Goal: Task Accomplishment & Management: Contribute content

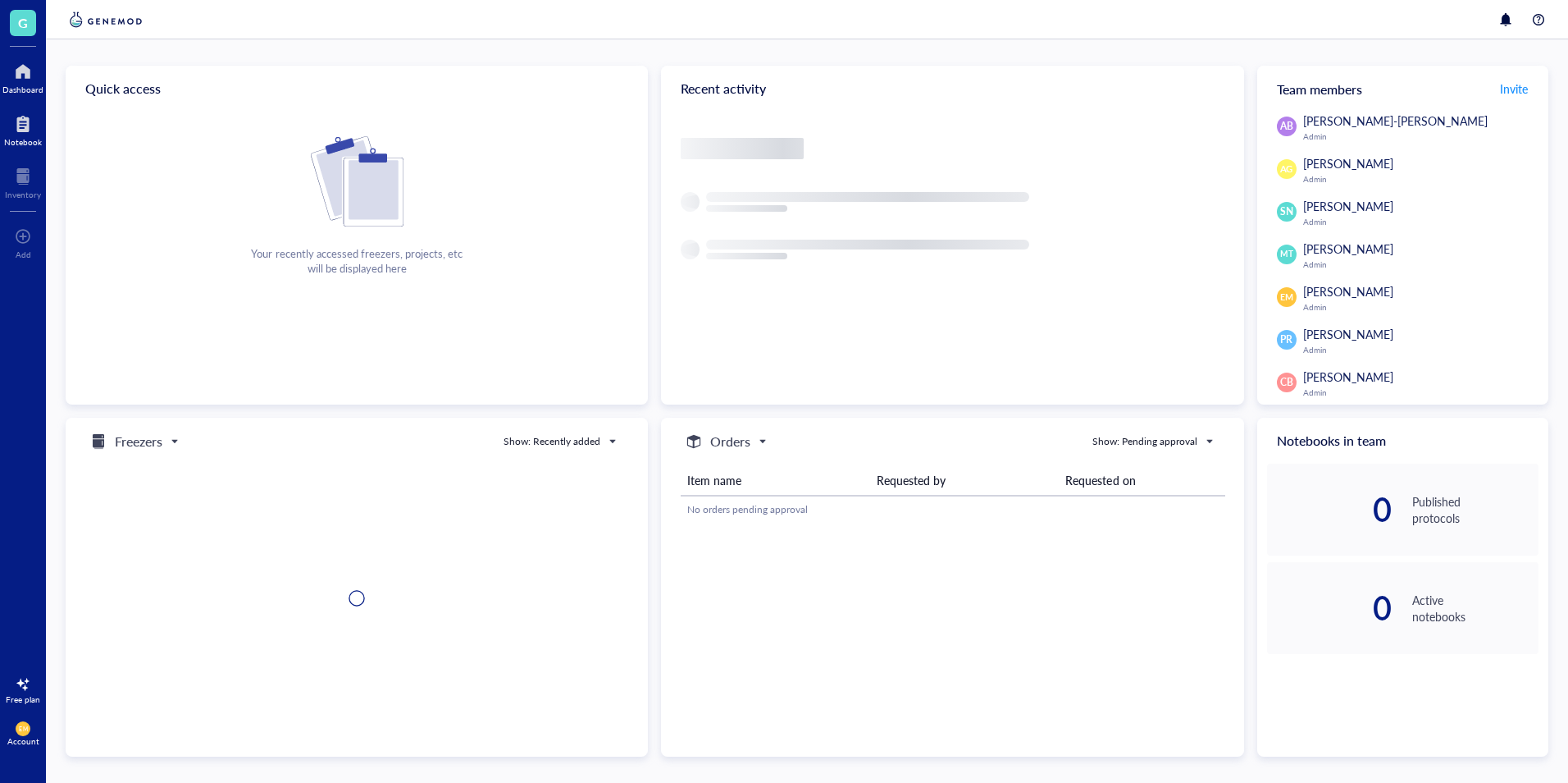
click at [27, 123] on div at bounding box center [23, 124] width 37 height 27
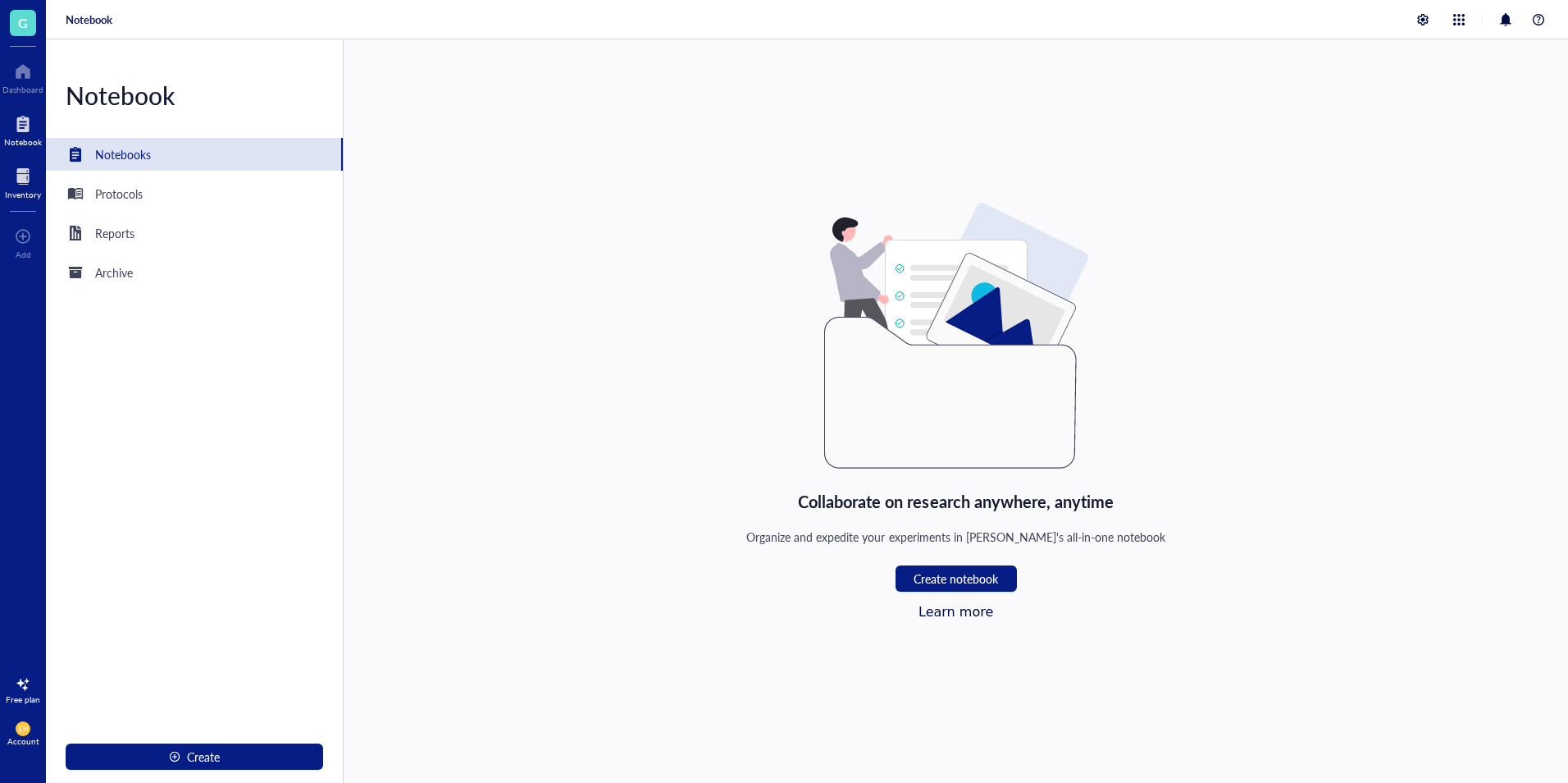
click at [32, 191] on div "Inventory" at bounding box center [23, 195] width 36 height 10
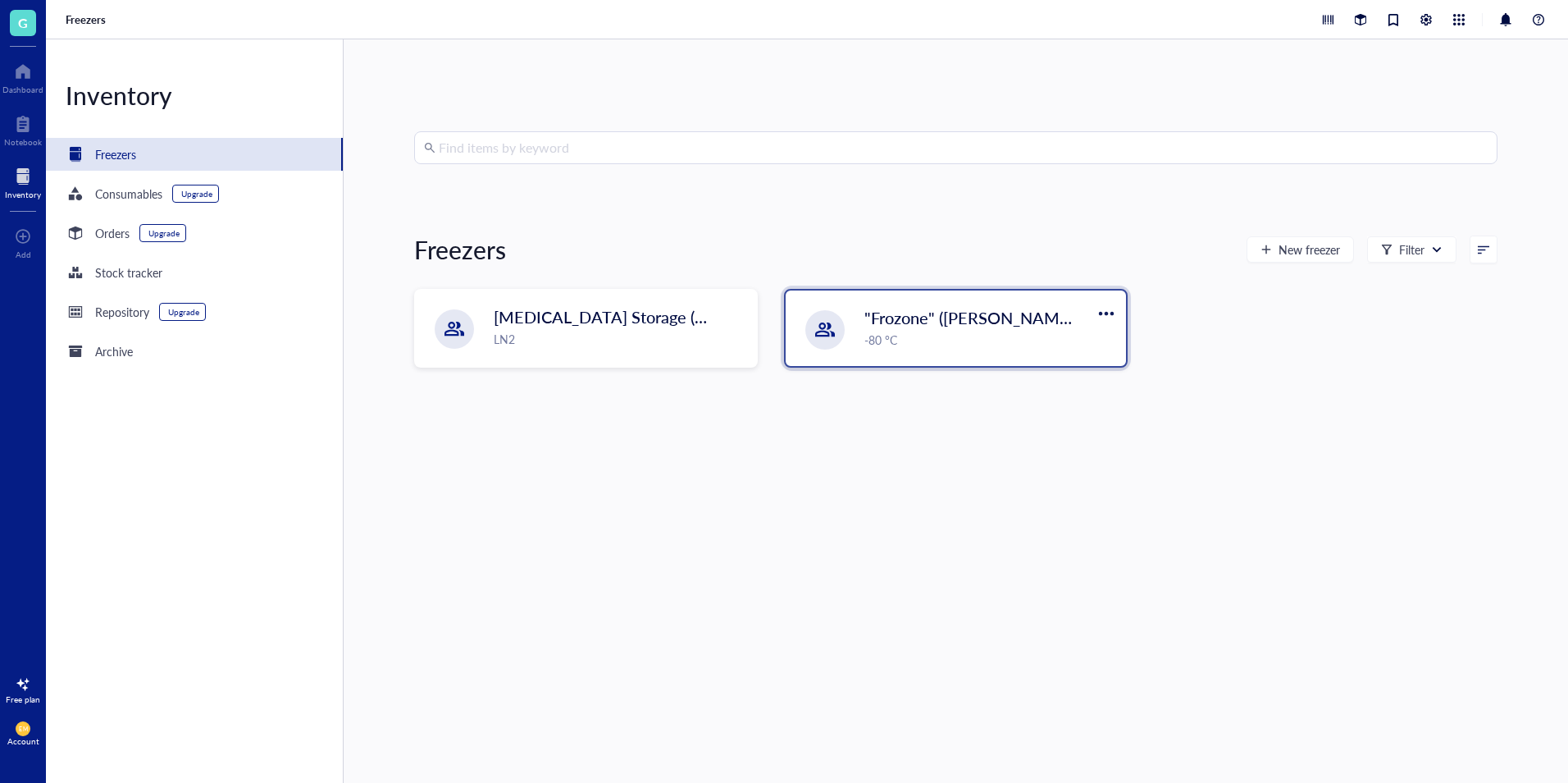
click at [1039, 345] on div "-80 °C" at bounding box center [990, 340] width 251 height 18
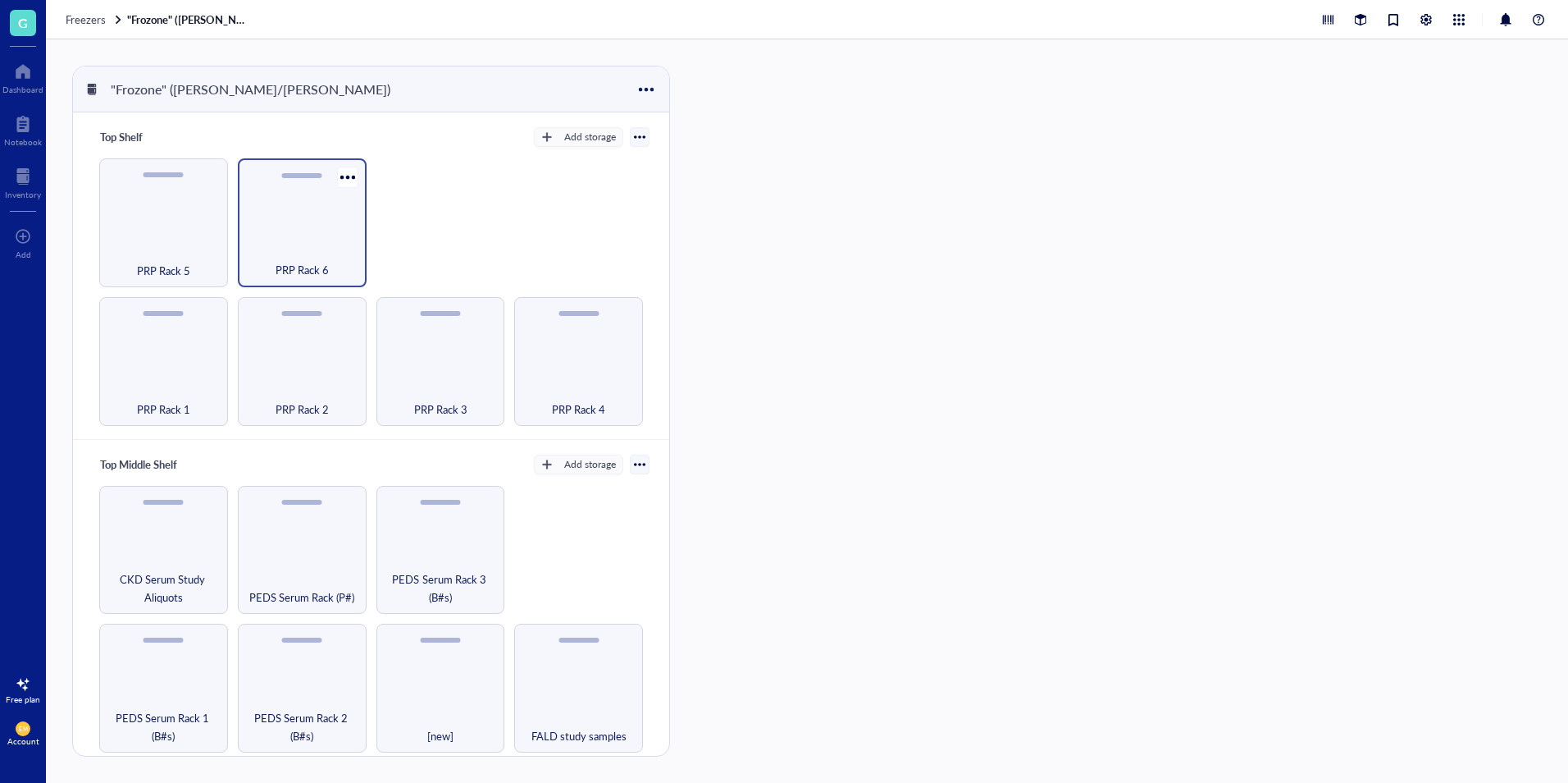
click at [301, 237] on div "PRP Rack 6" at bounding box center [301, 222] width 129 height 129
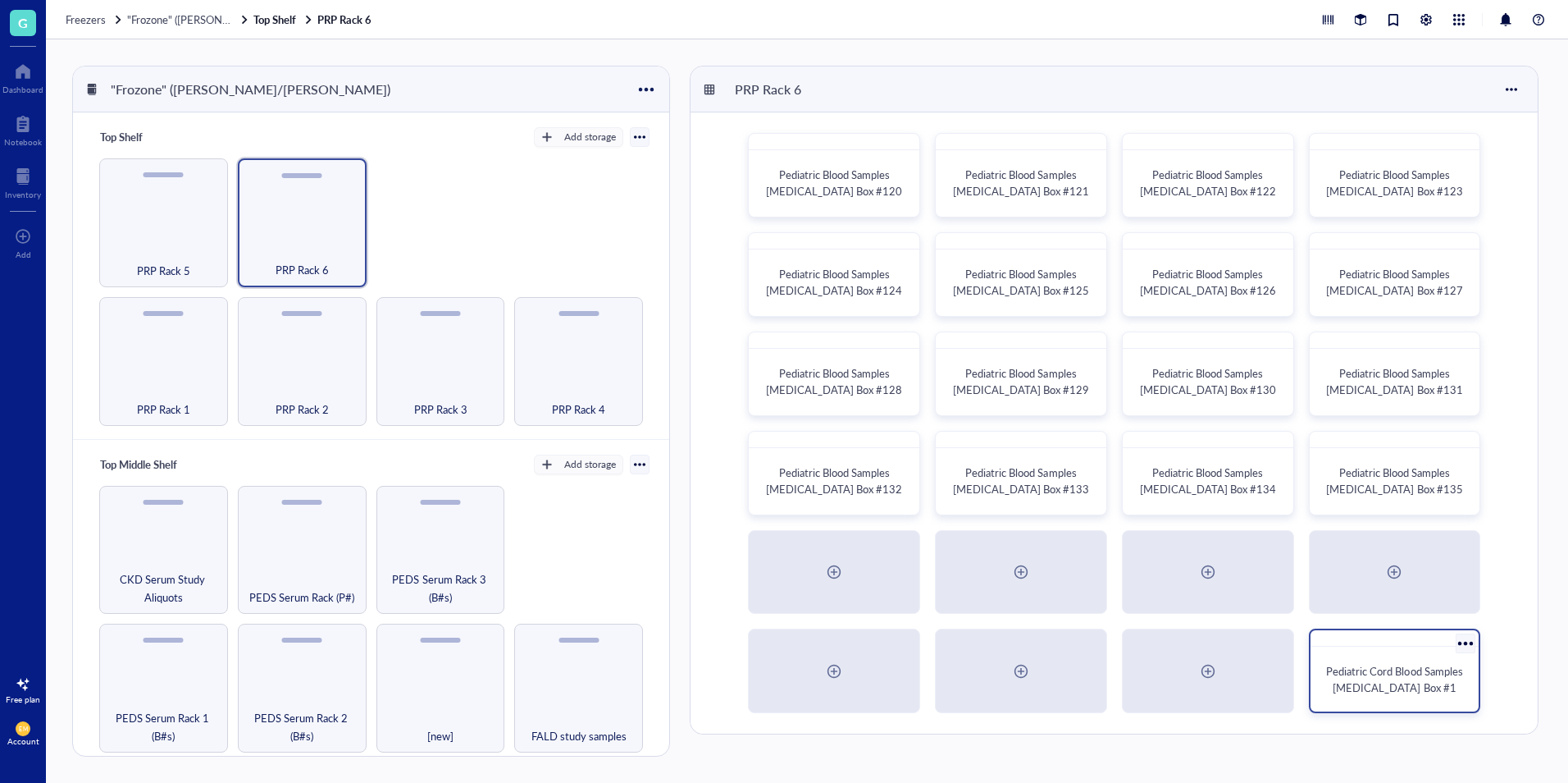
click at [1401, 689] on span "Pediatric Cord Blood Samples [MEDICAL_DATA] Box #1" at bounding box center [1394, 679] width 138 height 32
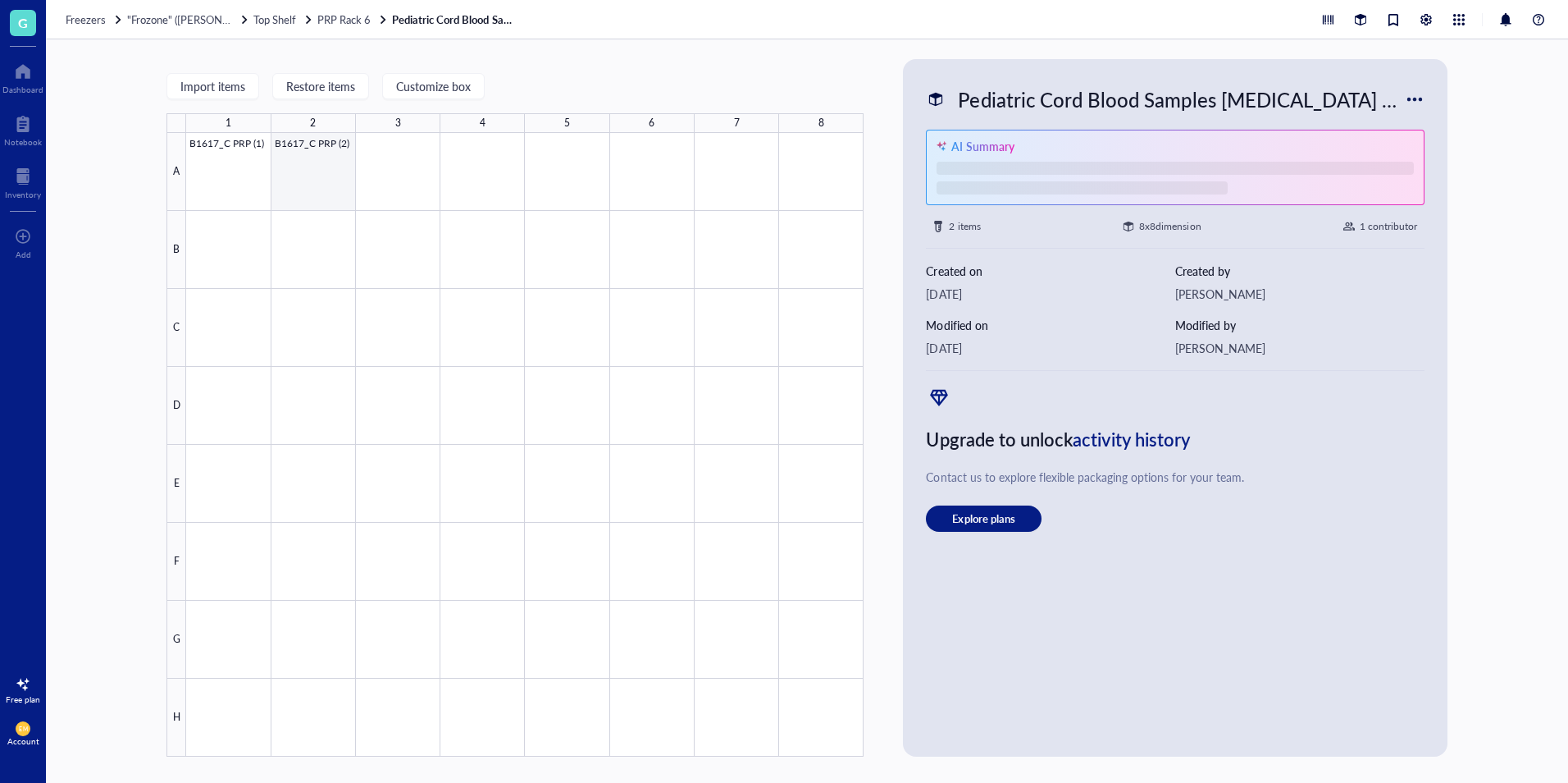
click at [320, 181] on div at bounding box center [525, 444] width 677 height 624
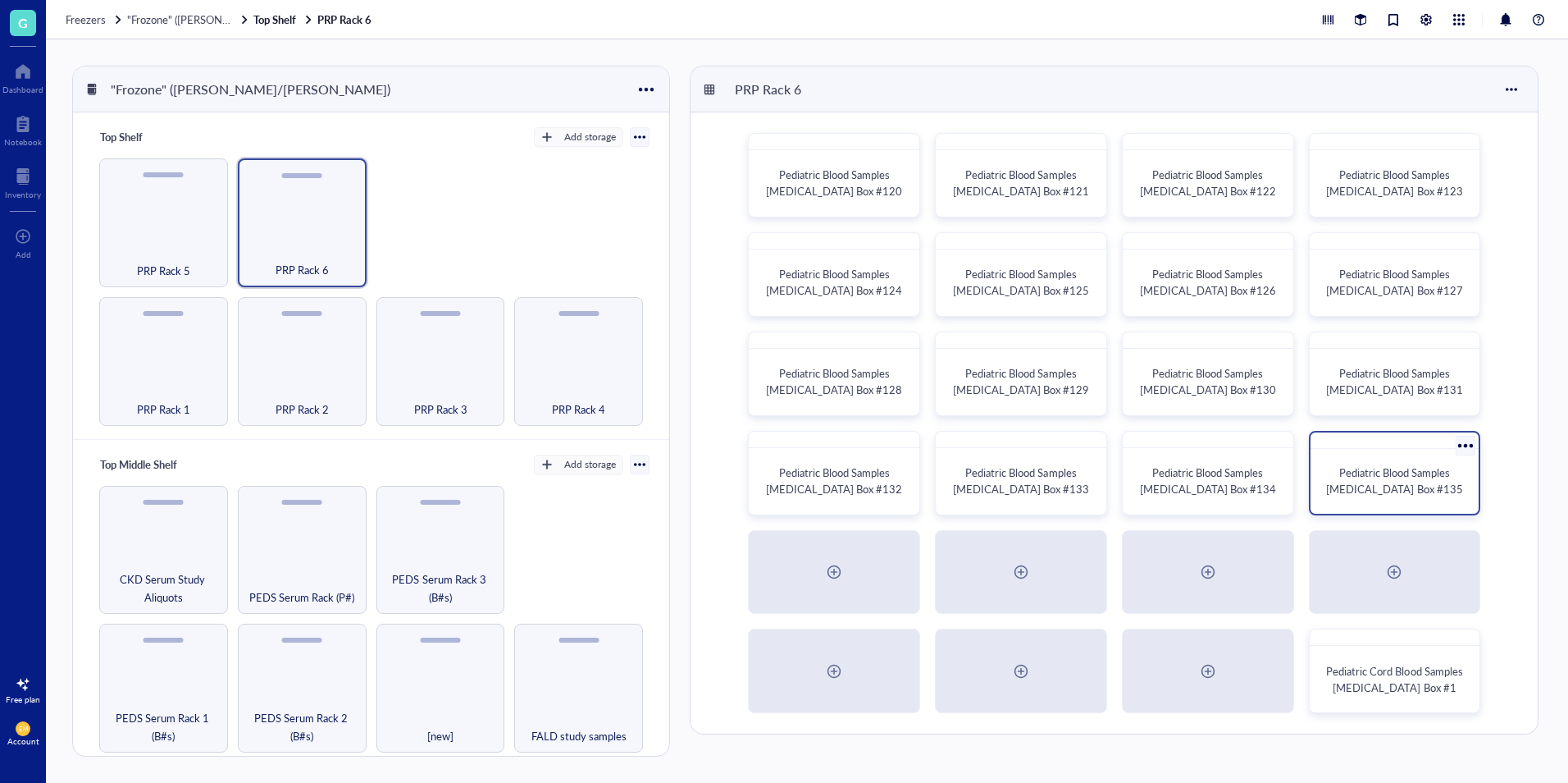
click at [1357, 503] on div "Pediatric Blood Samples [MEDICAL_DATA] Box #135" at bounding box center [1394, 480] width 156 height 52
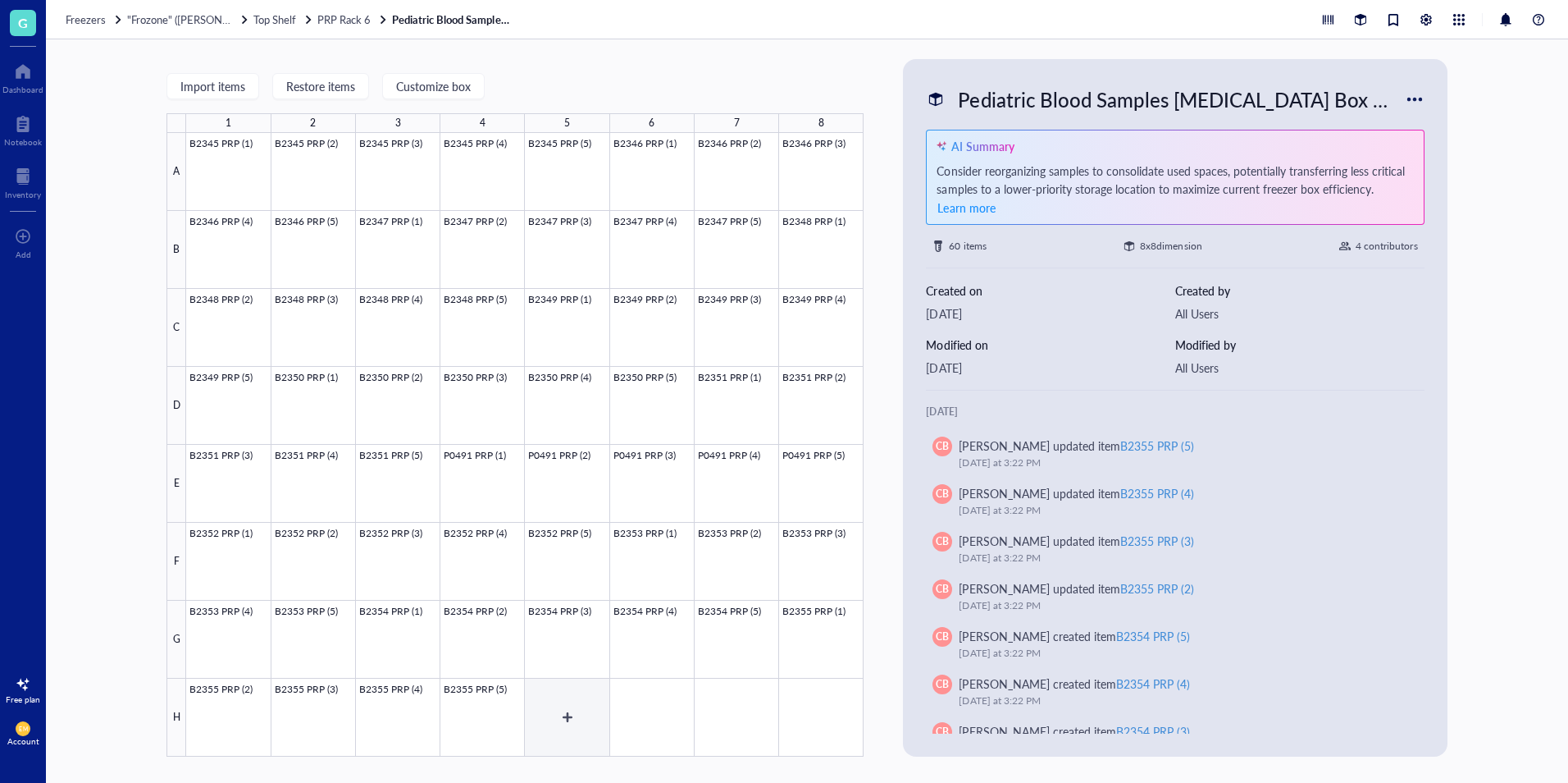
click at [583, 711] on div at bounding box center [525, 444] width 677 height 624
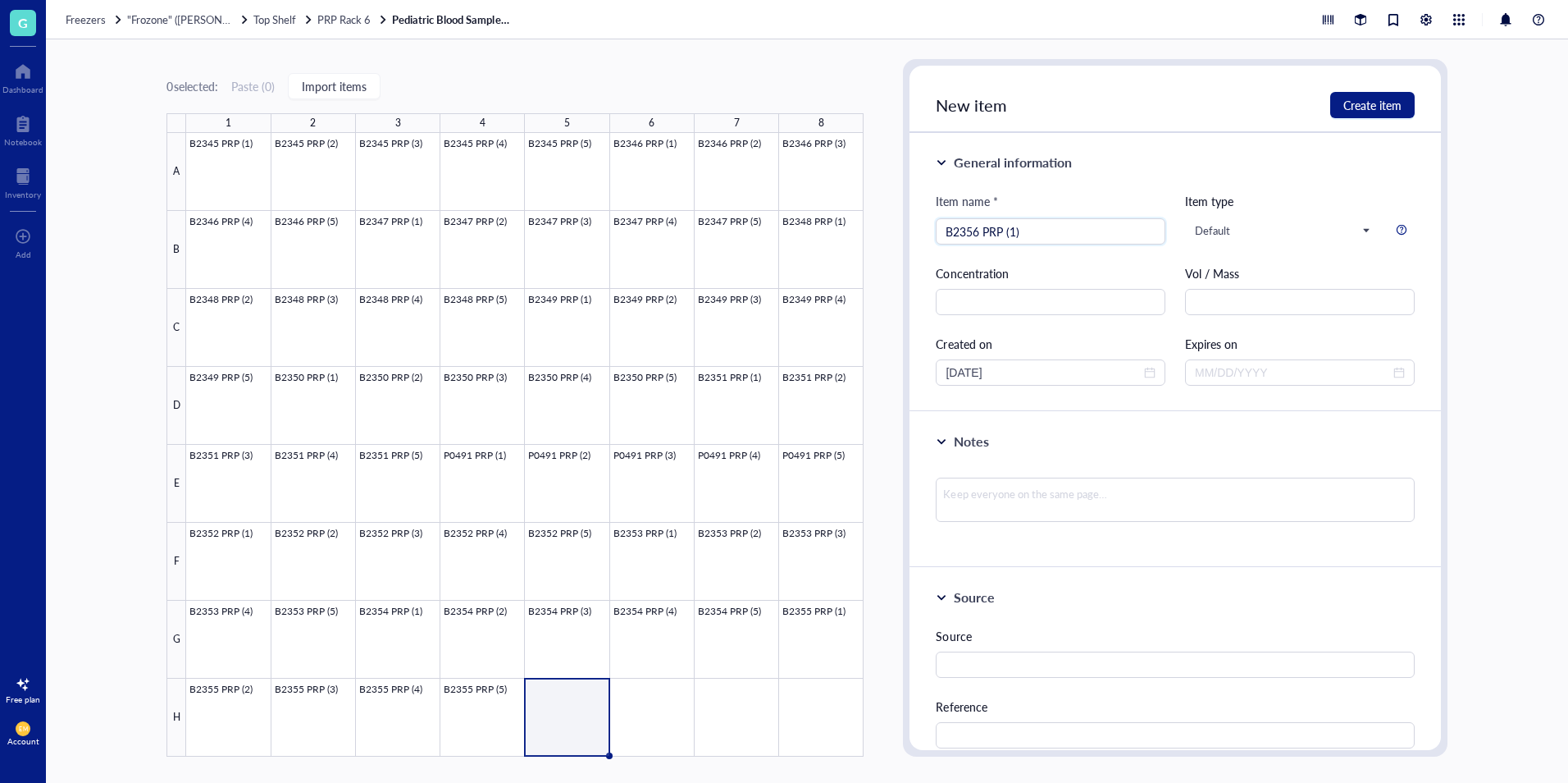
type input "B2356 PRP (1)"
click at [1168, 443] on div "Notes" at bounding box center [1174, 441] width 478 height 20
click at [1373, 107] on span "Create item" at bounding box center [1372, 104] width 58 height 13
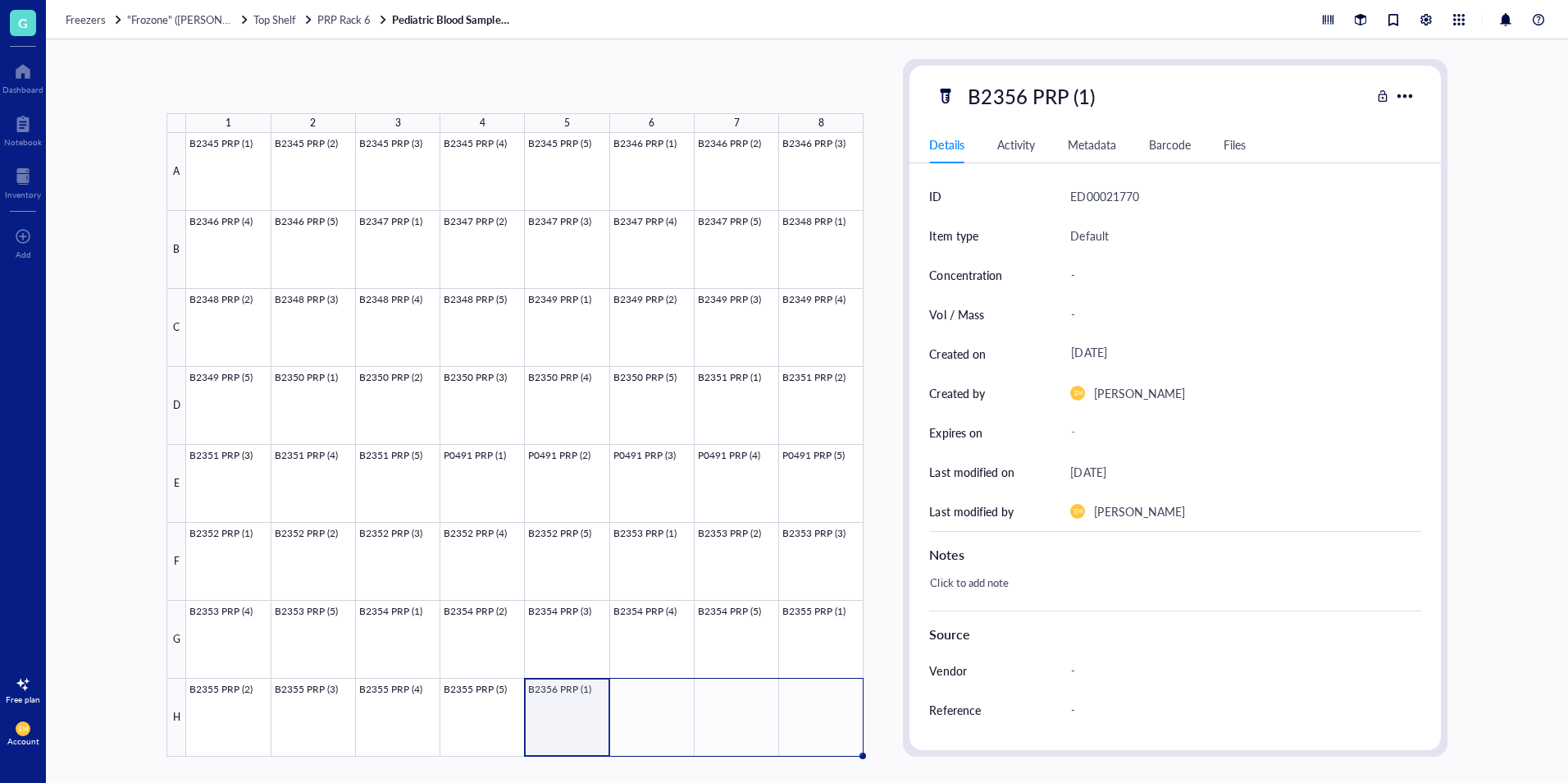
drag, startPoint x: 608, startPoint y: 756, endPoint x: 840, endPoint y: 732, distance: 233.2
click at [0, 0] on div "B2345 PRP (1) B2345 PRP (2) B2345 PRP (3) B2345 PRP (4) B2345 PRP (5) B2346 PRP…" at bounding box center [0, 0] width 0 height 0
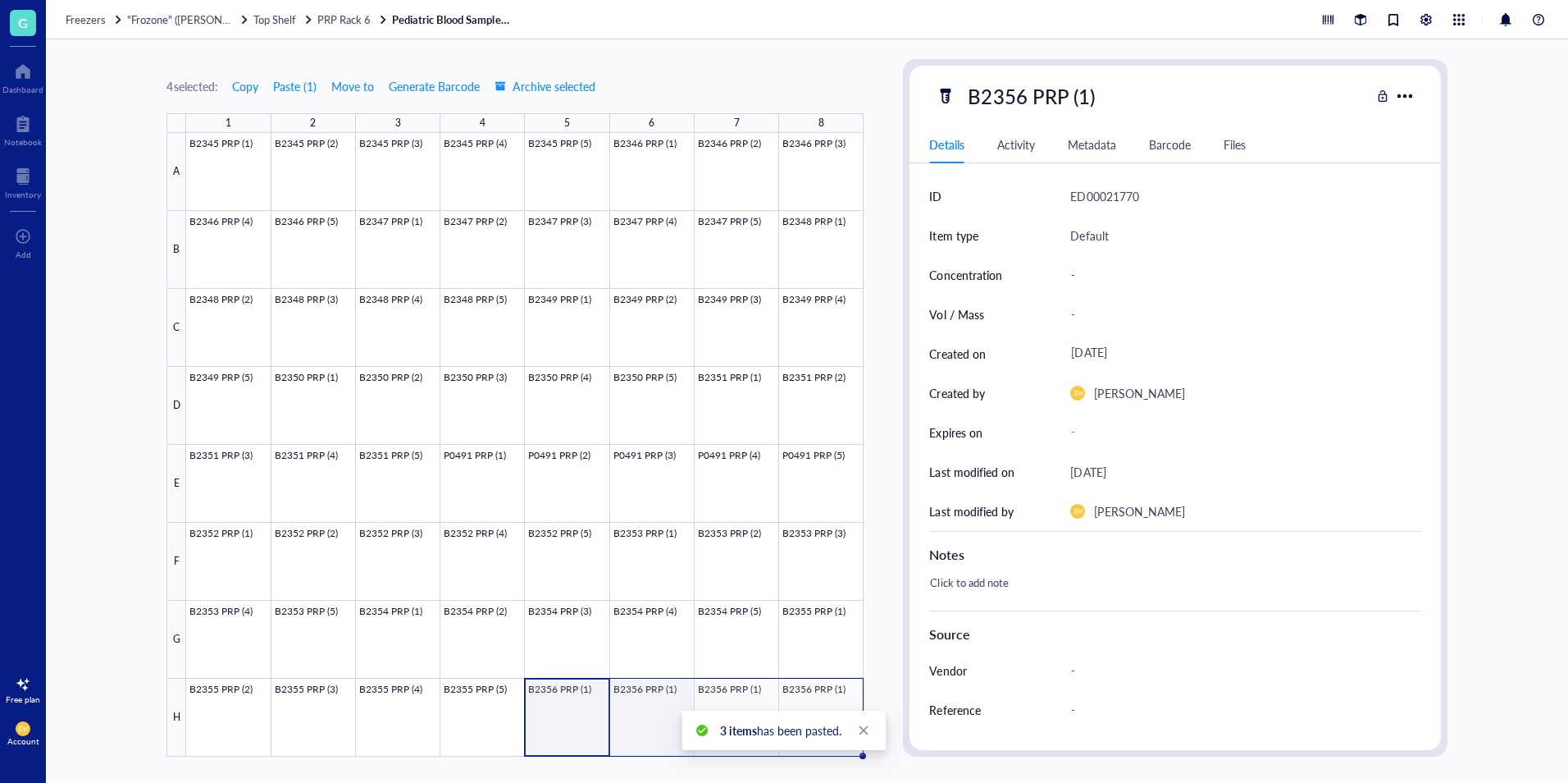
click at [657, 720] on div at bounding box center [525, 444] width 677 height 624
click at [1085, 99] on div "B2356 PRP (1)" at bounding box center [1031, 95] width 141 height 34
click at [1085, 99] on input "B2356 PRP (1)" at bounding box center [1047, 95] width 172 height 32
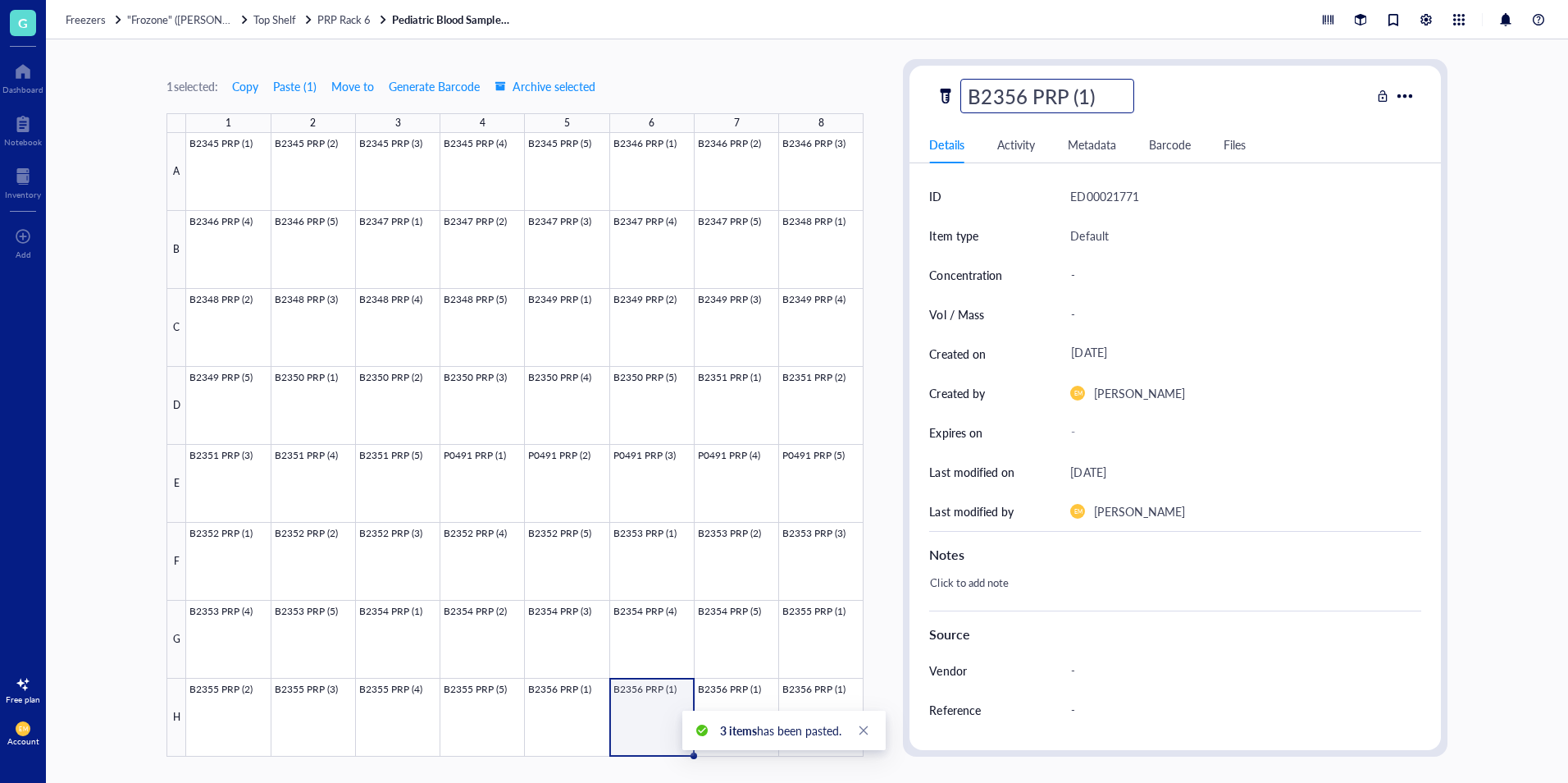
click at [1091, 102] on input "B2356 PRP (1)" at bounding box center [1047, 95] width 172 height 32
type input "B2356 PRP (2)"
click at [699, 732] on div at bounding box center [525, 444] width 677 height 624
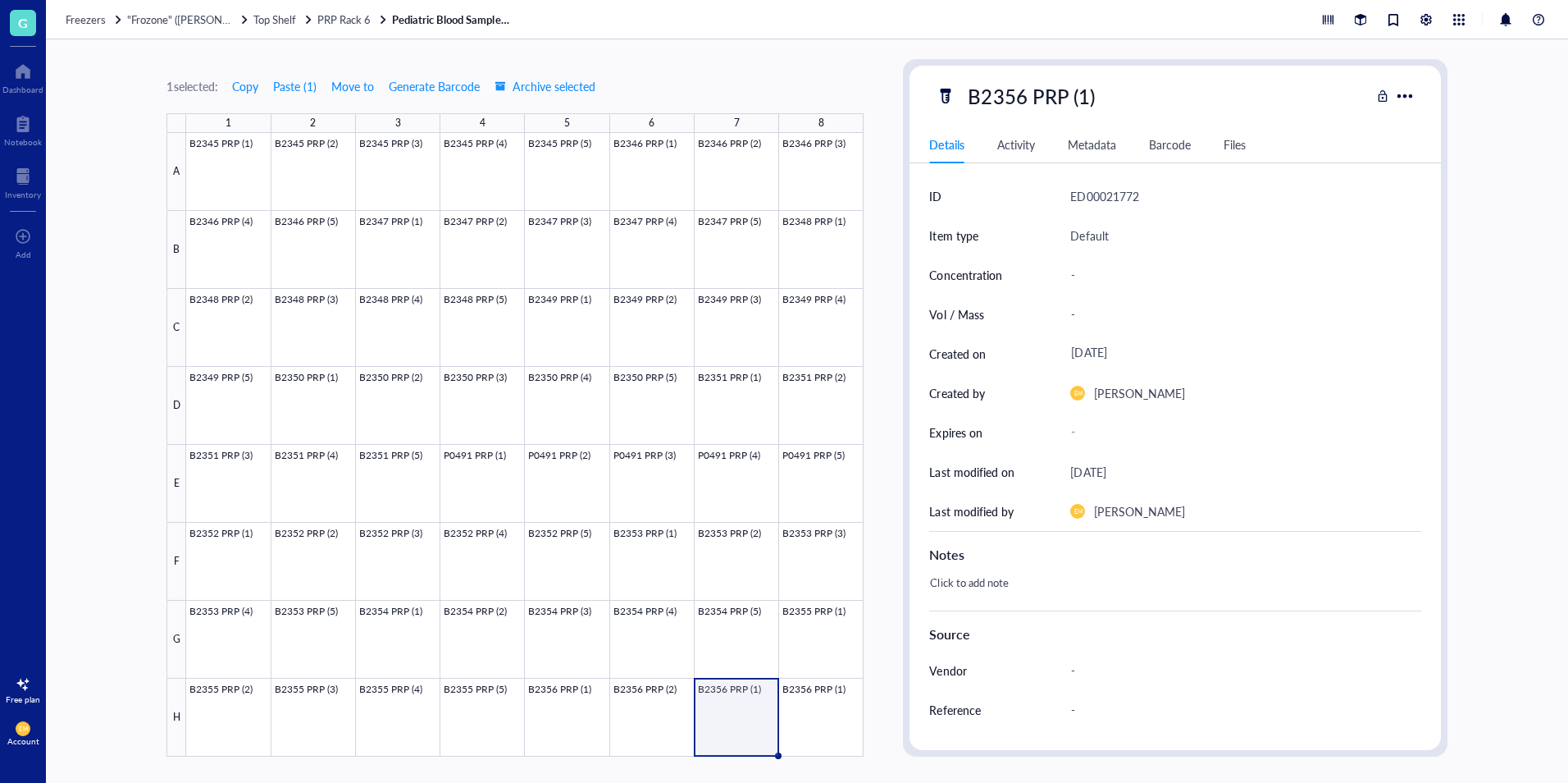
click at [1090, 97] on div "B2356 PRP (1)" at bounding box center [1031, 95] width 141 height 34
click at [1086, 100] on input "B2356 PRP (1)" at bounding box center [1047, 95] width 172 height 32
type input "B2356 PRP (3)"
click at [825, 758] on div "1 selected: Copy Paste ( 1 ) Move to Generate Barcode Archive selected 1 2 3 4 …" at bounding box center [807, 411] width 1522 height 744
click at [823, 732] on div at bounding box center [525, 444] width 677 height 624
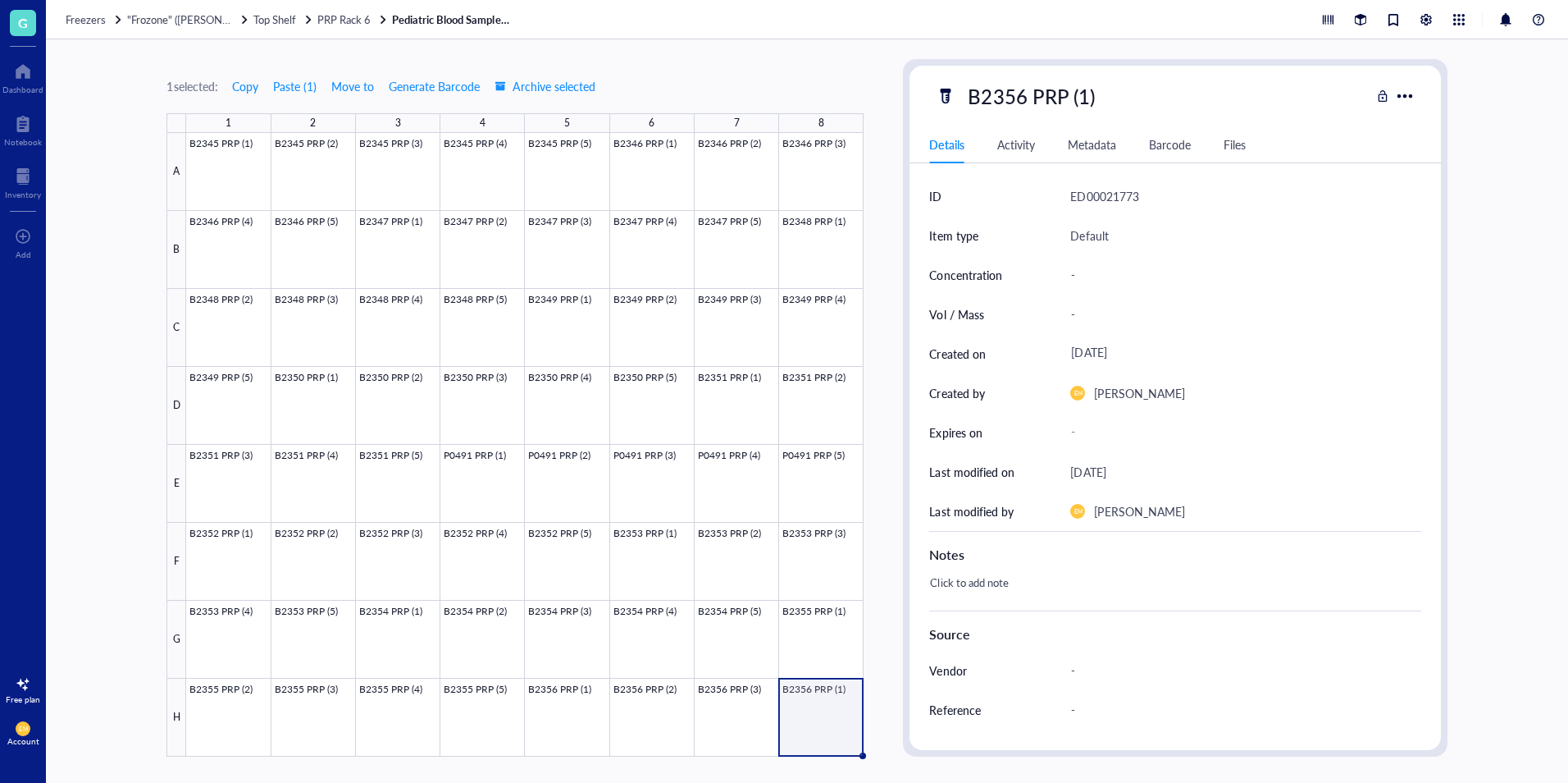
click at [1087, 107] on div "B2356 PRP (1)" at bounding box center [1031, 95] width 141 height 34
click at [1087, 101] on input "B2356 PRP (1)" at bounding box center [1047, 95] width 172 height 32
type input "B2356 PRP (4)"
click at [1514, 318] on div "1 selected: Copy Paste ( 1 ) Move to Generate Barcode Archive selected 1 2 3 4 …" at bounding box center [807, 411] width 1522 height 744
click at [882, 732] on div "1 selected: Copy Paste ( 1 ) Move to Generate Barcode Archive selected 1 2 3 4 …" at bounding box center [807, 411] width 1522 height 744
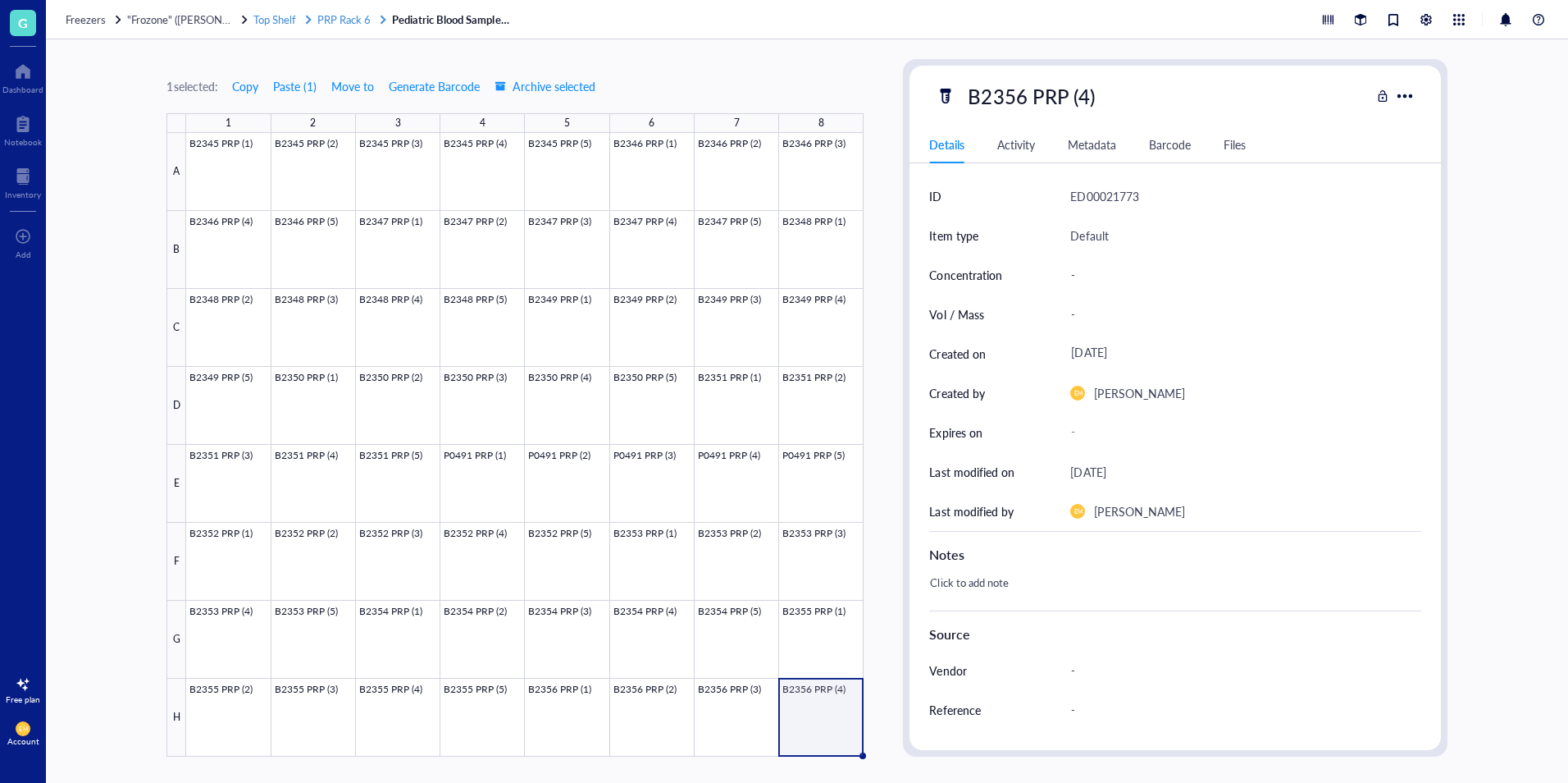
click at [355, 24] on span "PRP Rack 6" at bounding box center [344, 20] width 53 height 16
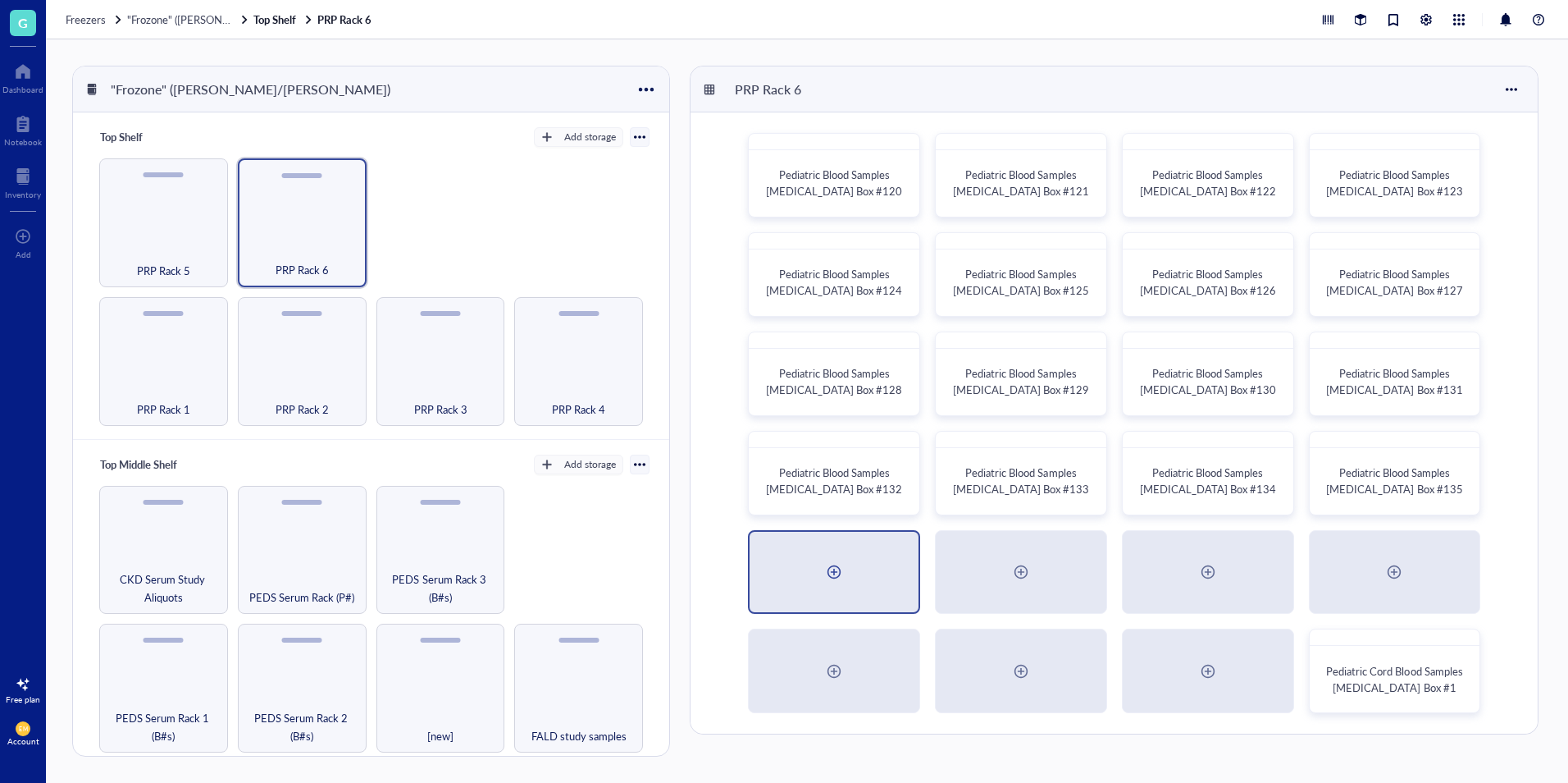
click at [816, 561] on div at bounding box center [834, 572] width 169 height 82
radio input "false"
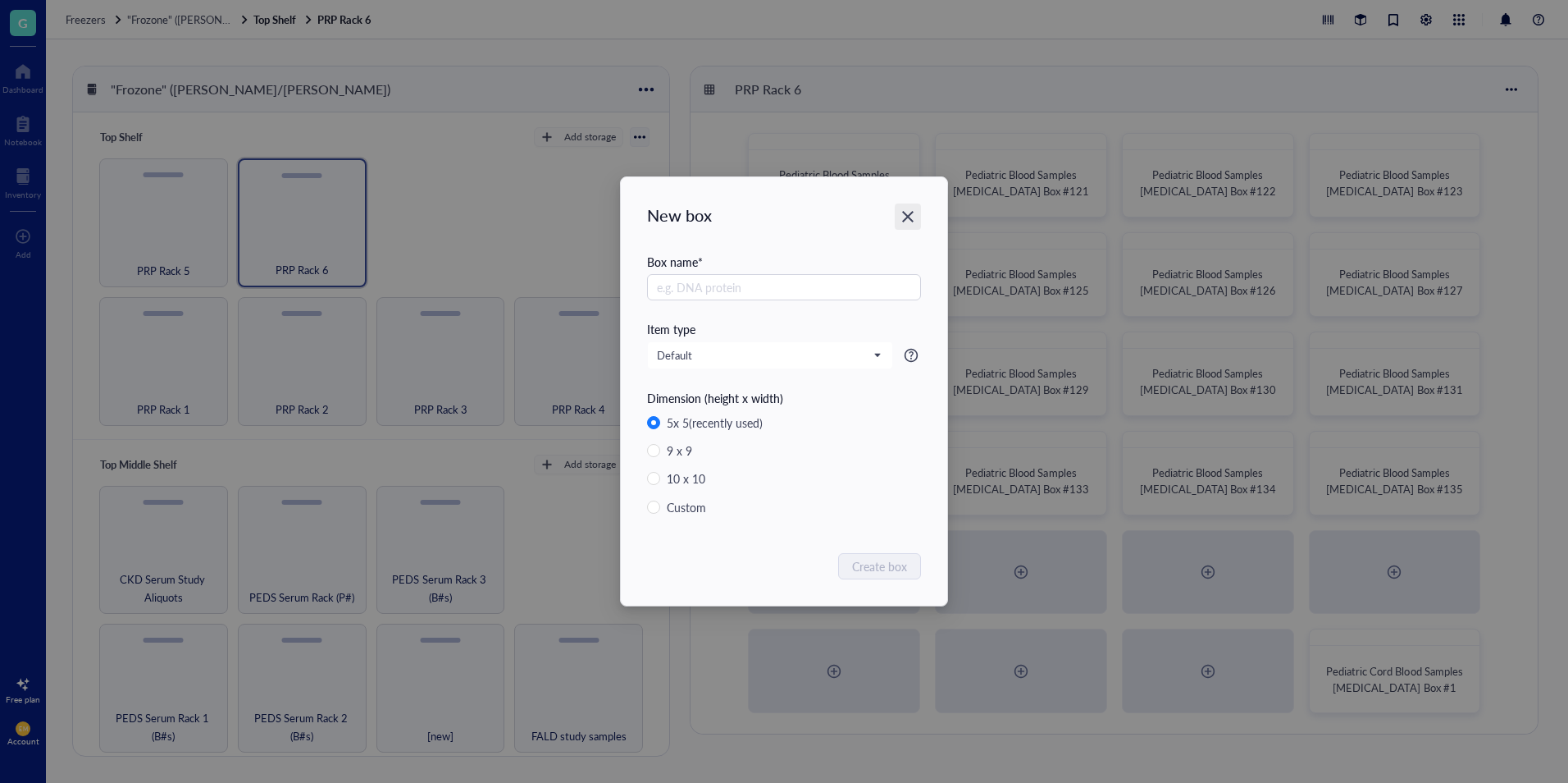
click at [910, 216] on icon "Close" at bounding box center [908, 217] width 16 height 16
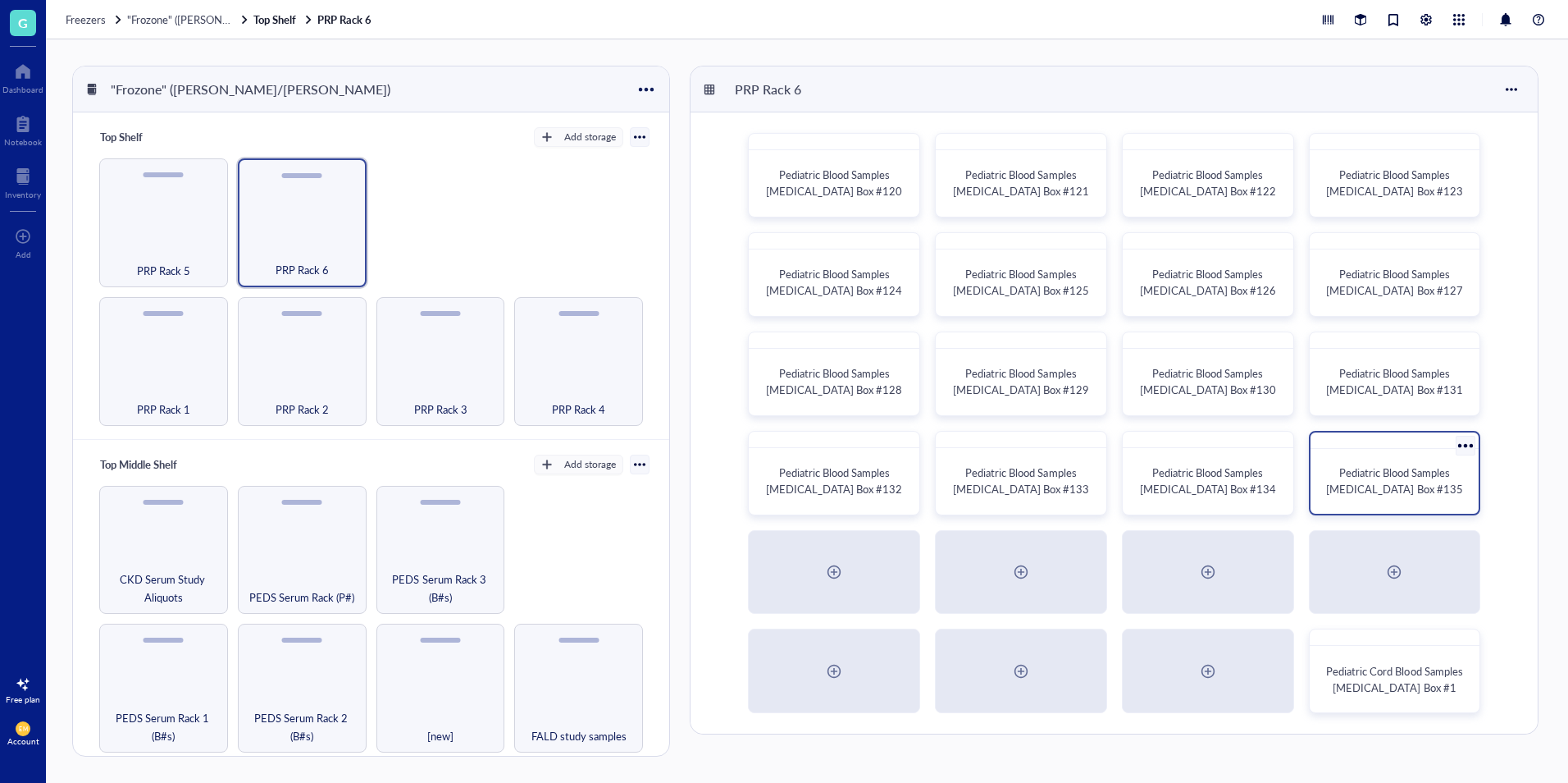
click at [1402, 484] on span "Pediatric Blood Samples [MEDICAL_DATA] Box #135" at bounding box center [1393, 480] width 136 height 32
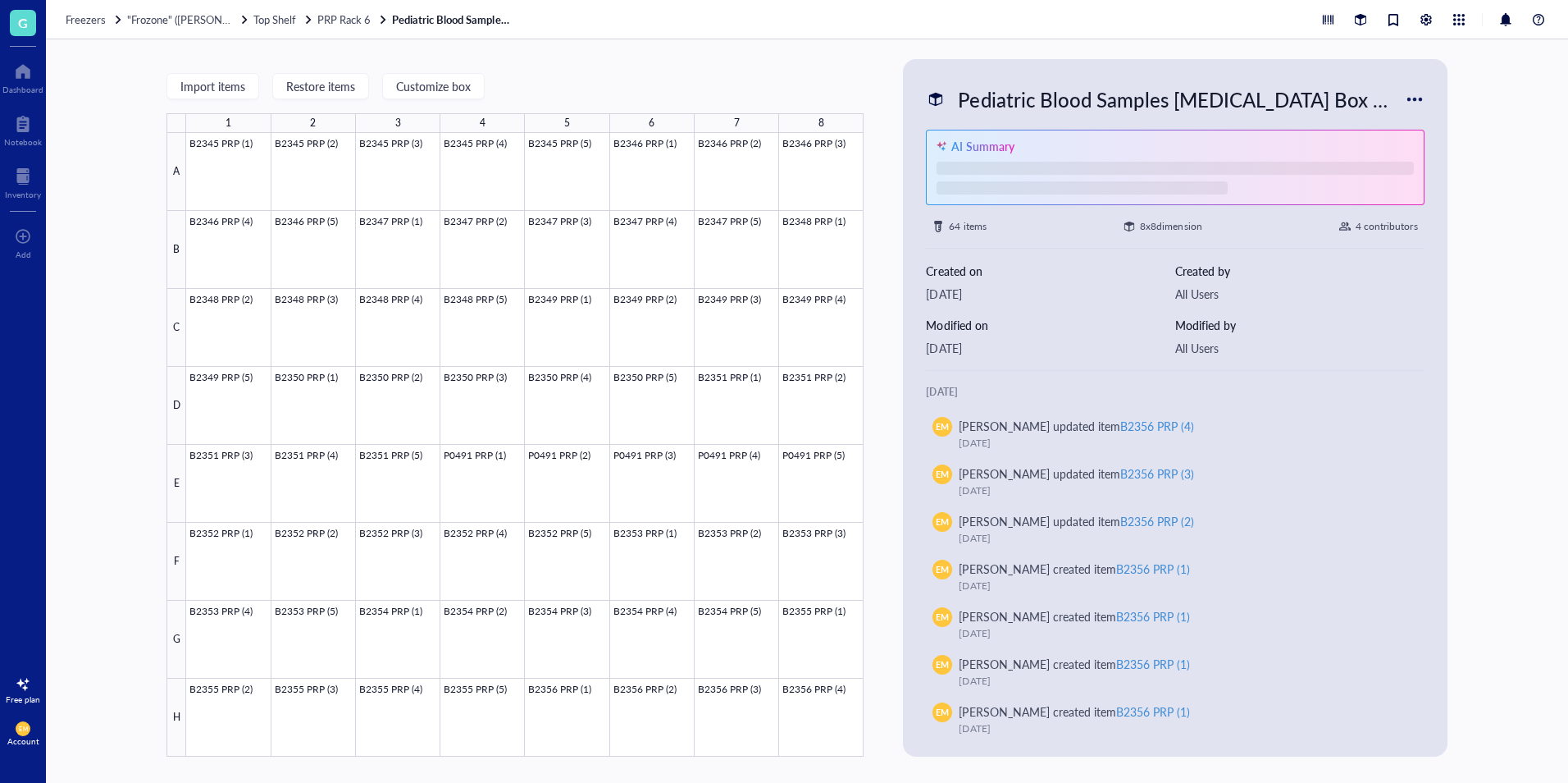
click at [1151, 94] on div "Pediatric Blood Samples [MEDICAL_DATA] Box #135" at bounding box center [1177, 99] width 454 height 34
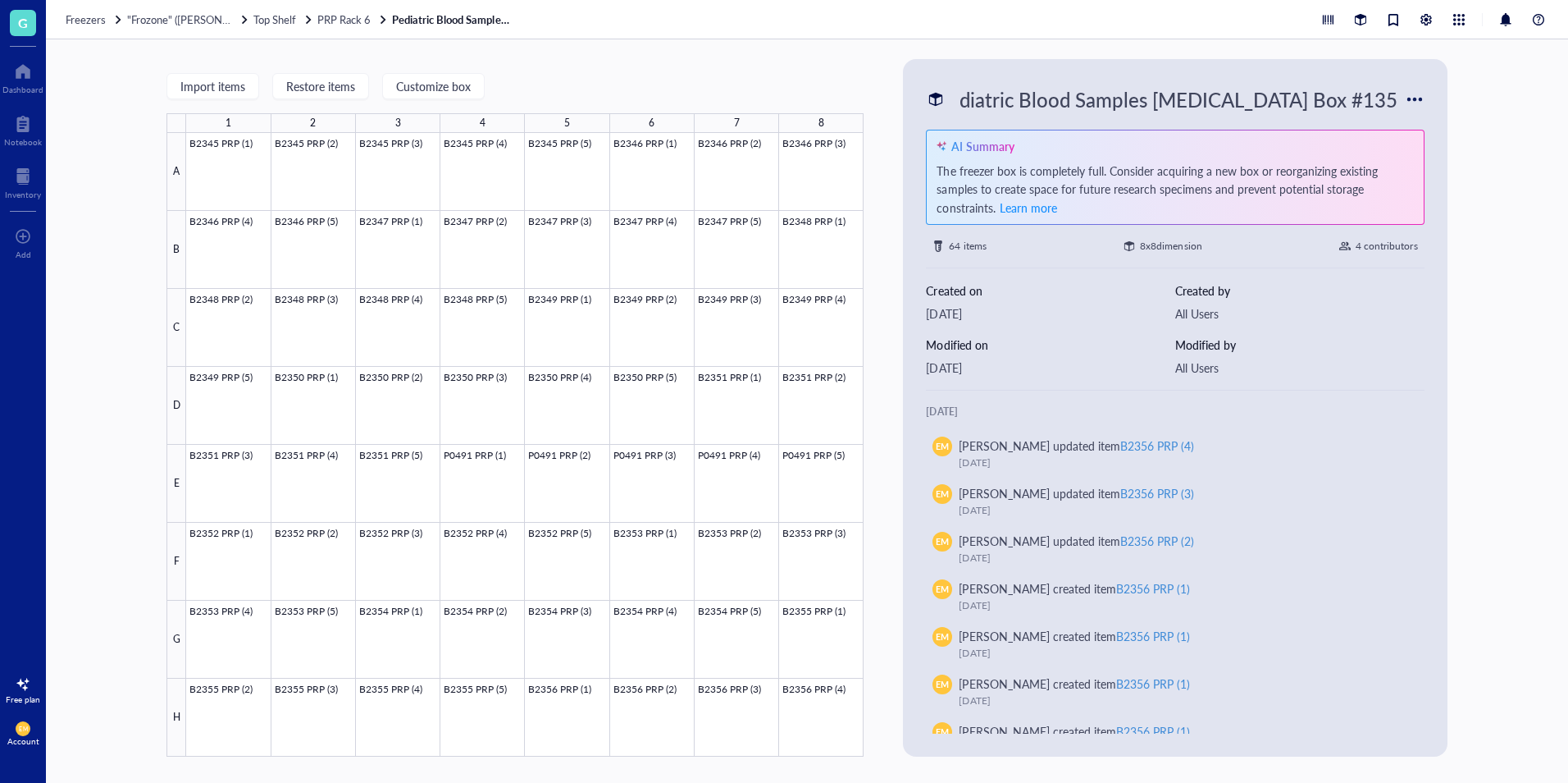
click at [1493, 158] on div "Import items Restore items Customize box 1 2 3 4 5 6 7 8 A B C D E F G H B2345 …" at bounding box center [807, 411] width 1522 height 744
click at [346, 27] on span "PRP Rack 6" at bounding box center [344, 20] width 53 height 16
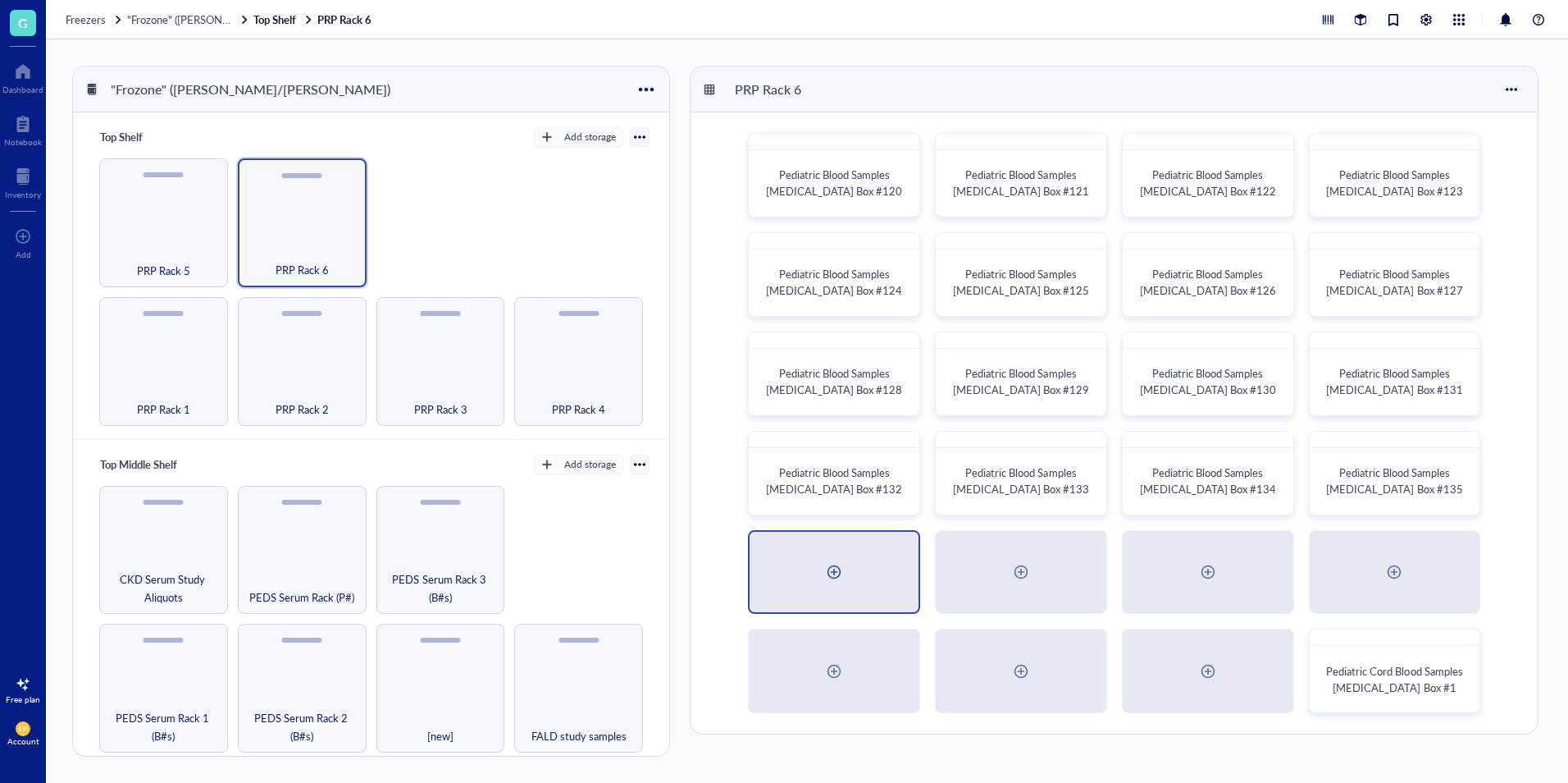
click at [845, 580] on div at bounding box center [834, 572] width 27 height 27
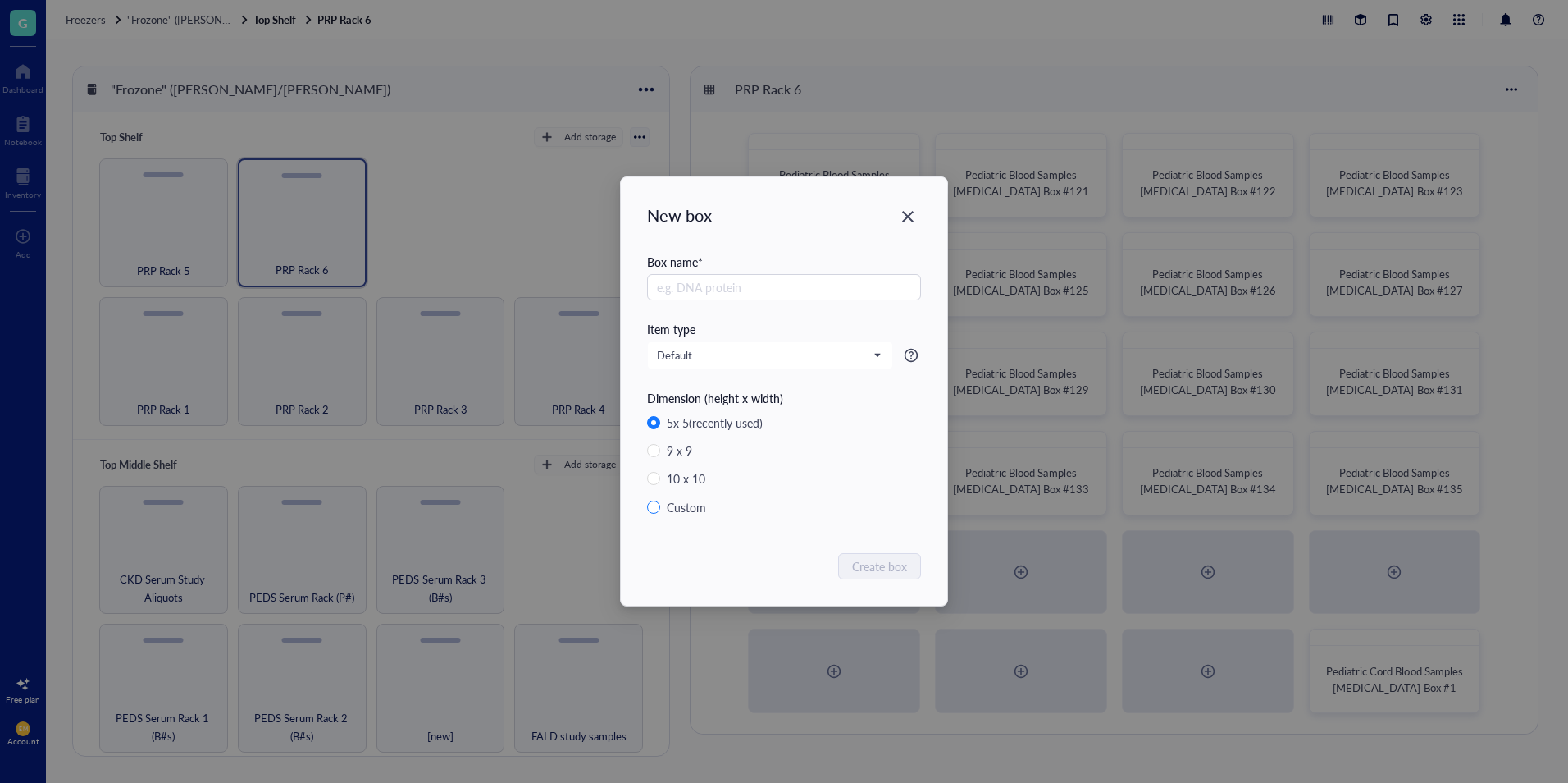
click at [688, 512] on div "Custom" at bounding box center [686, 507] width 39 height 18
click at [660, 512] on input "Custom" at bounding box center [653, 506] width 13 height 13
radio input "true"
radio input "false"
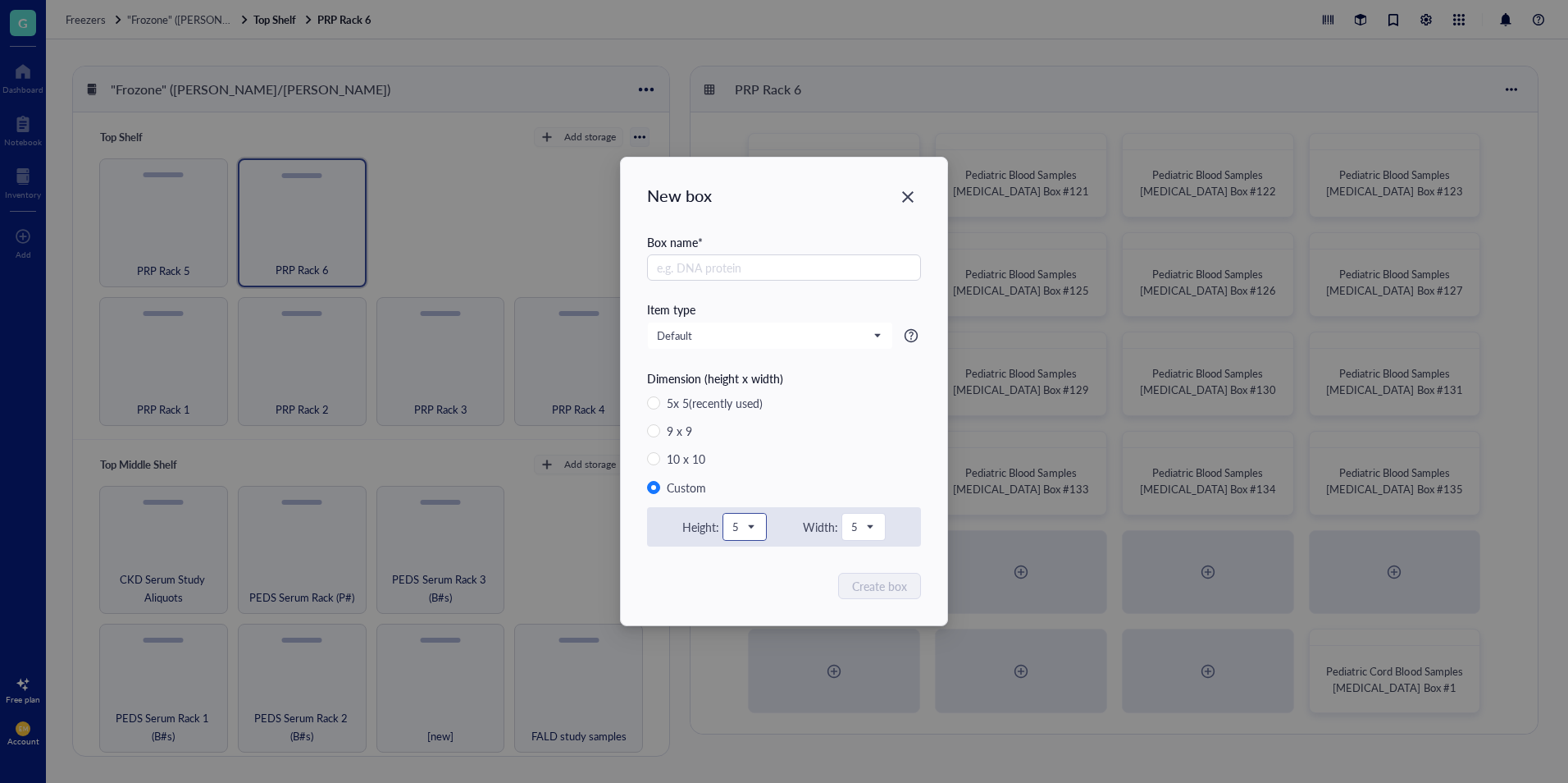
click at [743, 515] on span at bounding box center [744, 527] width 25 height 25
click at [743, 719] on div "8" at bounding box center [744, 720] width 15 height 15
click at [882, 533] on div "5" at bounding box center [863, 527] width 42 height 27
click at [856, 721] on div "8" at bounding box center [863, 720] width 15 height 15
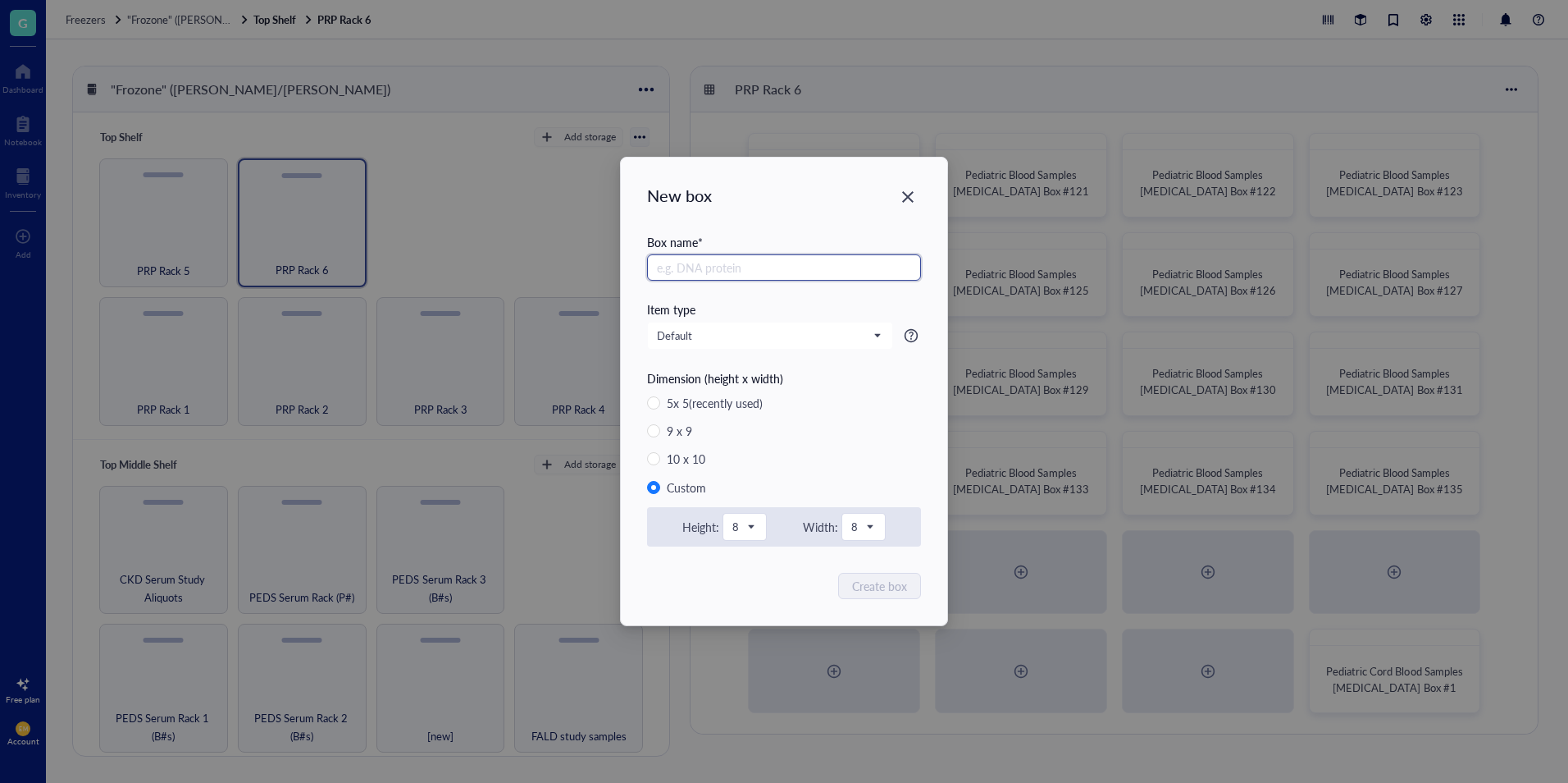
click at [768, 274] on input "text" at bounding box center [784, 267] width 274 height 27
paste input "Pediatric Blood Samples [MEDICAL_DATA] Box #135"
type input "Pediatric Blood Samples [MEDICAL_DATA] Box #136"
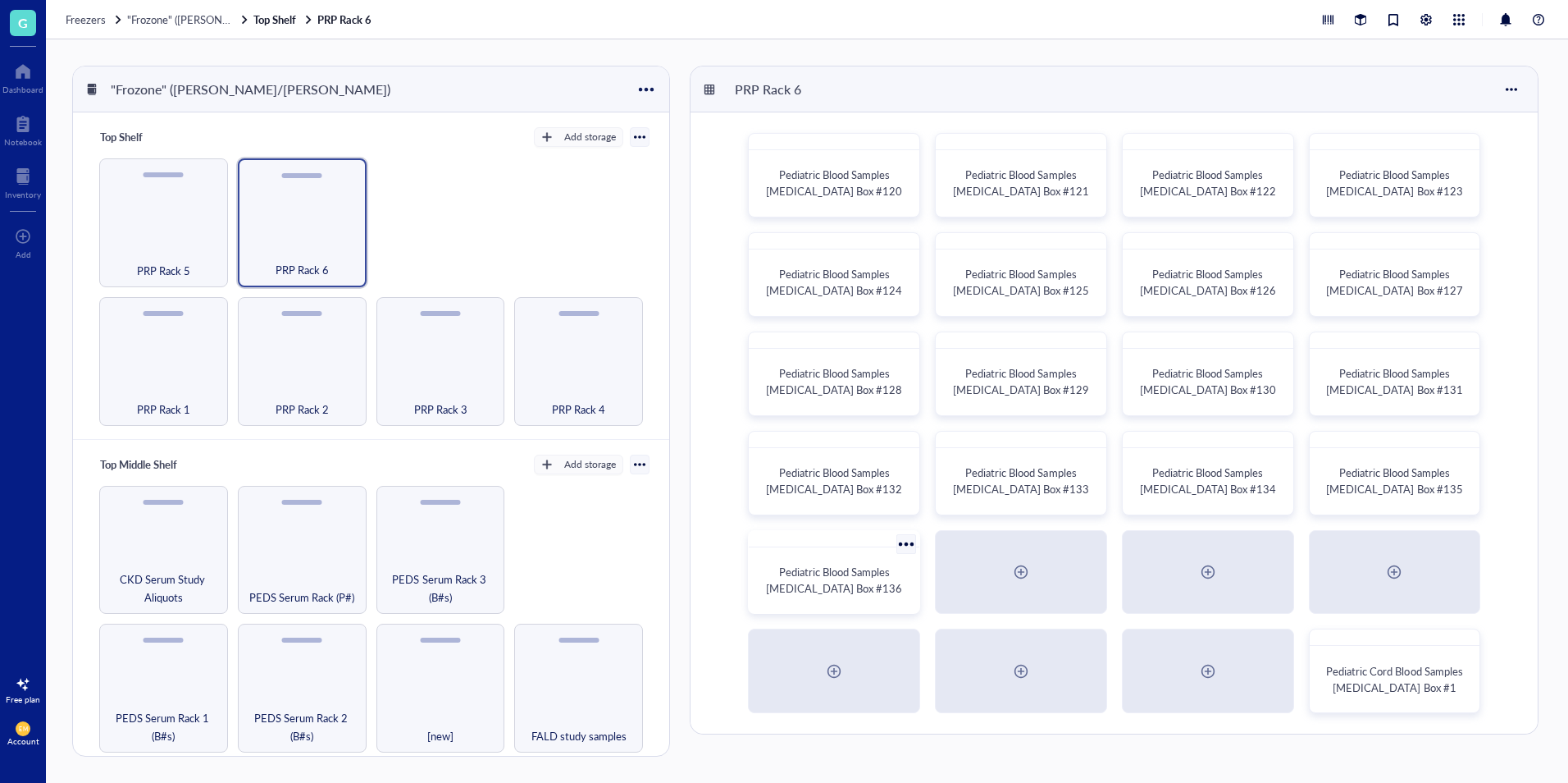
click at [861, 583] on span "Pediatric Blood Samples [MEDICAL_DATA] Box #136" at bounding box center [834, 580] width 136 height 32
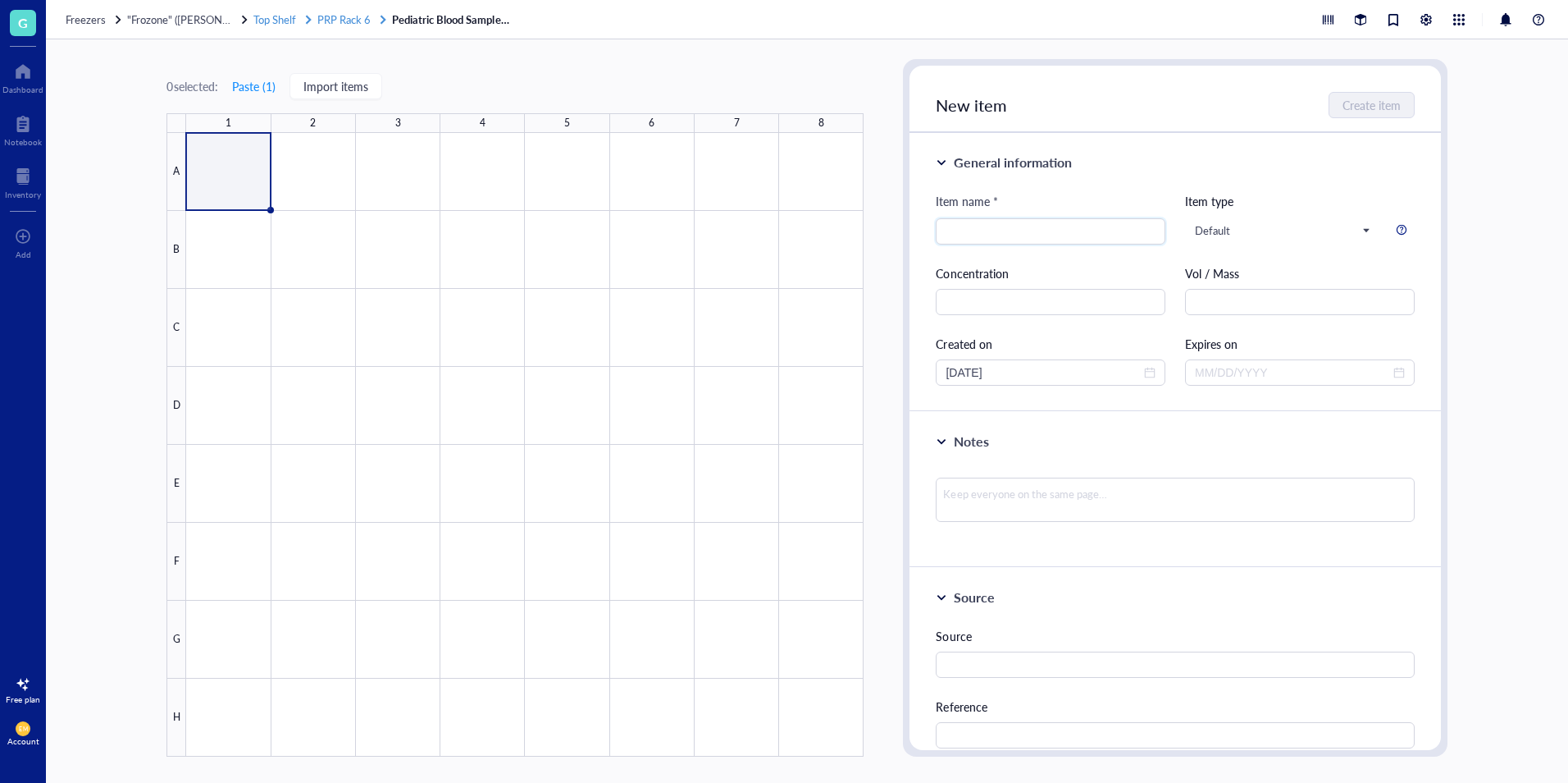
click at [377, 22] on div at bounding box center [383, 20] width 12 height 12
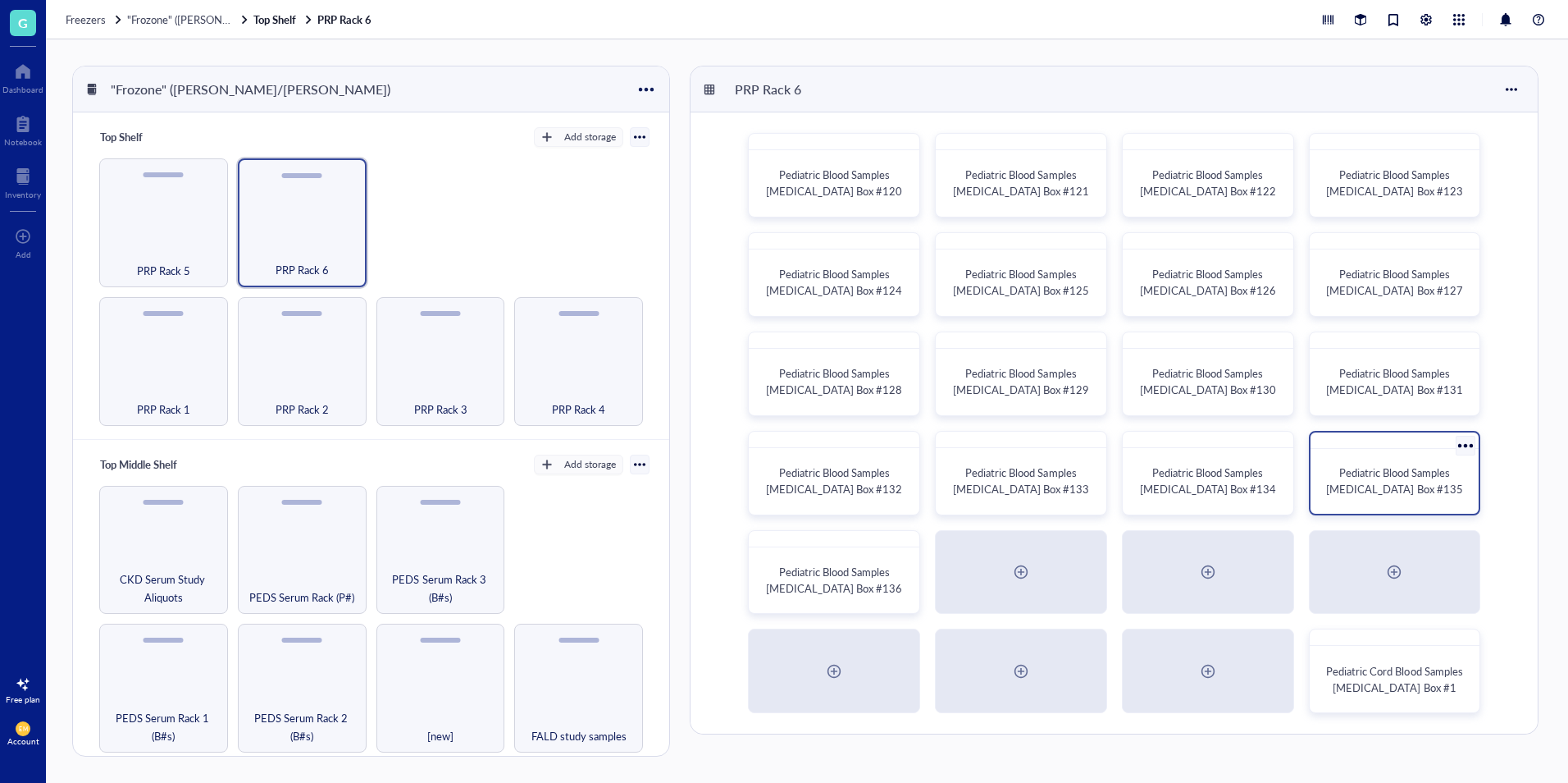
click at [1408, 476] on span "Pediatric Blood Samples [MEDICAL_DATA] Box #135" at bounding box center [1393, 480] width 136 height 32
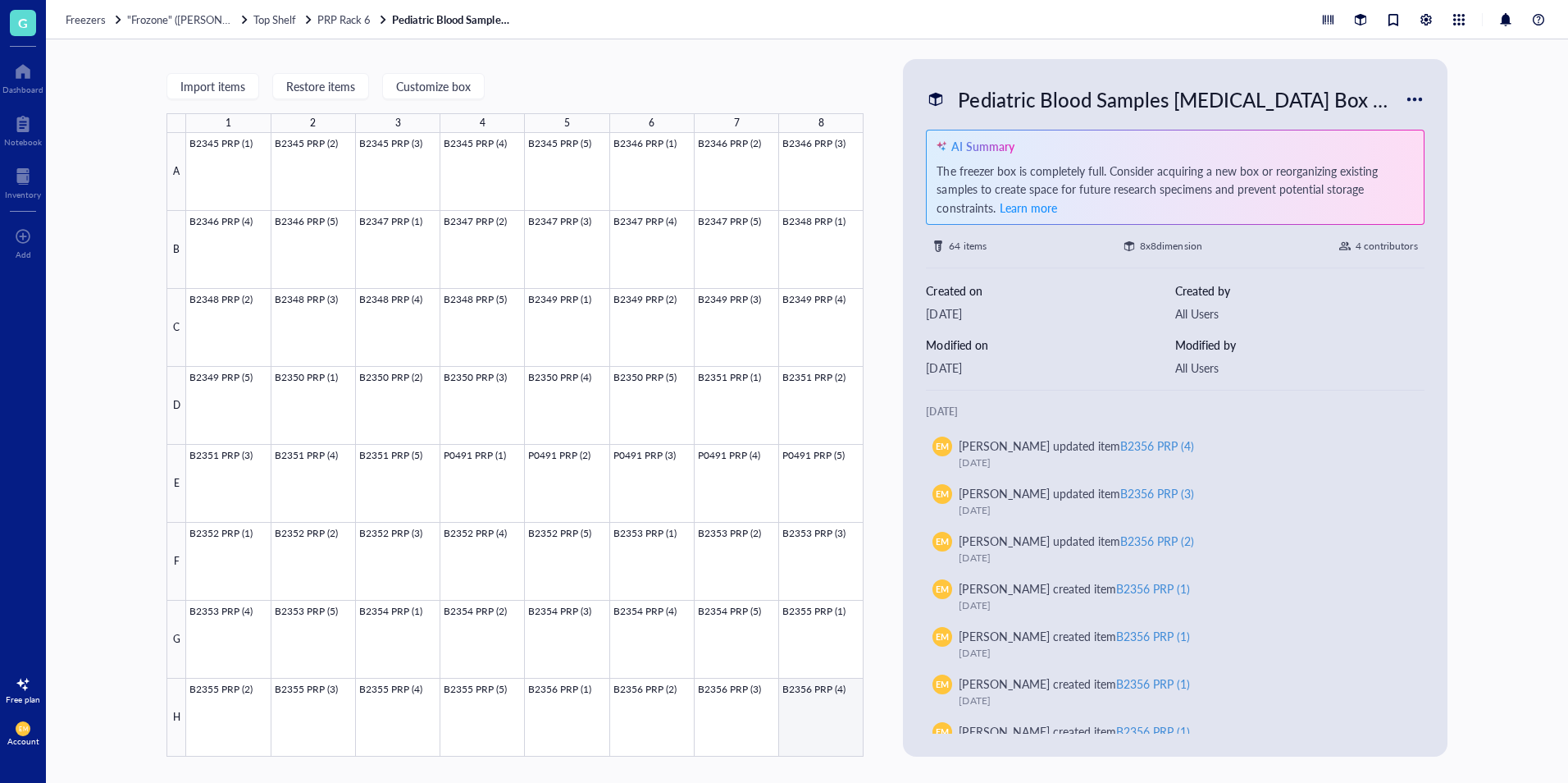
click at [812, 691] on div at bounding box center [525, 444] width 677 height 624
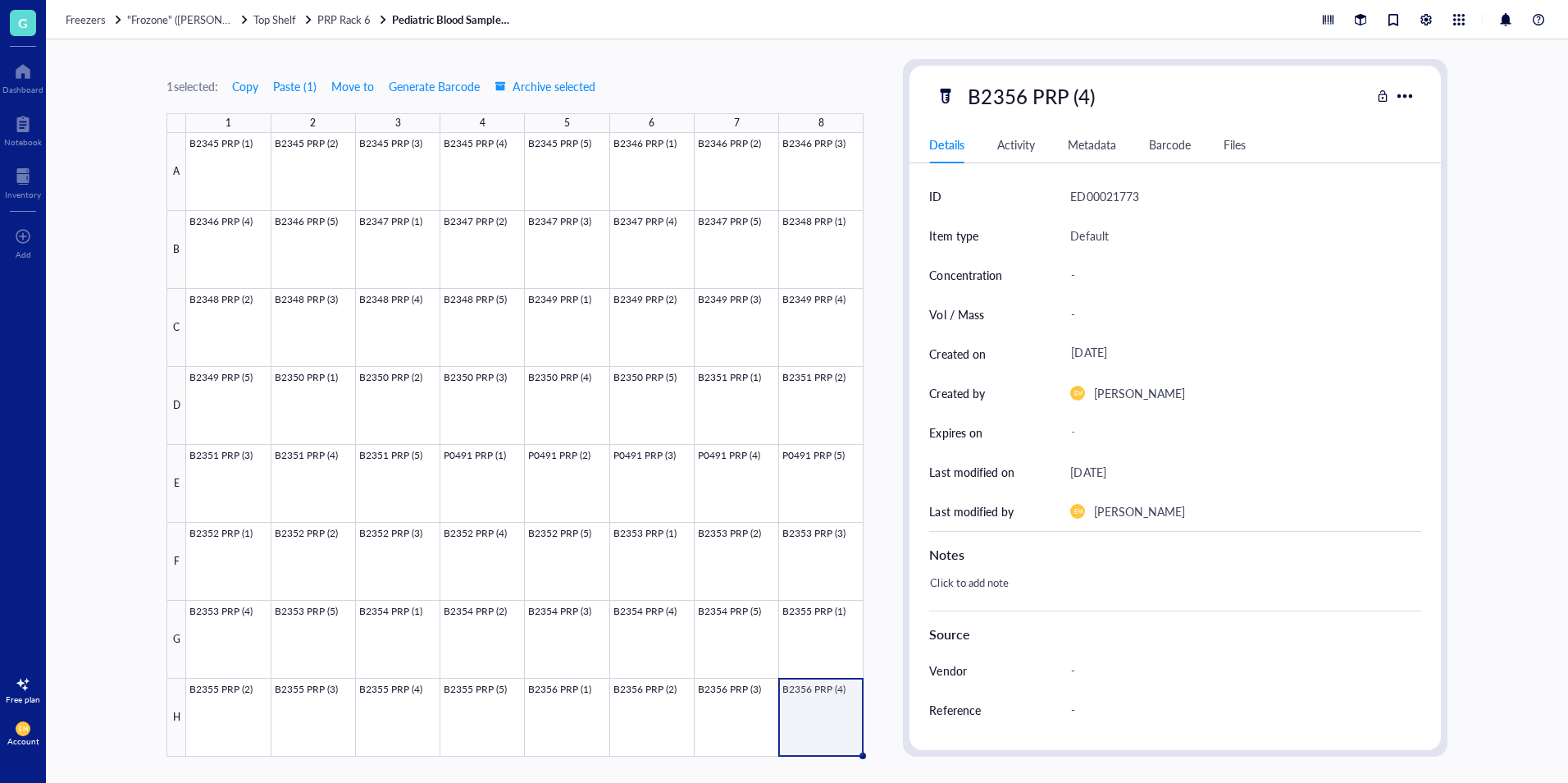
click at [1095, 107] on div "B2356 PRP (4)" at bounding box center [1031, 95] width 141 height 34
click at [1110, 96] on input "B2356 PRP (4)" at bounding box center [1047, 95] width 172 height 32
click at [373, 26] on div "PRP Rack 6" at bounding box center [352, 20] width 72 height 15
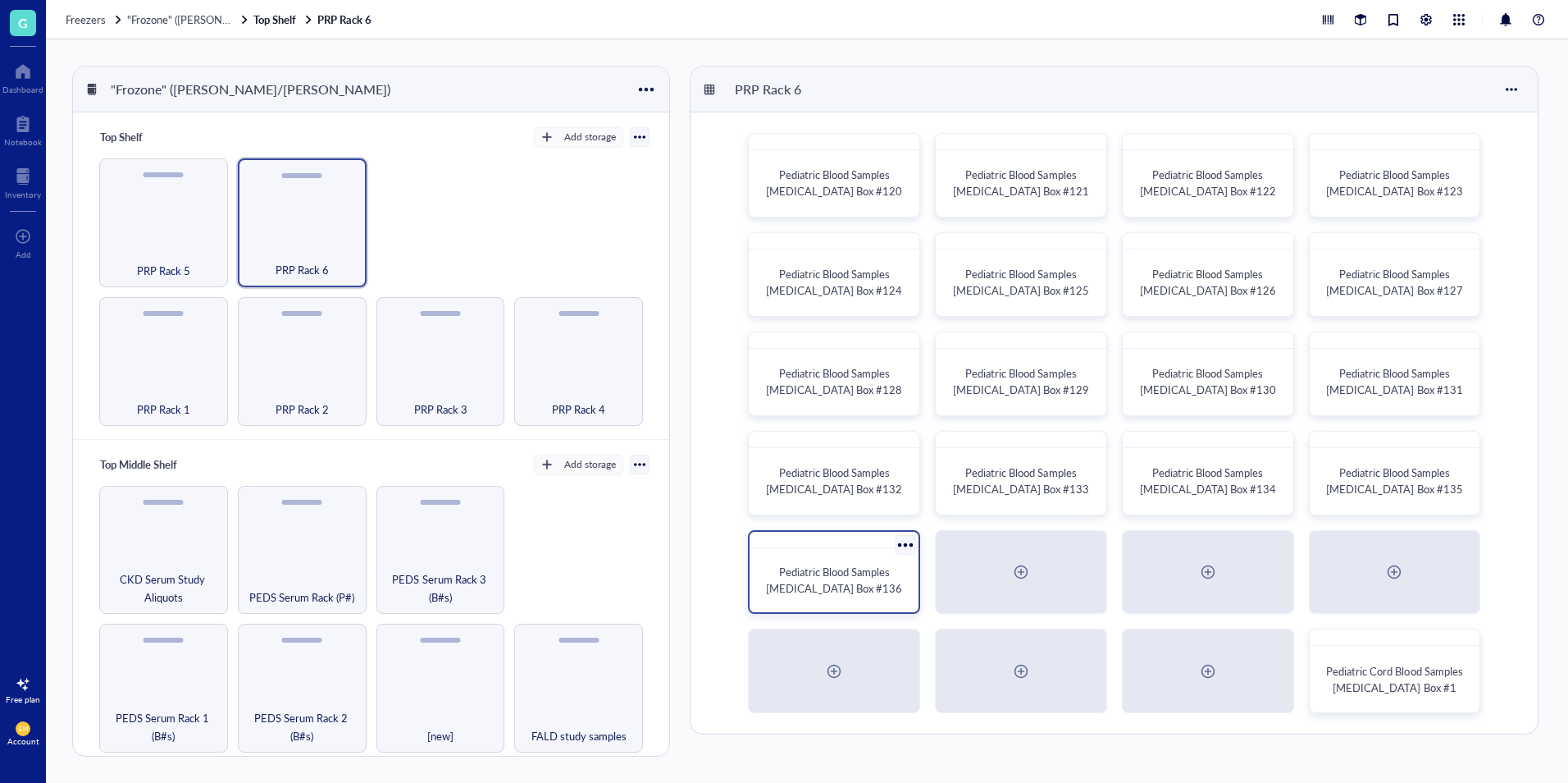
click at [822, 592] on span "Pediatric Blood Samples [MEDICAL_DATA] Box #136" at bounding box center [834, 580] width 136 height 32
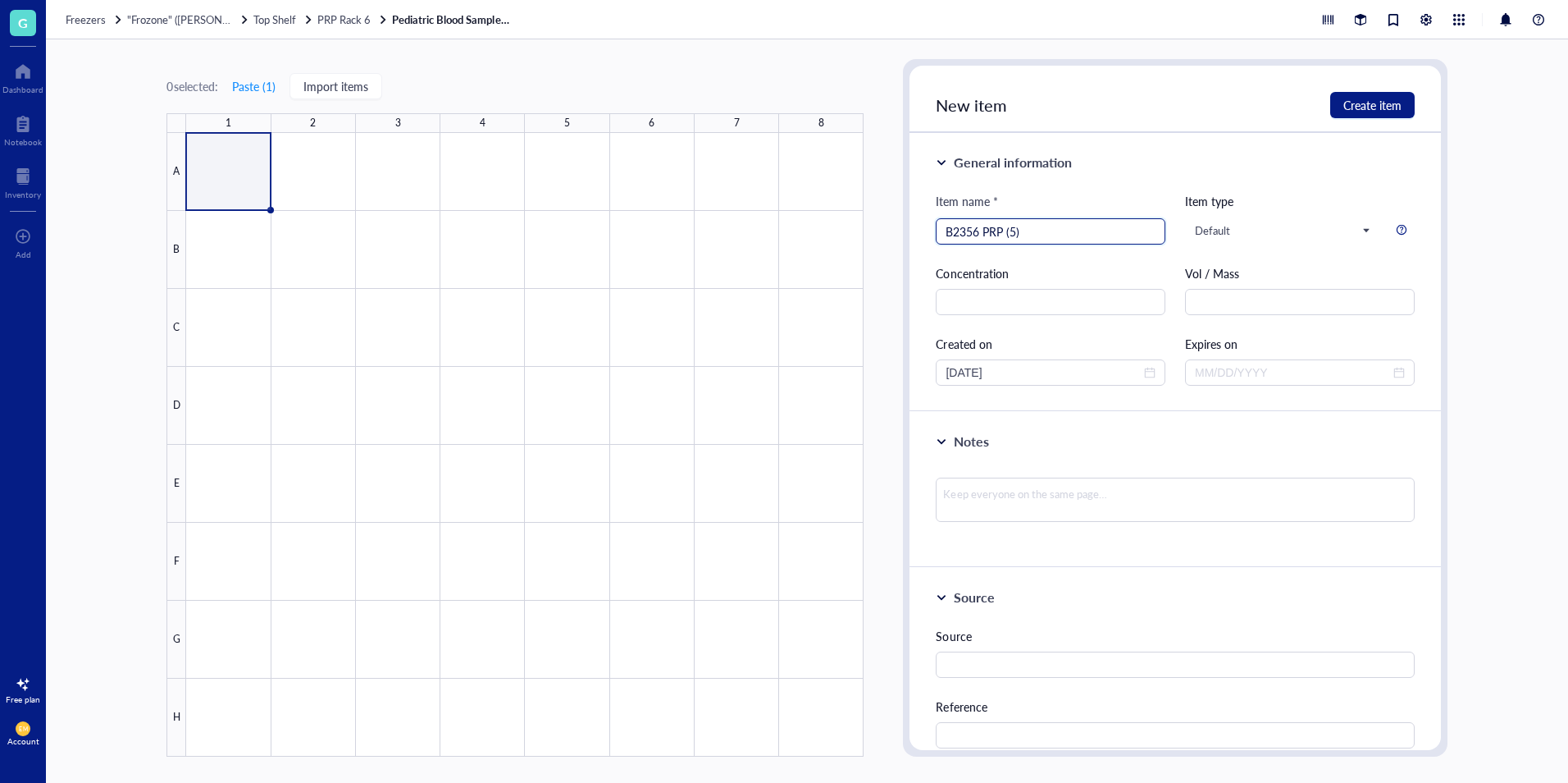
type input "B2356 PRP (5)"
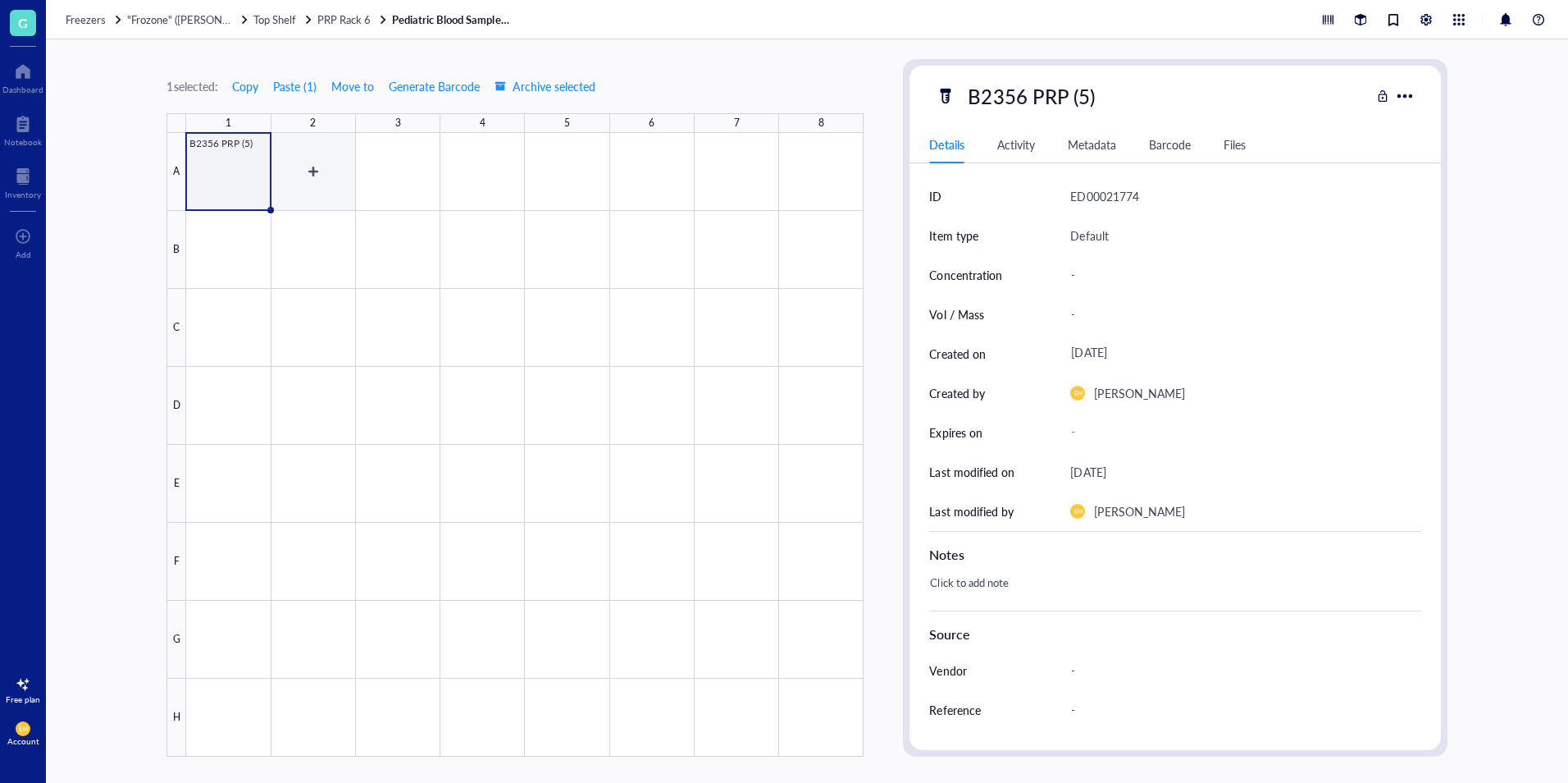
click at [339, 148] on div at bounding box center [525, 444] width 677 height 624
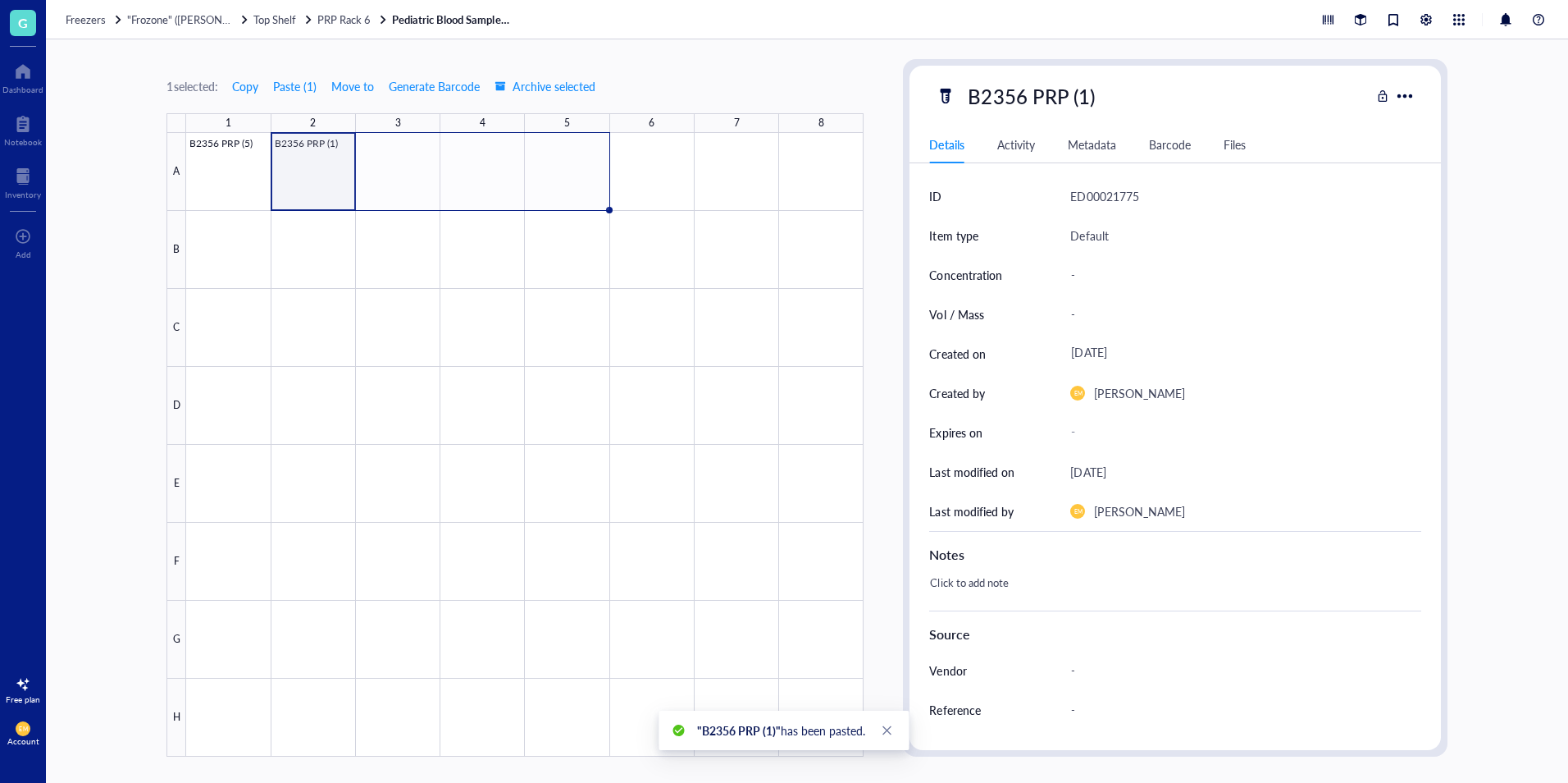
click at [331, 181] on div at bounding box center [525, 444] width 677 height 624
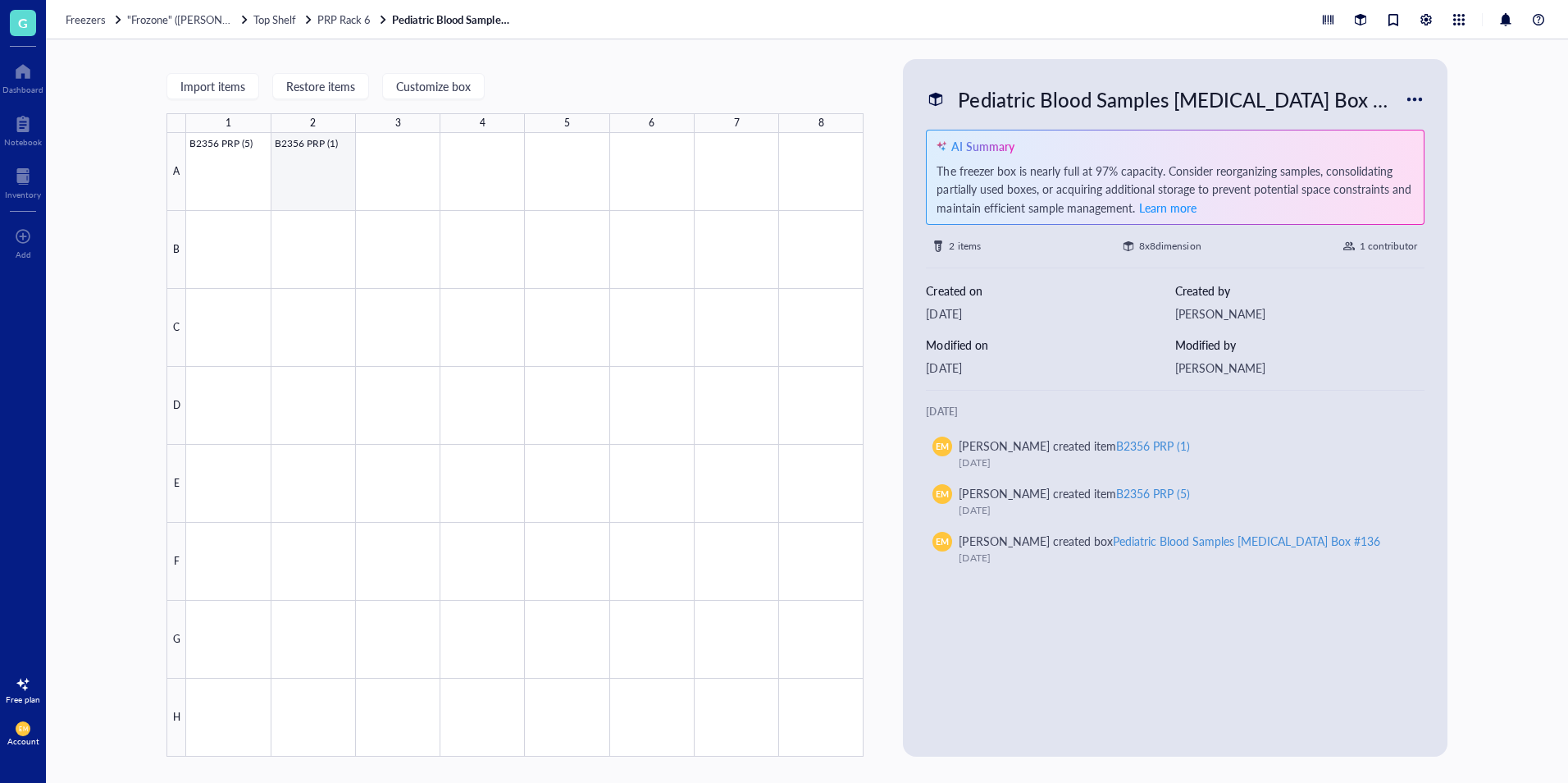
click at [323, 158] on div at bounding box center [525, 444] width 677 height 624
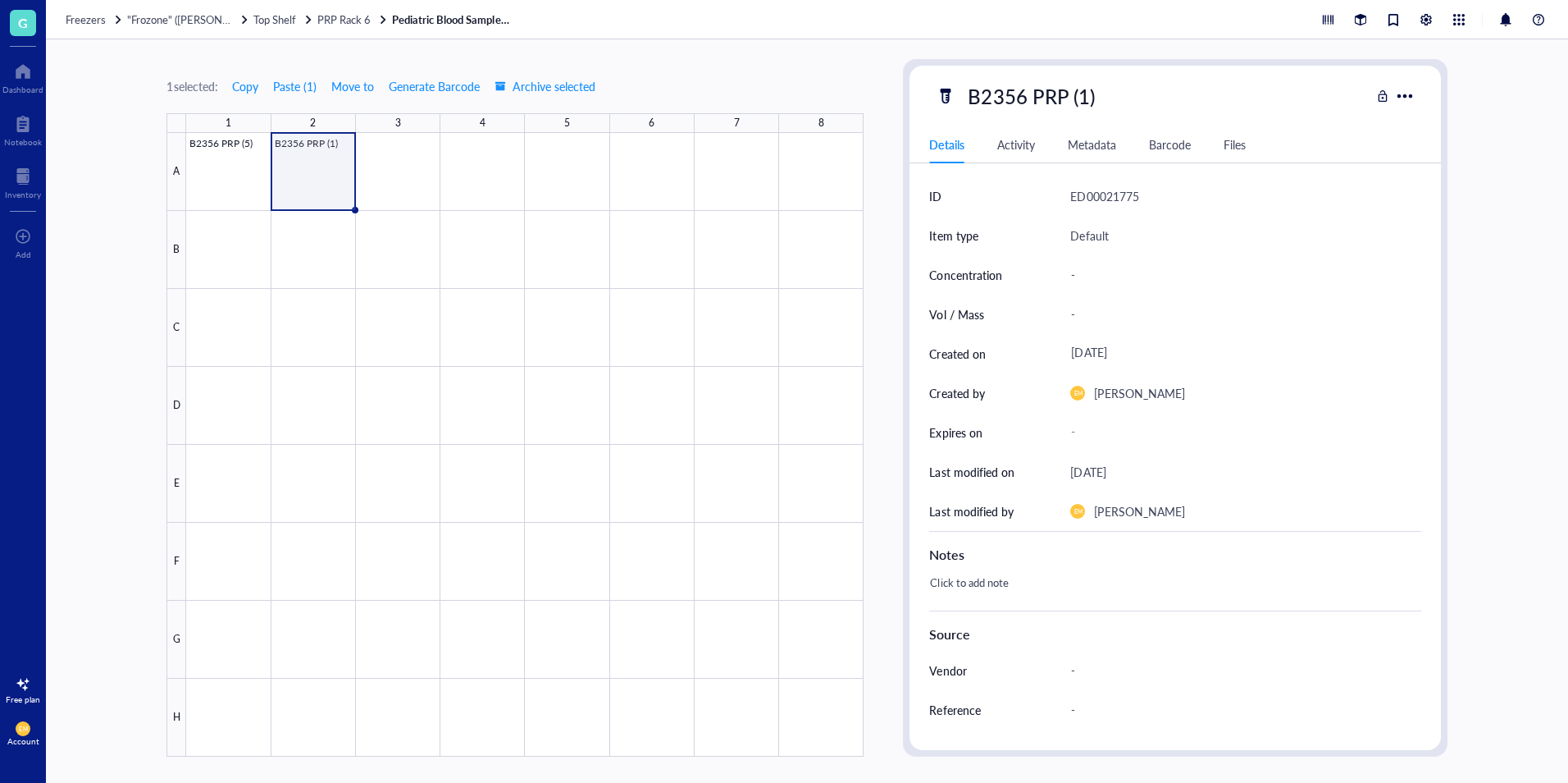
click at [1022, 87] on div "B2356 PRP (1)" at bounding box center [1031, 95] width 141 height 34
click at [1024, 93] on input "B2356 PRP (1)" at bounding box center [1047, 95] width 172 height 32
type input "B2357 PRP (1)"
drag, startPoint x: 353, startPoint y: 211, endPoint x: 540, endPoint y: 213, distance: 187.0
click at [0, 0] on div "B2356 PRP (5) B2357 PRP (1)" at bounding box center [0, 0] width 0 height 0
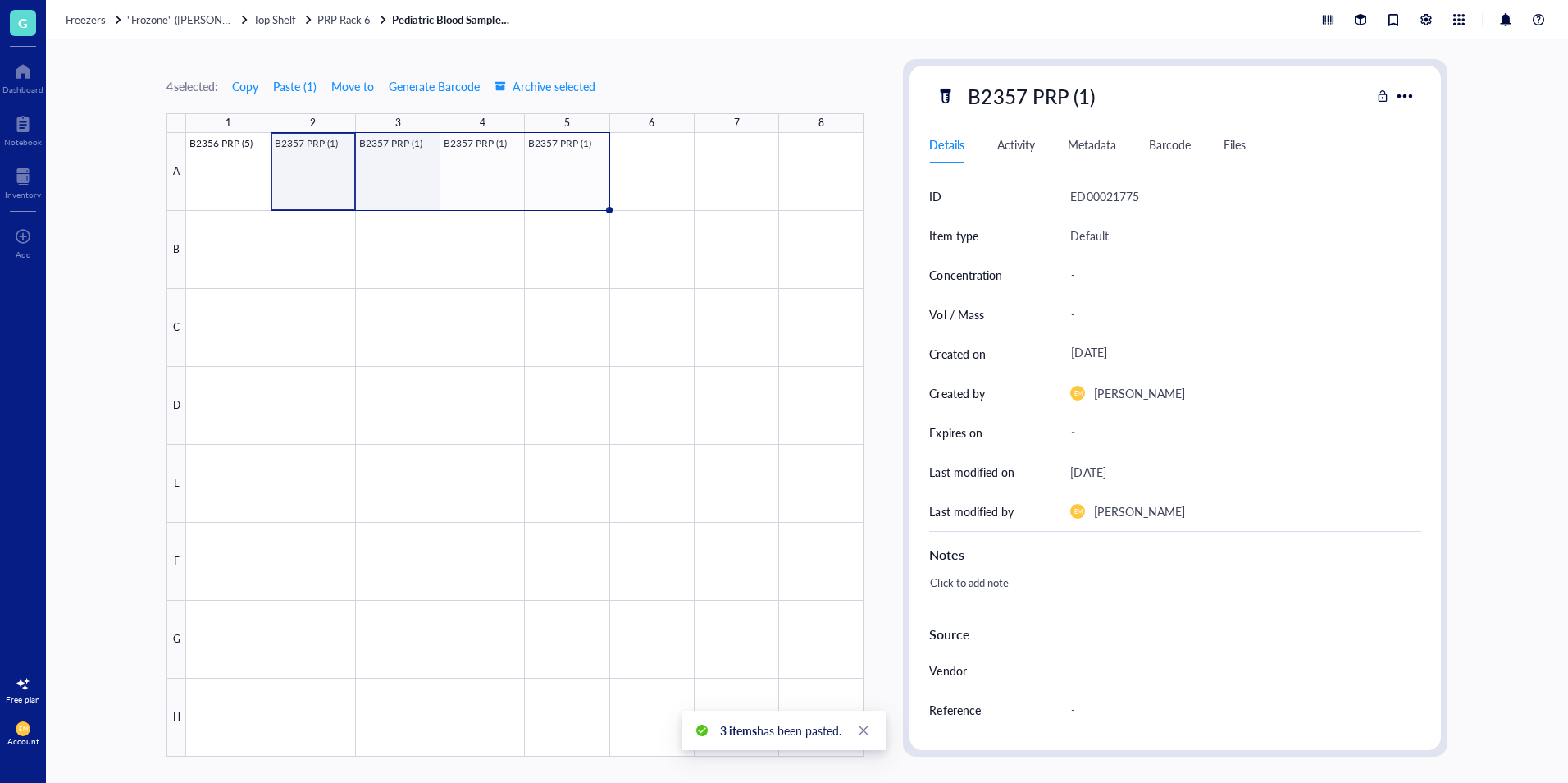
click at [421, 175] on div at bounding box center [525, 444] width 677 height 624
click at [1062, 104] on div "B2357 PRP (1)" at bounding box center [1031, 95] width 141 height 34
click at [1083, 99] on input "B2357 PRP (1)" at bounding box center [1047, 95] width 172 height 32
type input "B2357 PRP (2)"
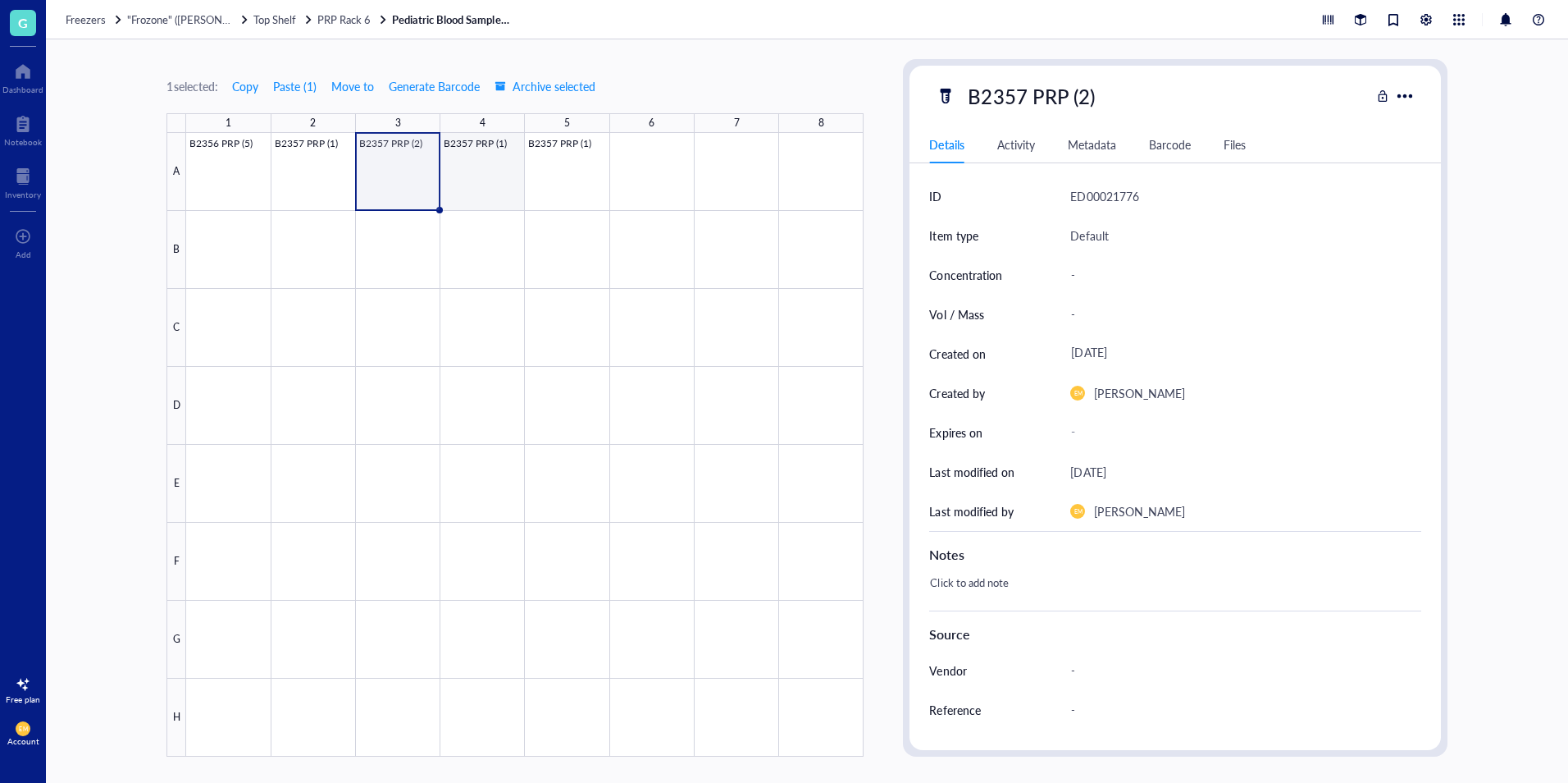
click at [521, 176] on div at bounding box center [525, 444] width 677 height 624
click at [1090, 97] on div "B2357 PRP (1)" at bounding box center [1031, 95] width 141 height 34
click at [1088, 97] on input "B2357 PRP (1)" at bounding box center [1047, 95] width 172 height 32
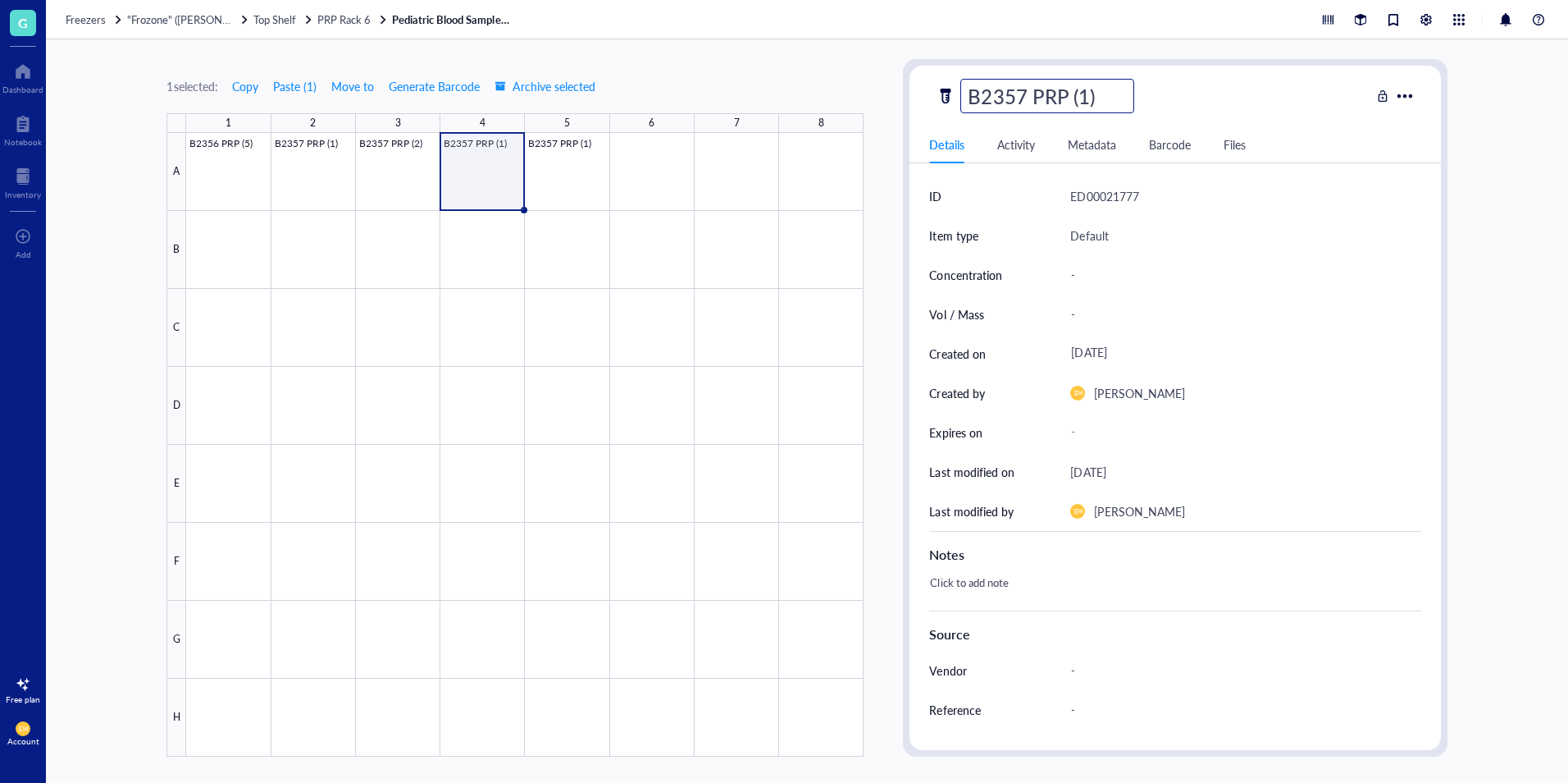
click at [1088, 97] on input "B2357 PRP (1)" at bounding box center [1047, 95] width 172 height 32
click at [1092, 103] on input "B2357 PRP (1)" at bounding box center [1047, 95] width 172 height 32
type input "B2357 PRP (3)"
click at [587, 179] on div at bounding box center [525, 444] width 677 height 624
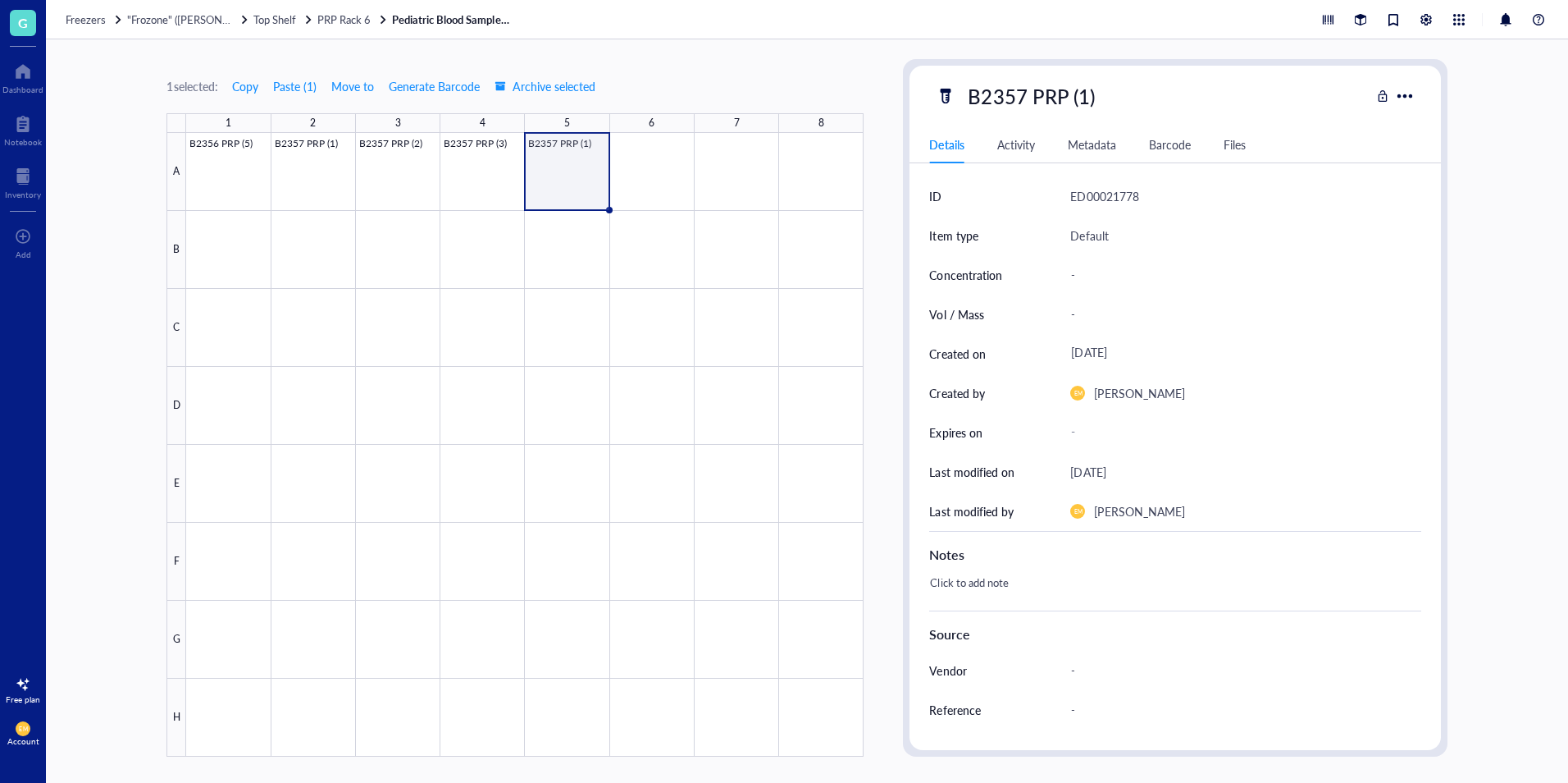
click at [1097, 104] on div "B2357 PRP (1)" at bounding box center [1031, 95] width 141 height 34
click at [1082, 97] on input "B2357 PRP (1)" at bounding box center [1047, 95] width 172 height 32
click at [1089, 97] on input "B2357 PRP (1)" at bounding box center [1047, 95] width 172 height 32
type input "B2357 PRP (4)"
click at [763, 43] on div "1 selected: Copy Paste ( 1 ) Move to Generate Barcode Archive selected 1 2 3 4 …" at bounding box center [807, 411] width 1522 height 744
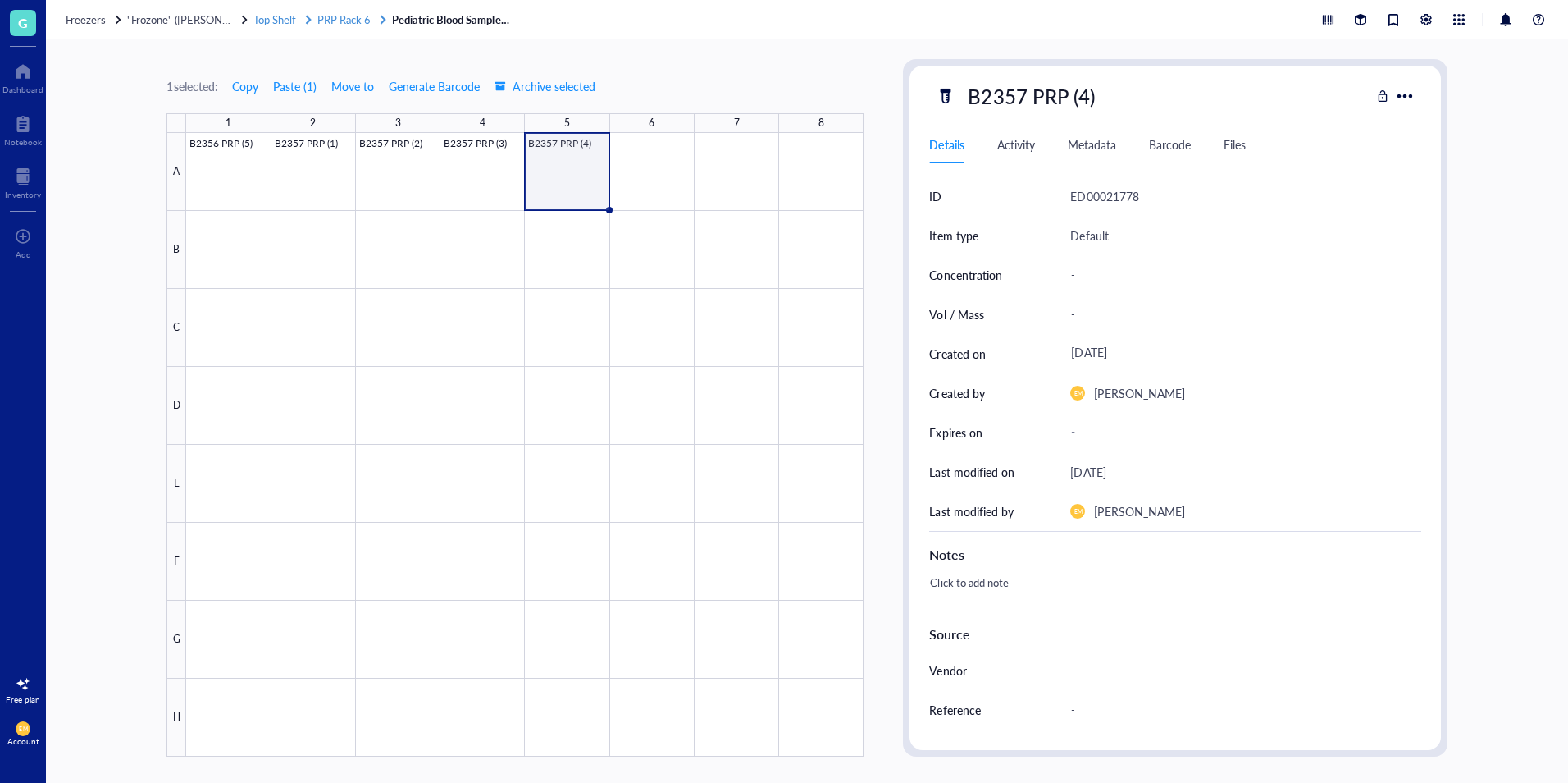
click at [351, 21] on span "PRP Rack 6" at bounding box center [344, 20] width 53 height 16
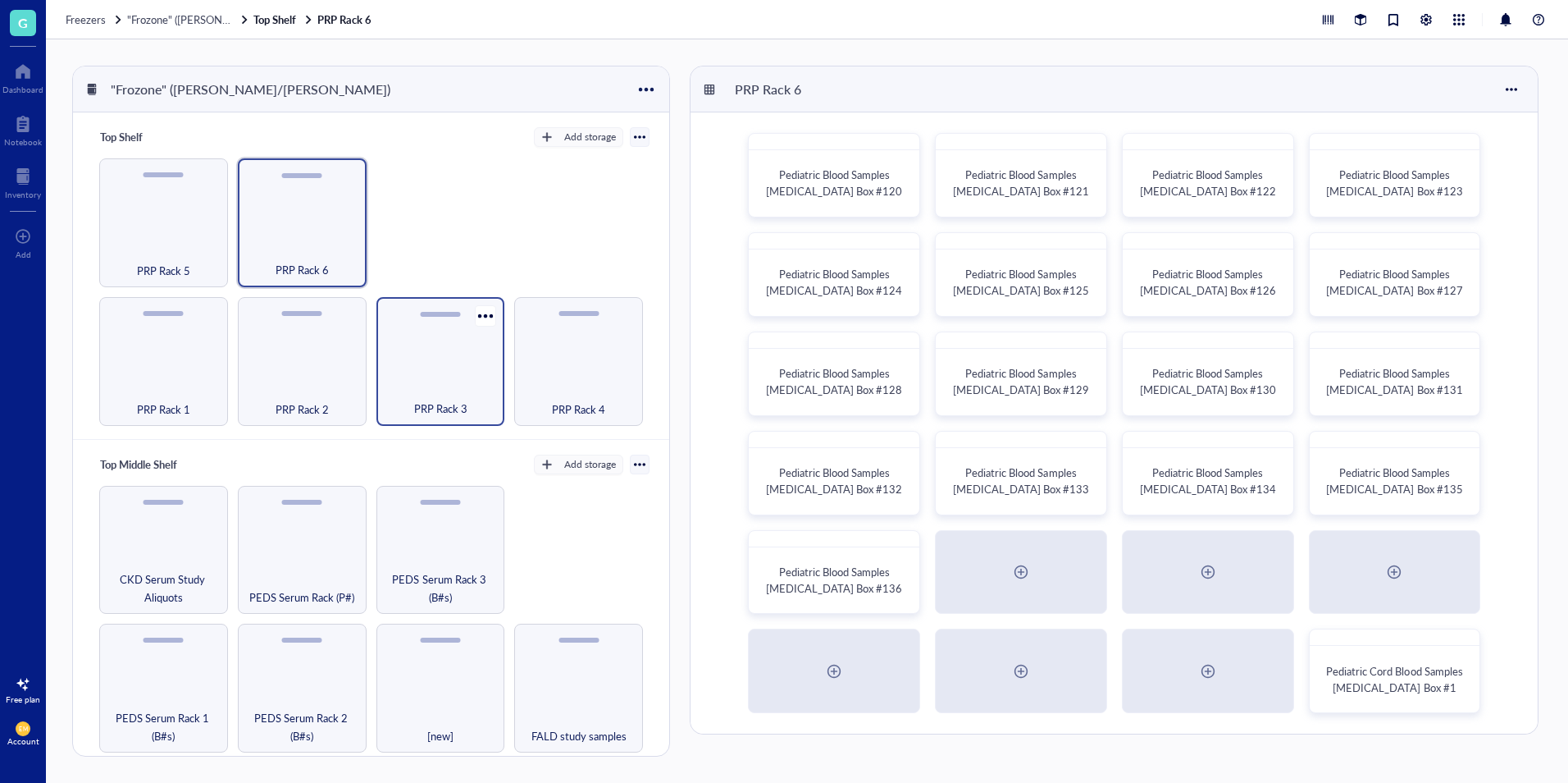
scroll to position [83, 0]
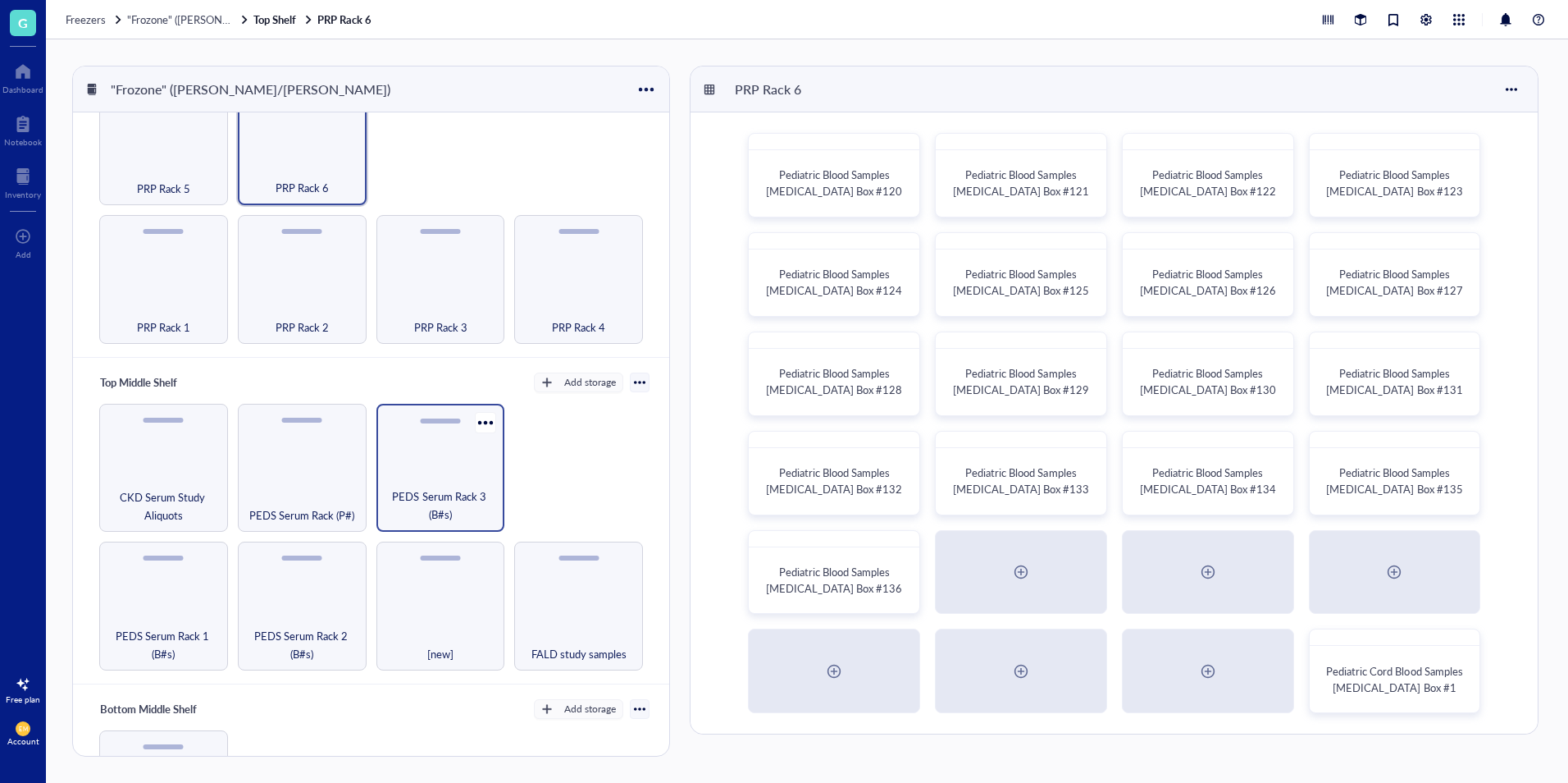
click at [472, 496] on span "PEDS Serum Rack 3 (B#s)" at bounding box center [441, 505] width 112 height 36
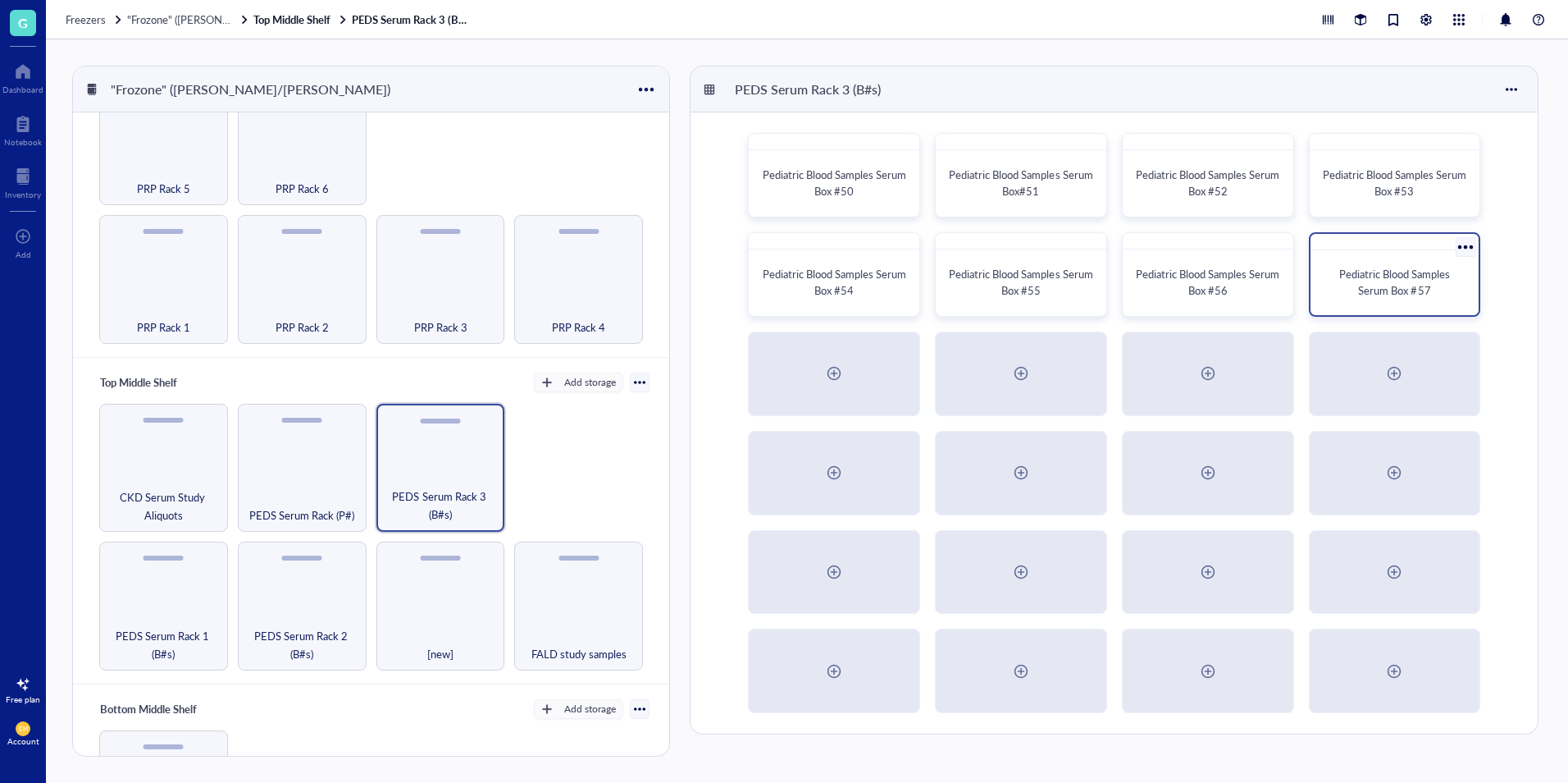
click at [1387, 261] on div "Pediatric Blood Samples Serum Box #57" at bounding box center [1394, 282] width 156 height 52
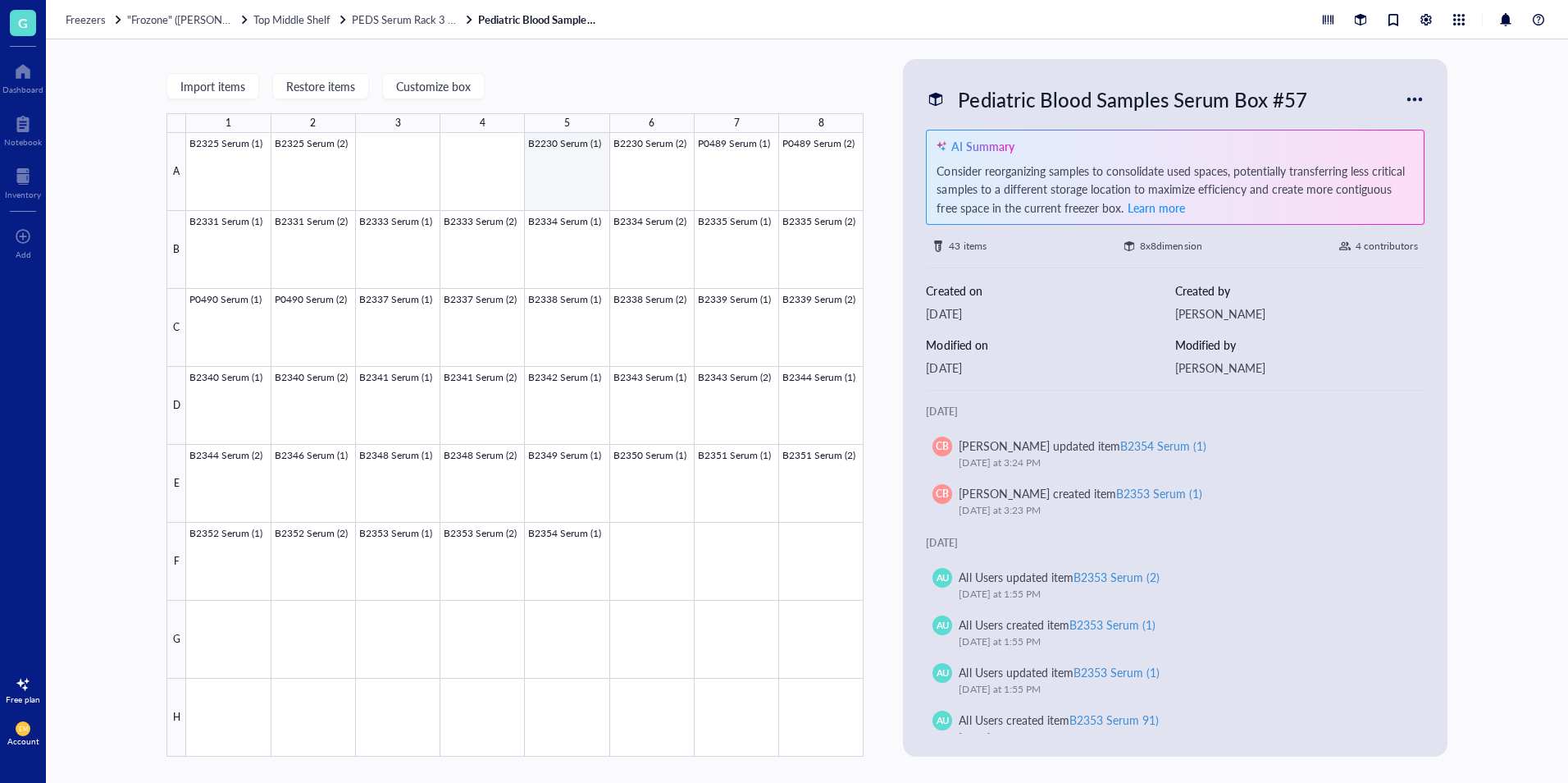
click at [556, 150] on div at bounding box center [525, 444] width 677 height 624
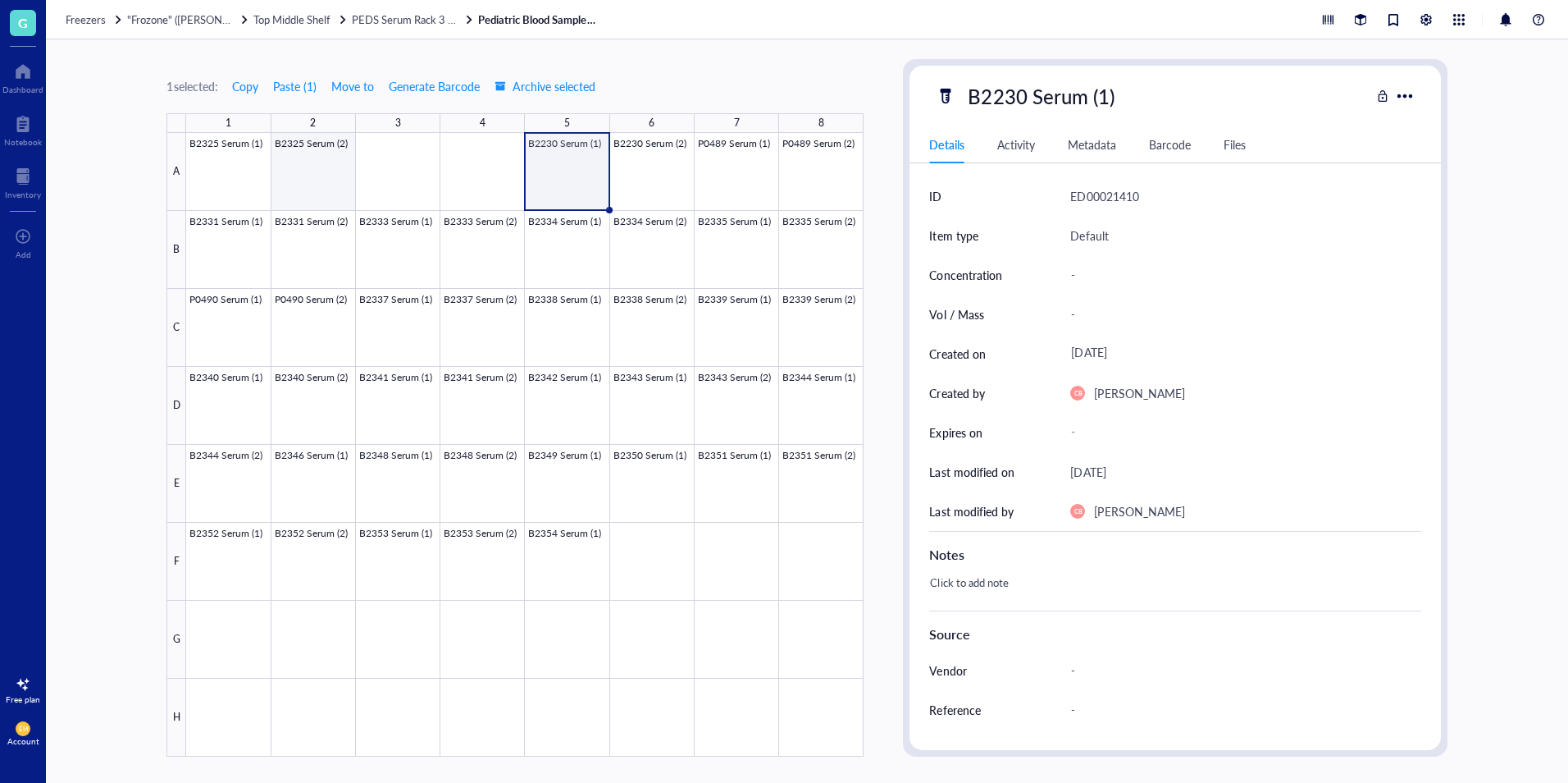
click at [327, 138] on div at bounding box center [525, 444] width 677 height 624
click at [524, 18] on link "Pediatric Blood Samples Serum Box #57" at bounding box center [539, 20] width 123 height 15
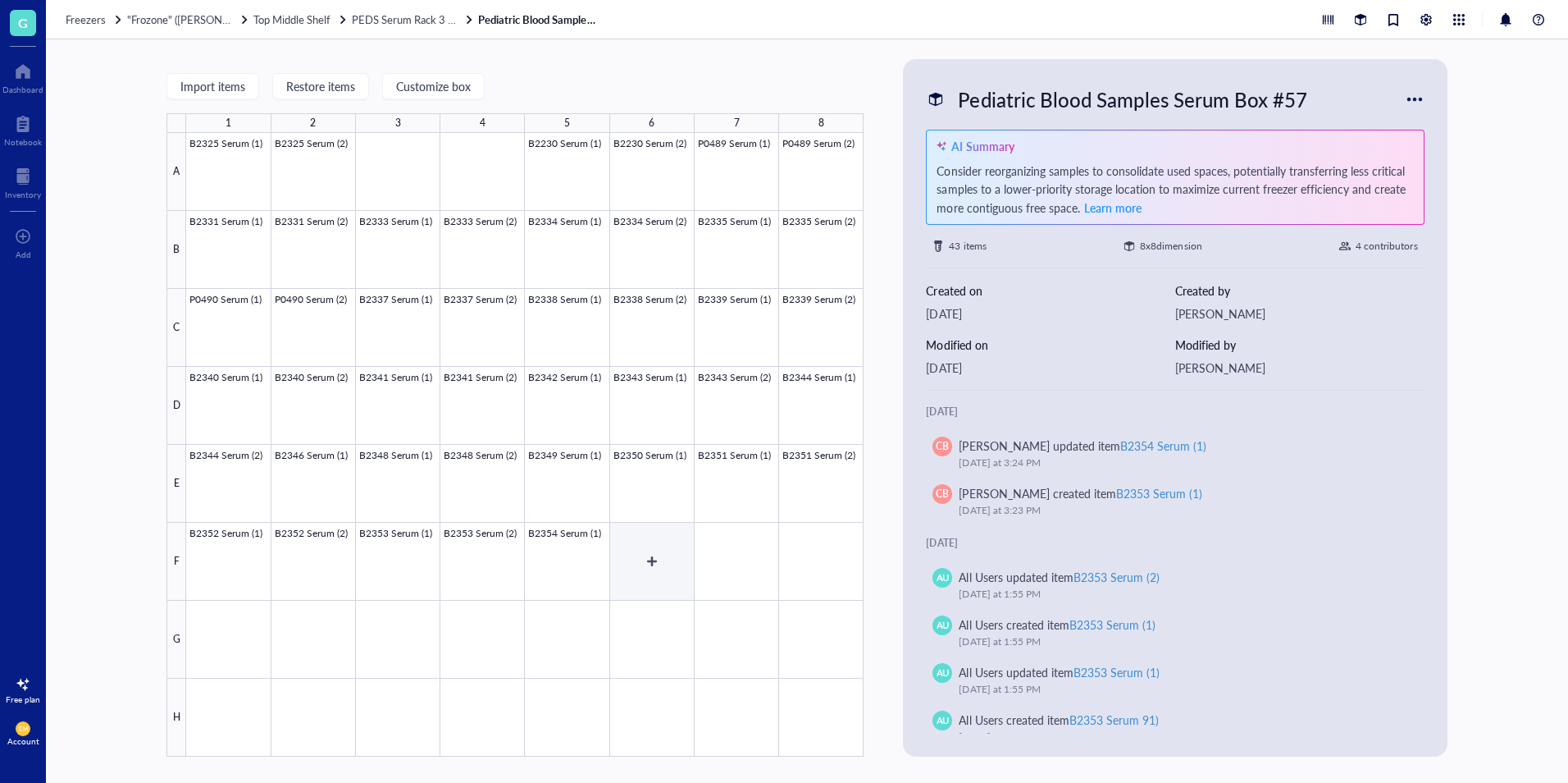
click at [655, 565] on div at bounding box center [525, 444] width 677 height 624
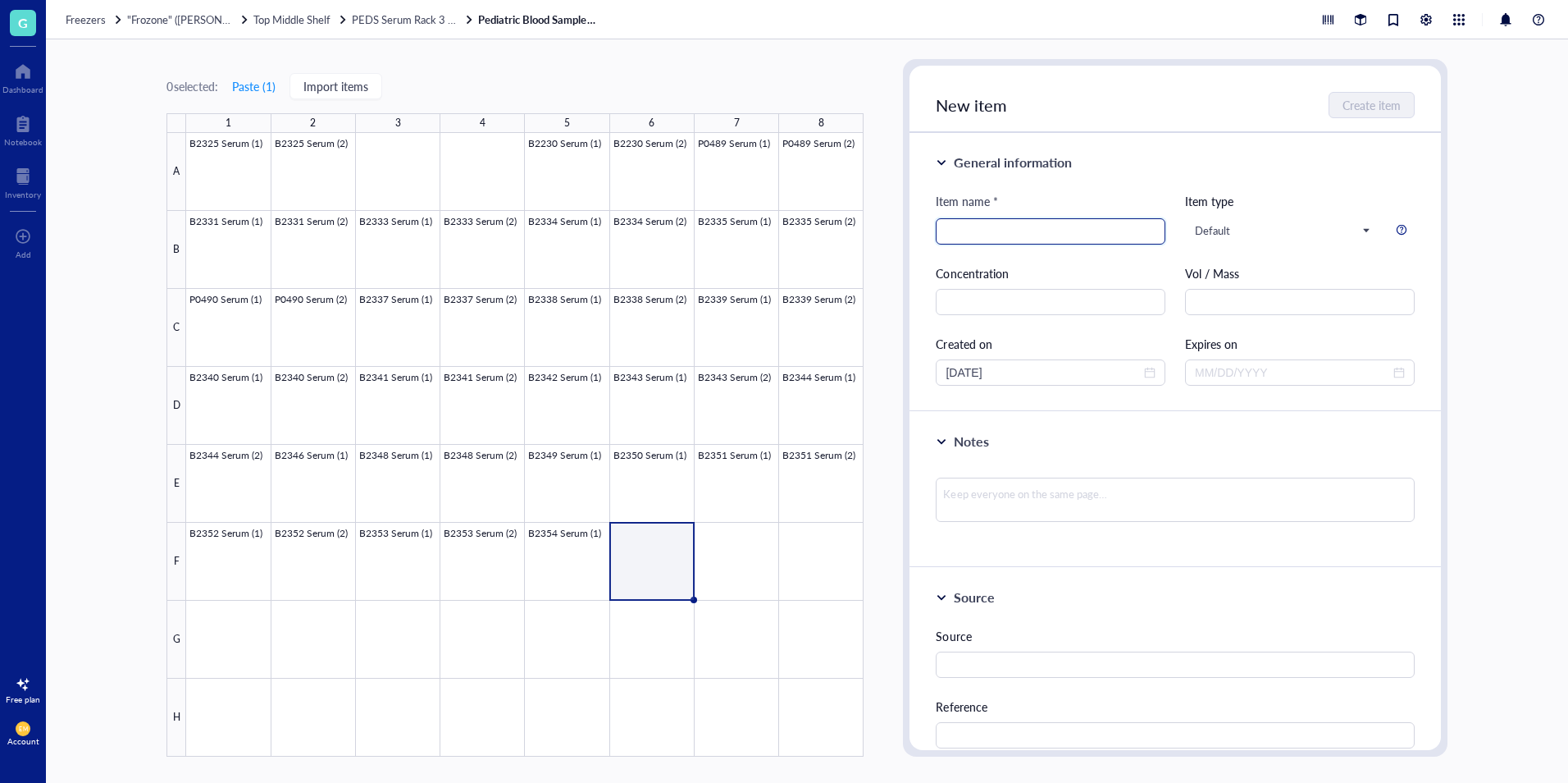
click at [1071, 230] on input "search" at bounding box center [1051, 231] width 210 height 25
type input "B2357 Serum (1)"
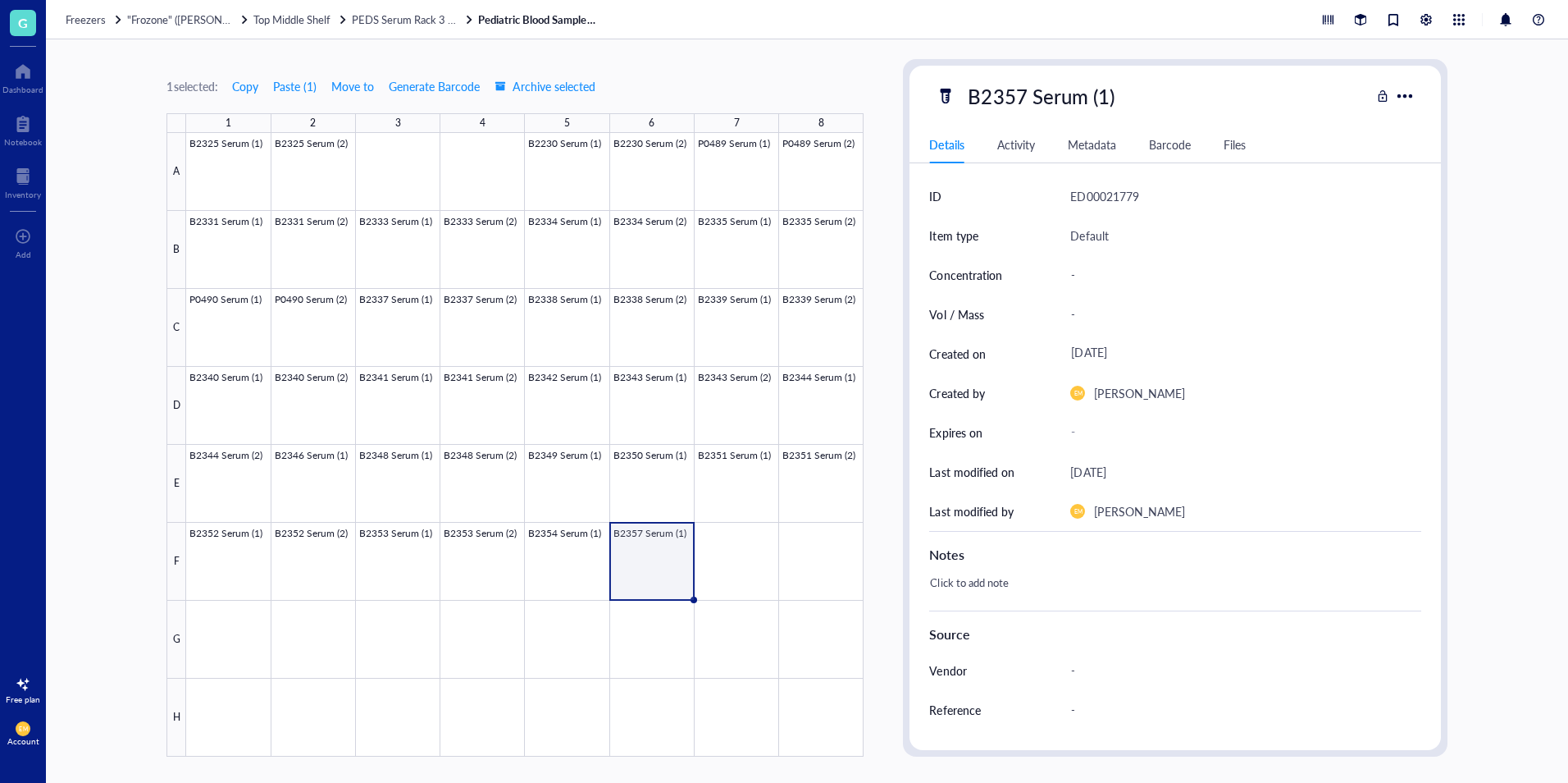
click at [93, 578] on div "1 selected: Copy Paste ( 1 ) Move to Generate Barcode Archive selected 1 2 3 4 …" at bounding box center [807, 411] width 1522 height 744
click at [871, 536] on div "1 selected: Copy Paste ( 1 ) Move to Generate Barcode Archive selected 1 2 3 4 …" at bounding box center [807, 411] width 1522 height 744
click at [900, 513] on div "1 selected: Copy Paste ( 1 ) Move to Generate Barcode Archive selected 1 2 3 4 …" at bounding box center [807, 411] width 1522 height 744
click at [406, 15] on span "PEDS Serum Rack 3 (B#s)" at bounding box center [410, 20] width 119 height 16
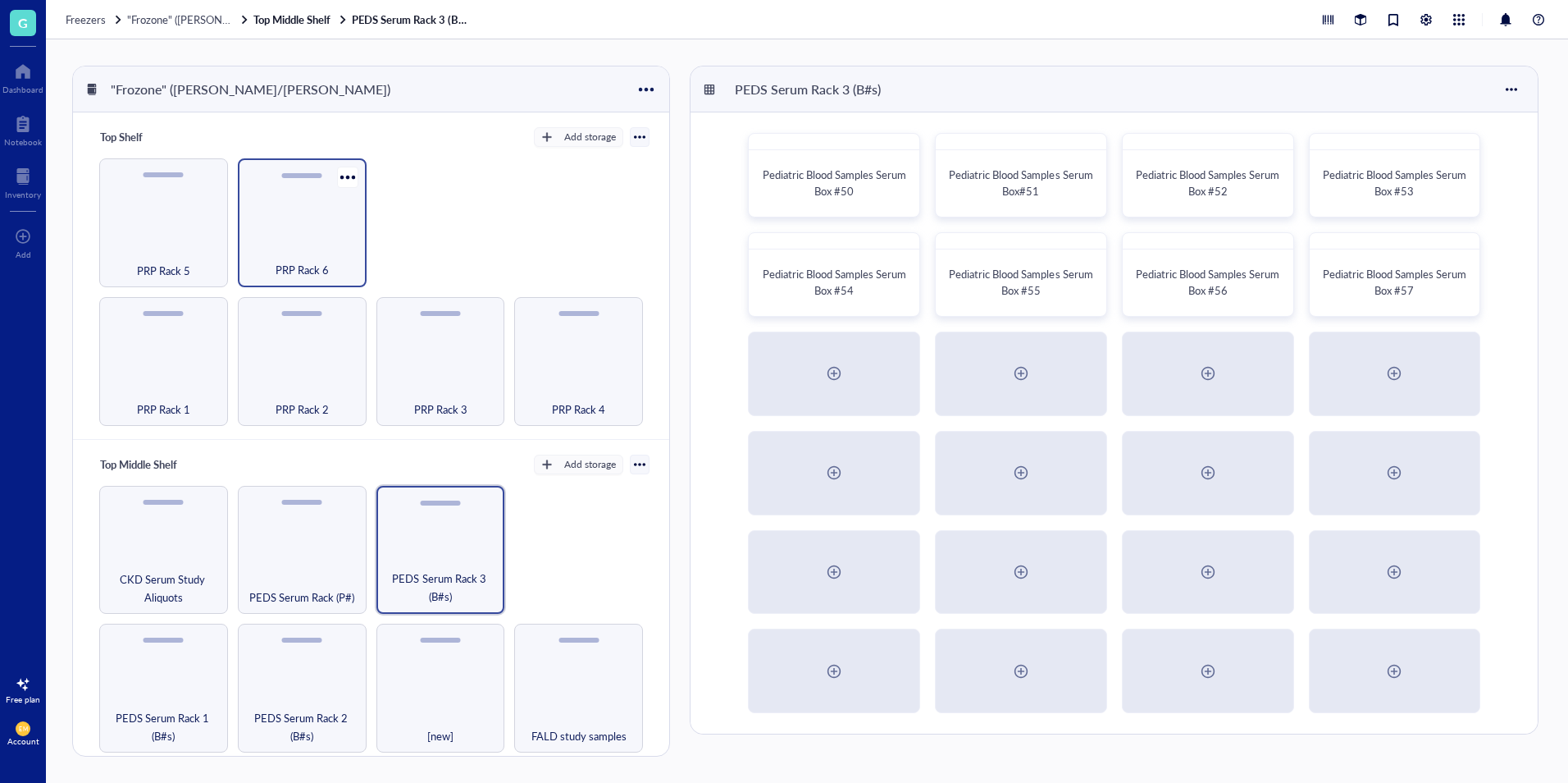
click at [311, 264] on span "PRP Rack 6" at bounding box center [302, 270] width 53 height 18
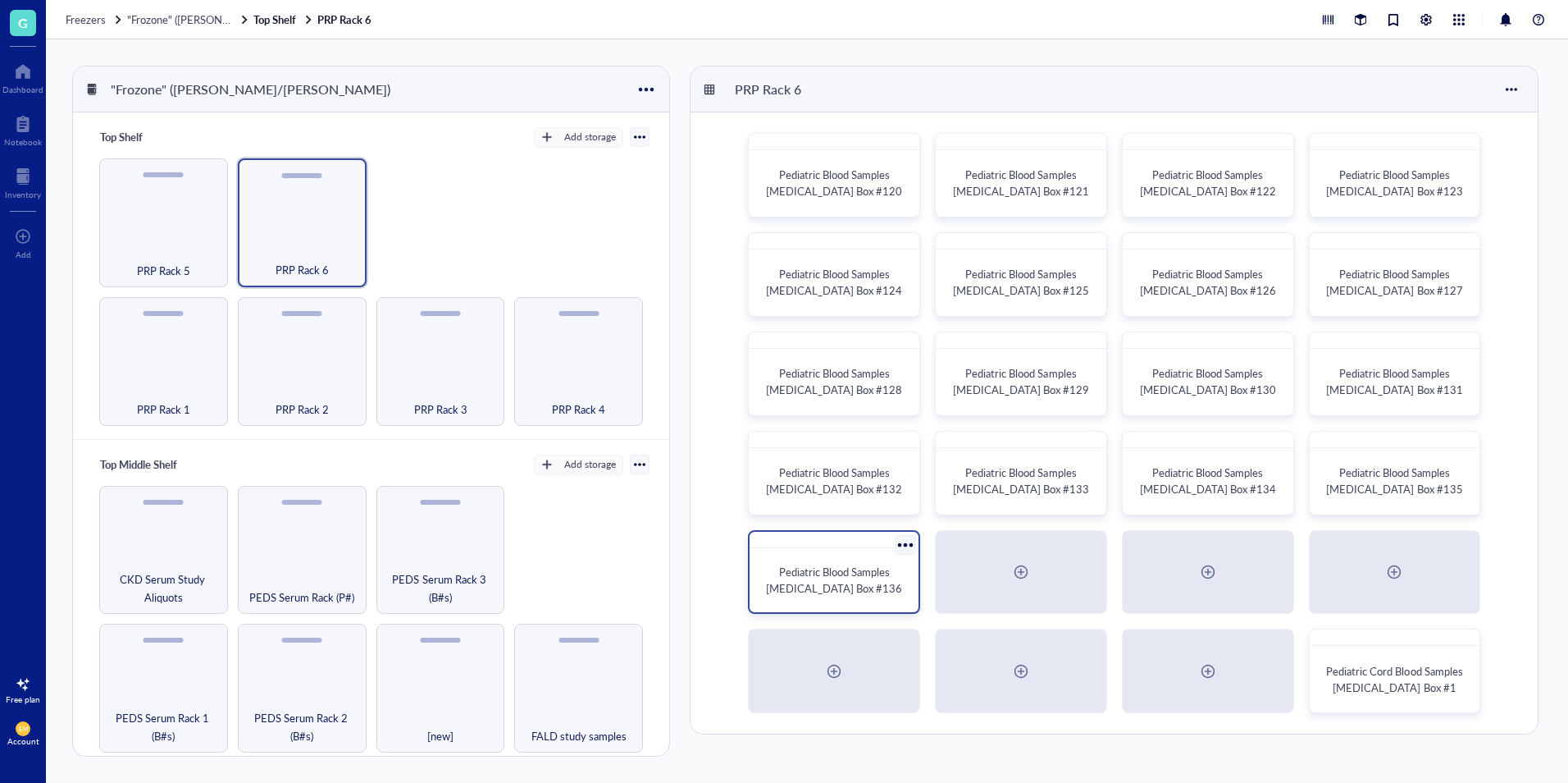
click at [864, 607] on div "Pediatric Blood Samples [MEDICAL_DATA] Box #136" at bounding box center [834, 572] width 172 height 84
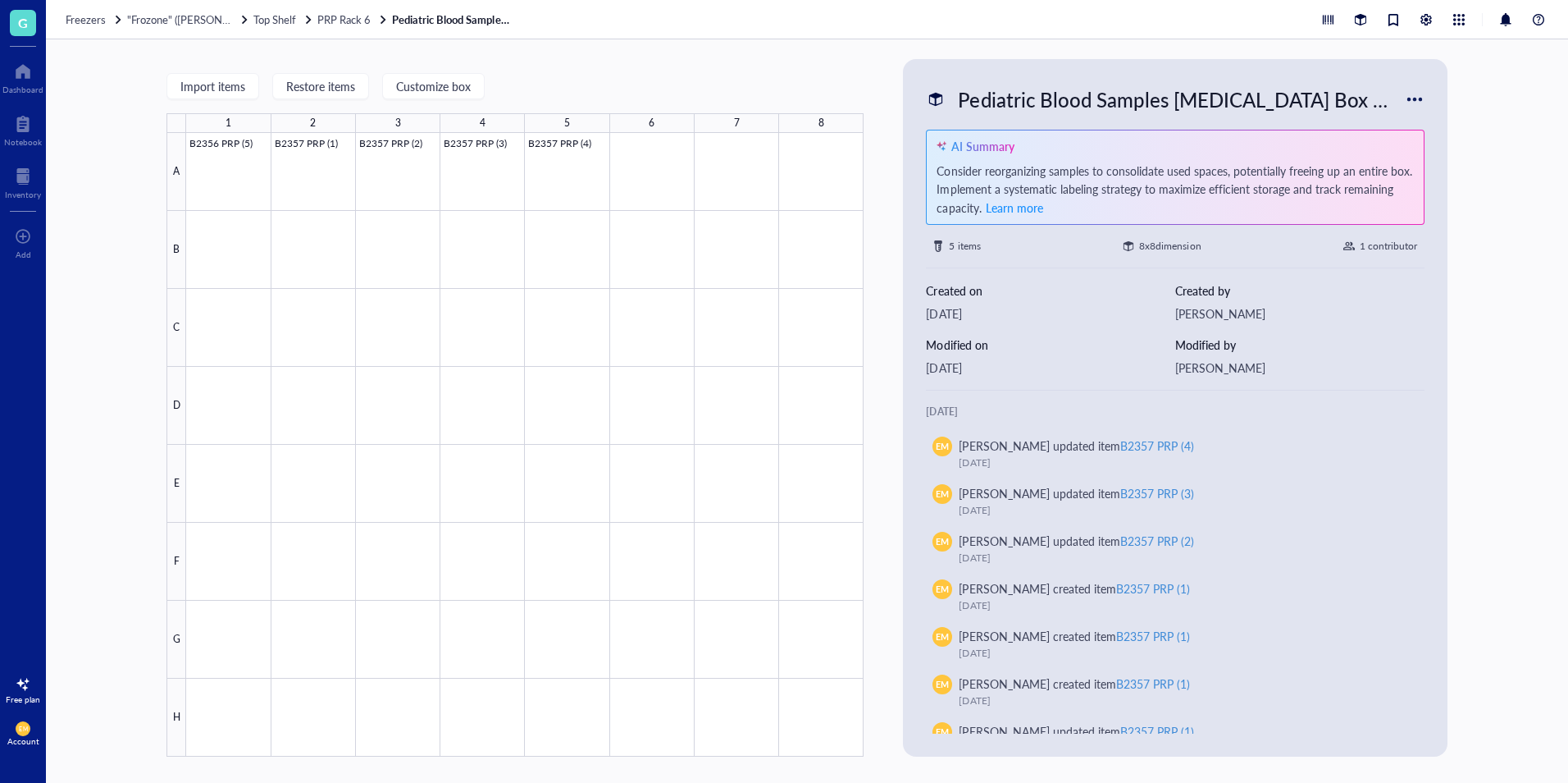
click at [361, 28] on div "Freezers "Frozone" ([PERSON_NAME]/[PERSON_NAME]) Top Shelf PRP Rack 6 Pediatric…" at bounding box center [807, 20] width 1522 height 39
click at [357, 11] on div "Freezers "Frozone" ([PERSON_NAME]/[PERSON_NAME]) Top Shelf PRP Rack 6 Pediatric…" at bounding box center [807, 20] width 1522 height 39
click at [357, 16] on span "PRP Rack 6" at bounding box center [344, 20] width 53 height 16
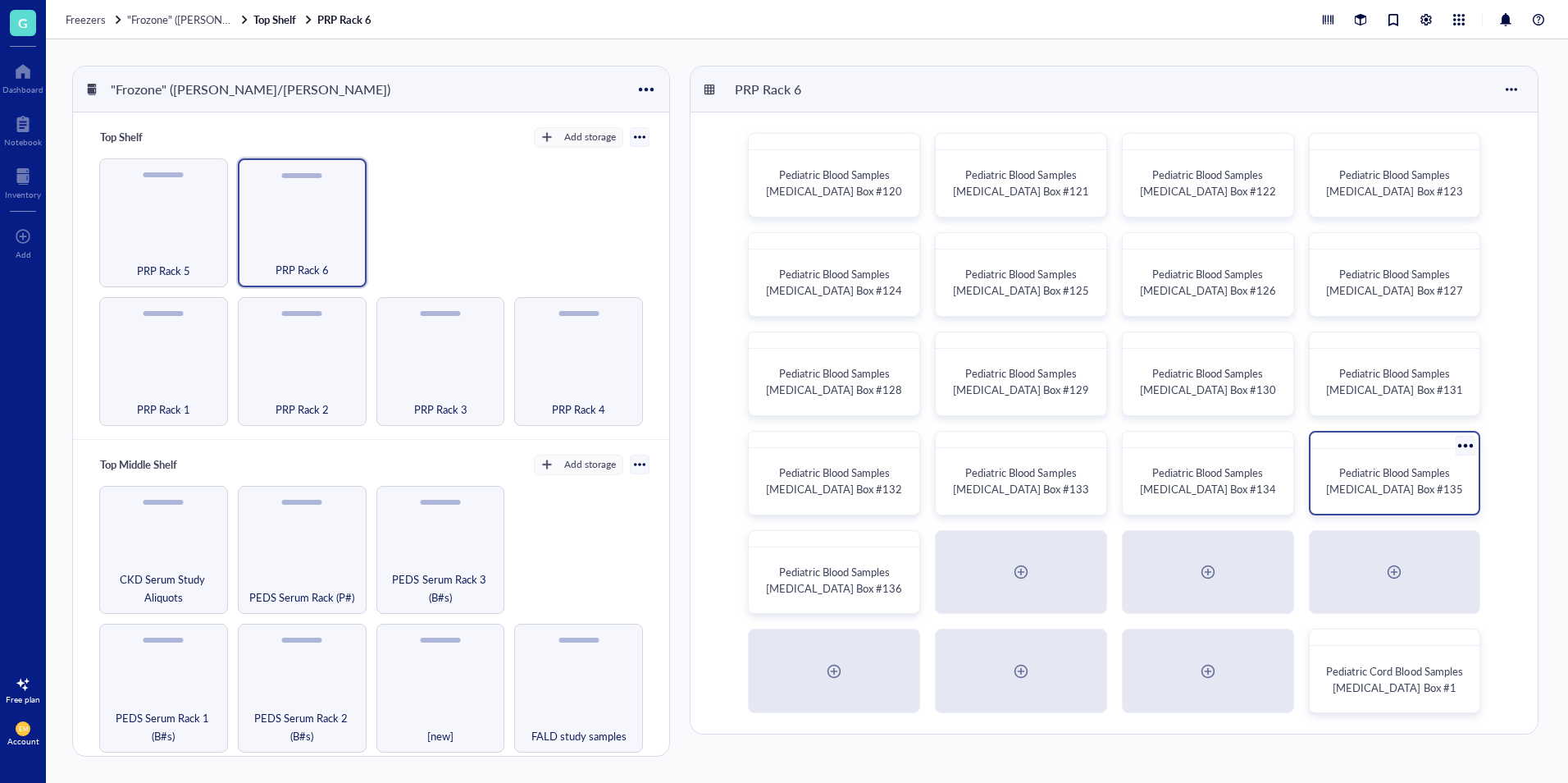
click at [1450, 465] on span "Pediatric Blood Samples [MEDICAL_DATA] Box #135" at bounding box center [1393, 480] width 136 height 32
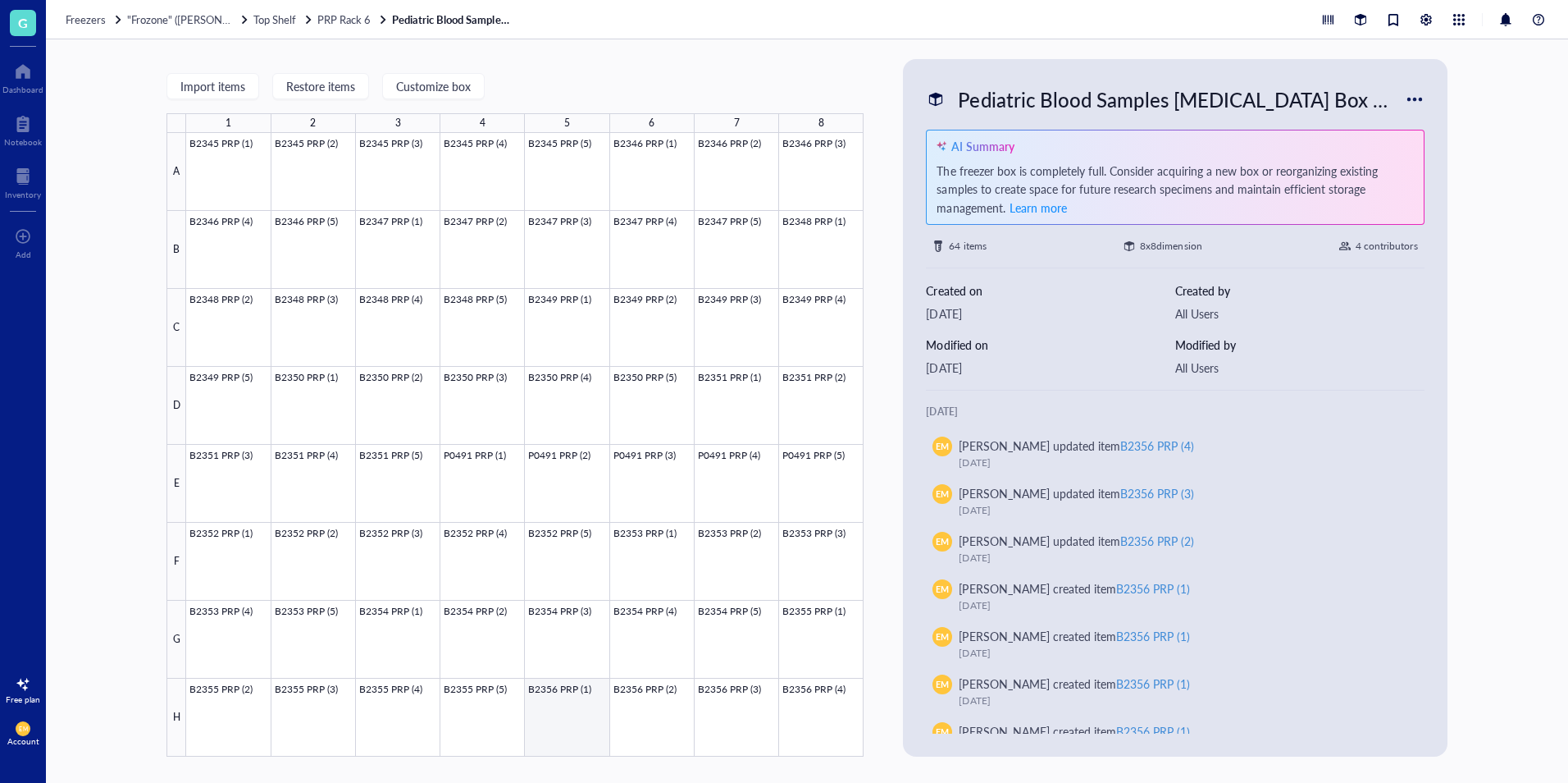
click at [549, 726] on div at bounding box center [525, 444] width 677 height 624
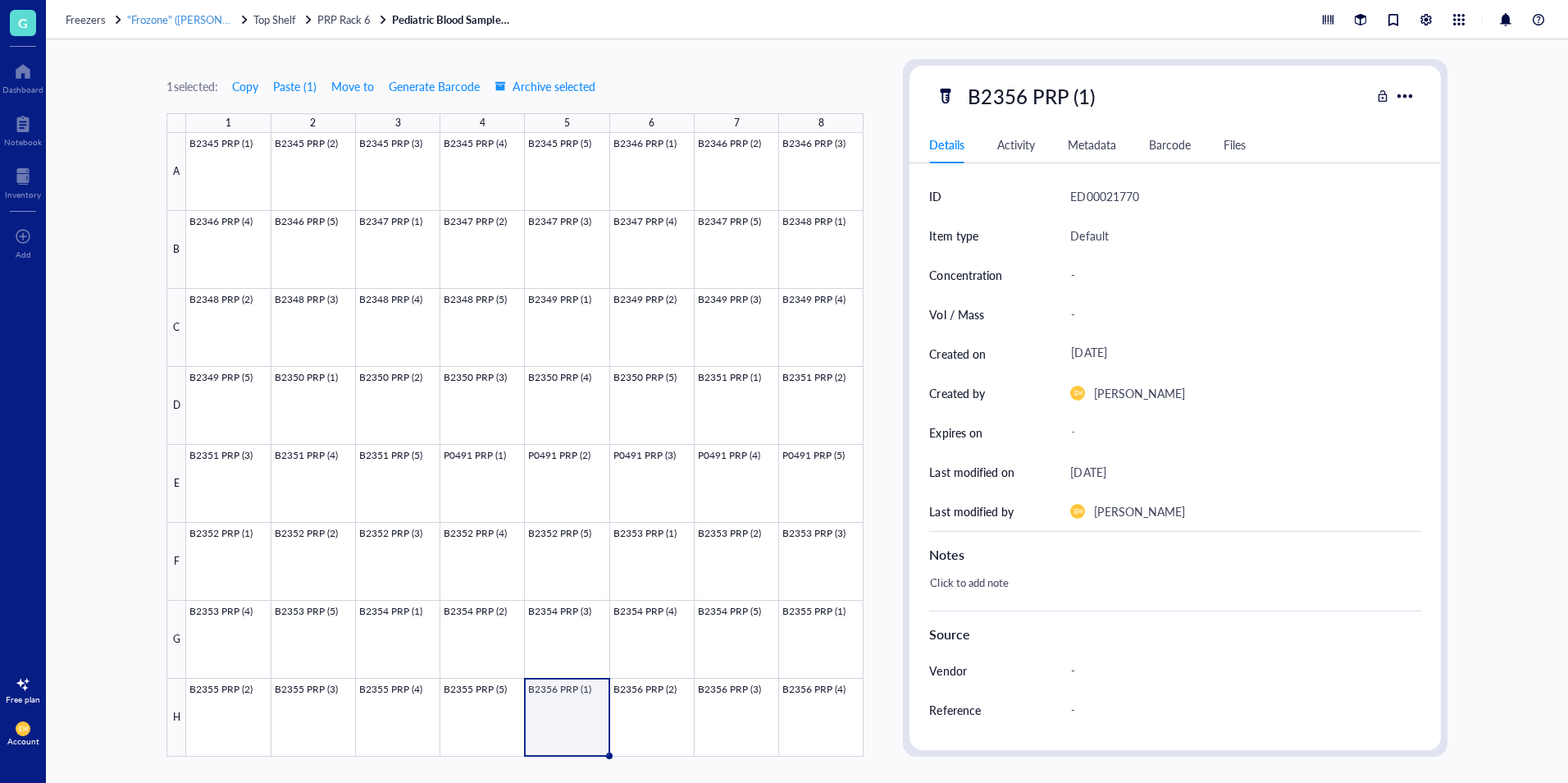
click at [162, 19] on span ""Frozone" ([PERSON_NAME]/[PERSON_NAME])" at bounding box center [241, 20] width 228 height 16
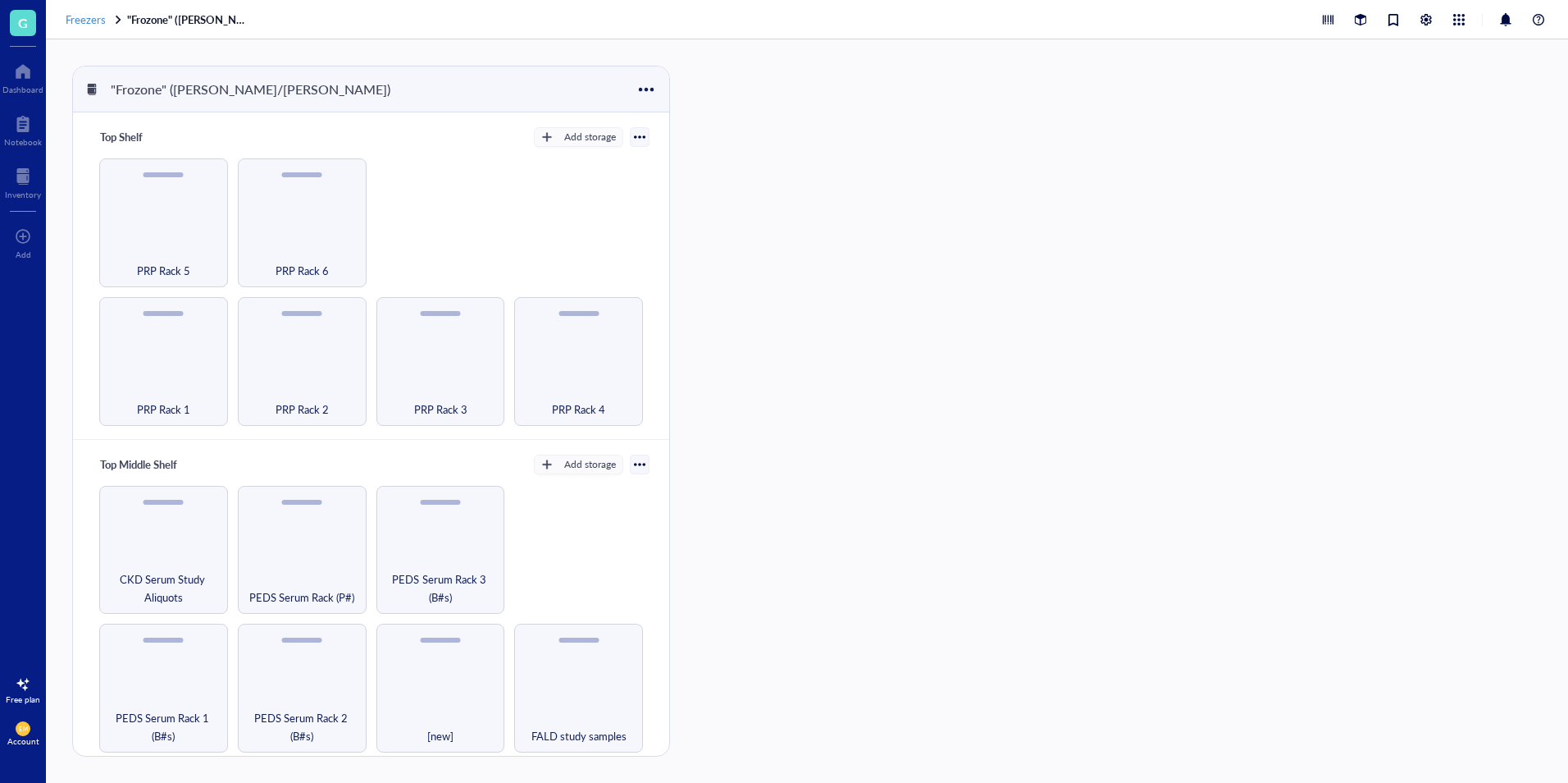
click at [111, 17] on div "Freezers" at bounding box center [94, 20] width 58 height 15
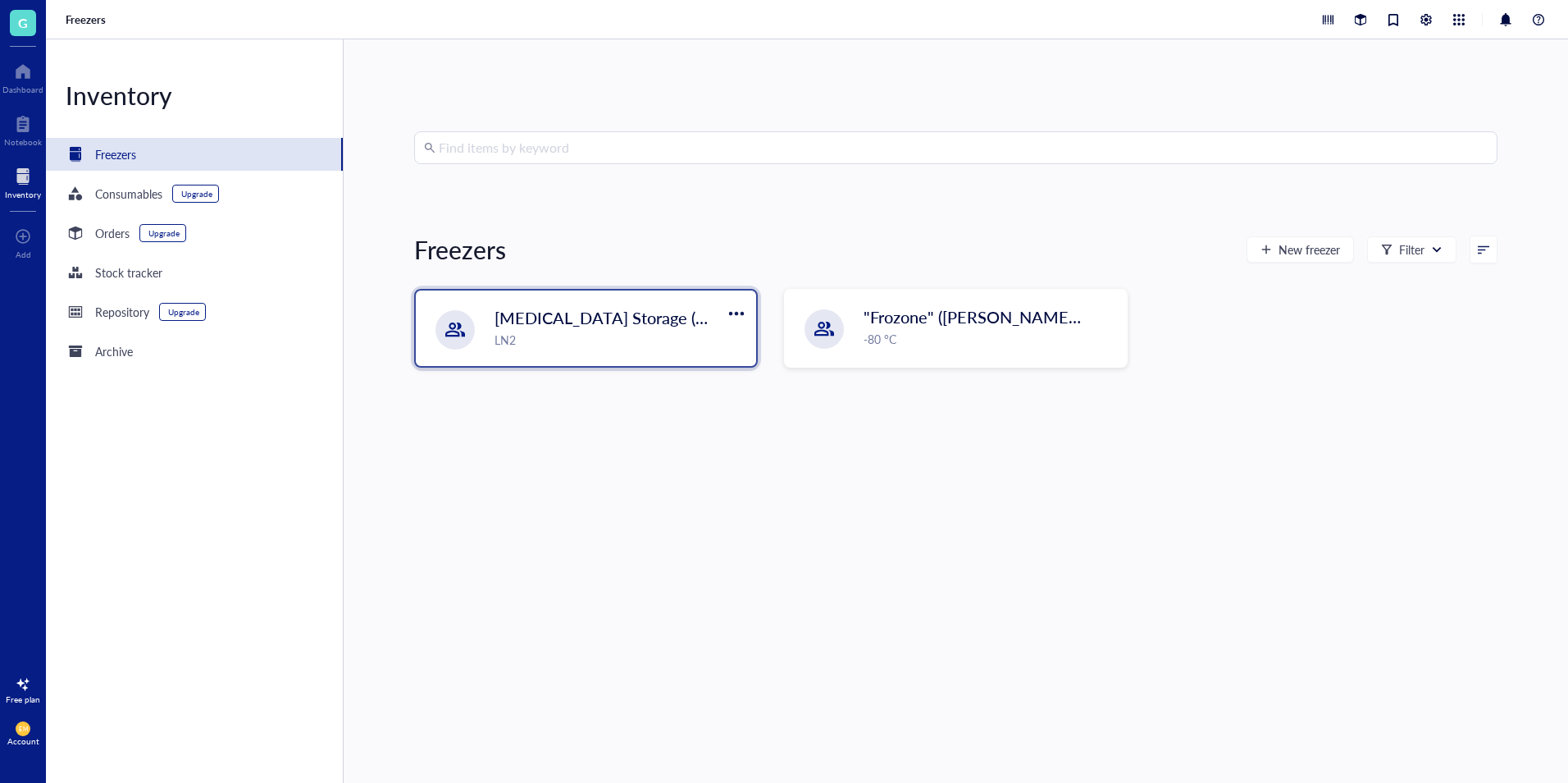
click at [537, 308] on span "[MEDICAL_DATA] Storage ([PERSON_NAME]/[PERSON_NAME])" at bounding box center [731, 316] width 474 height 23
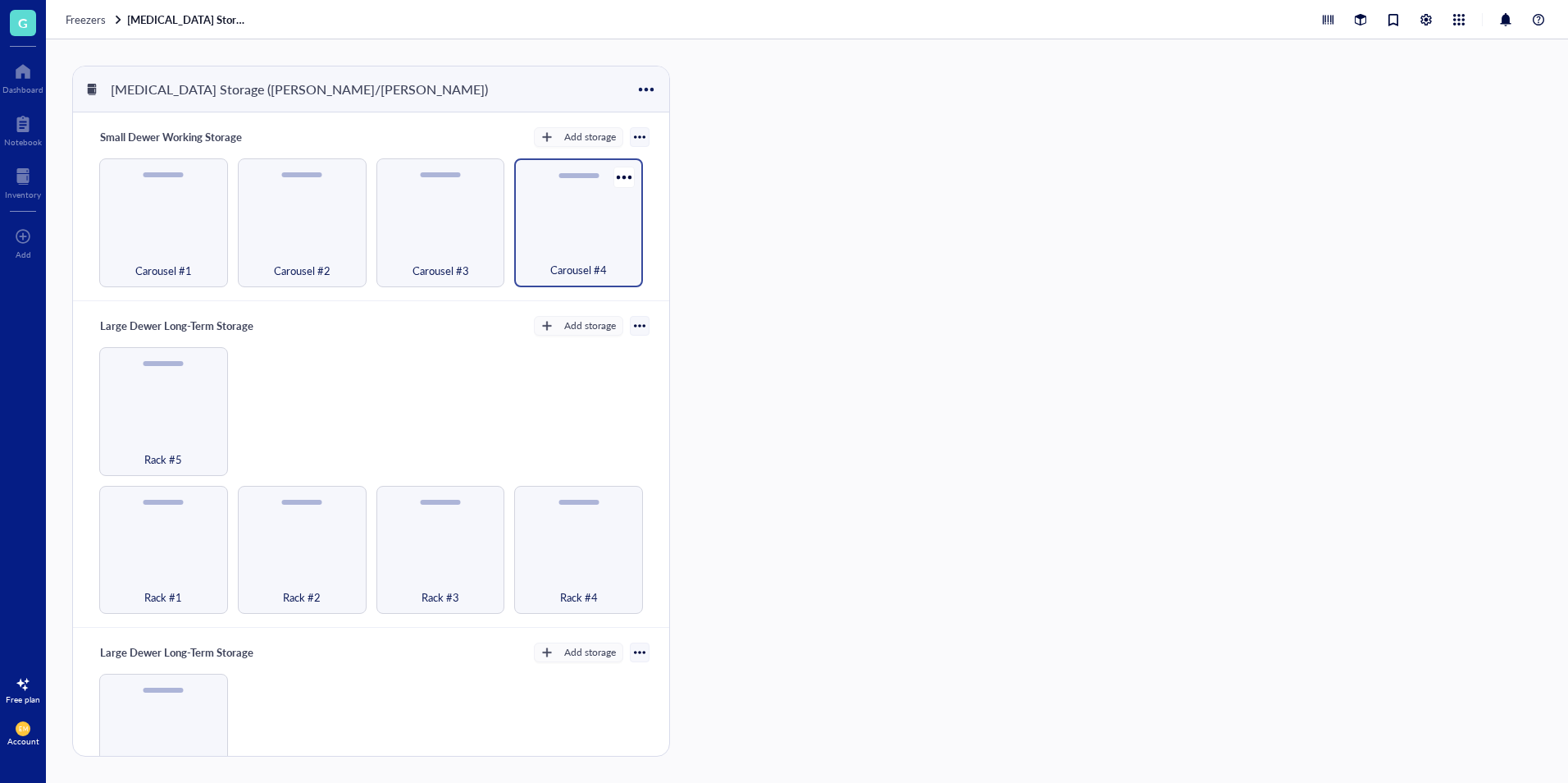
click at [541, 259] on div "Carousel #4" at bounding box center [578, 260] width 112 height 36
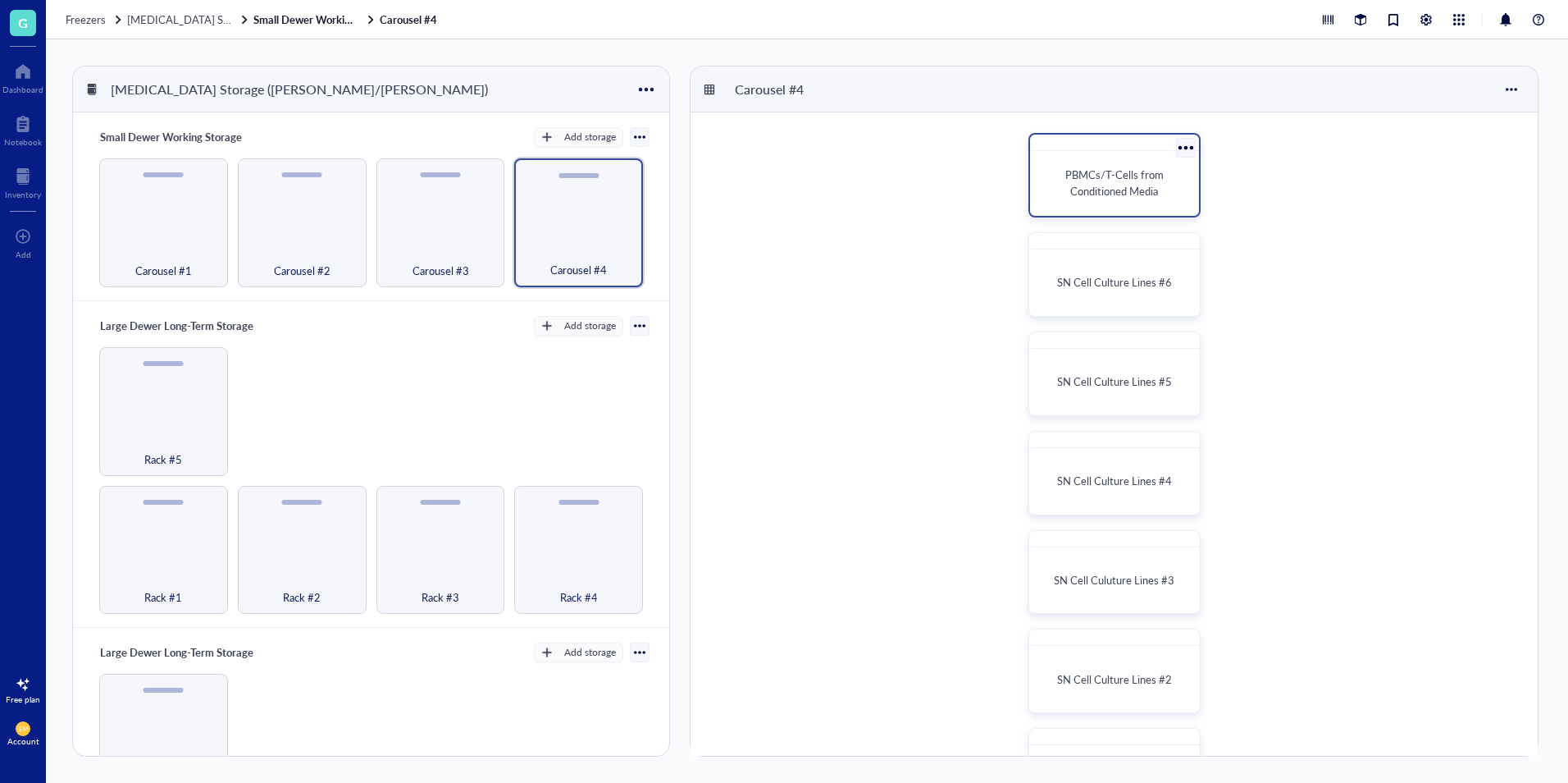
click at [1151, 211] on div "PBMCs/T-Cells from Conditioned Media" at bounding box center [1113, 175] width 172 height 84
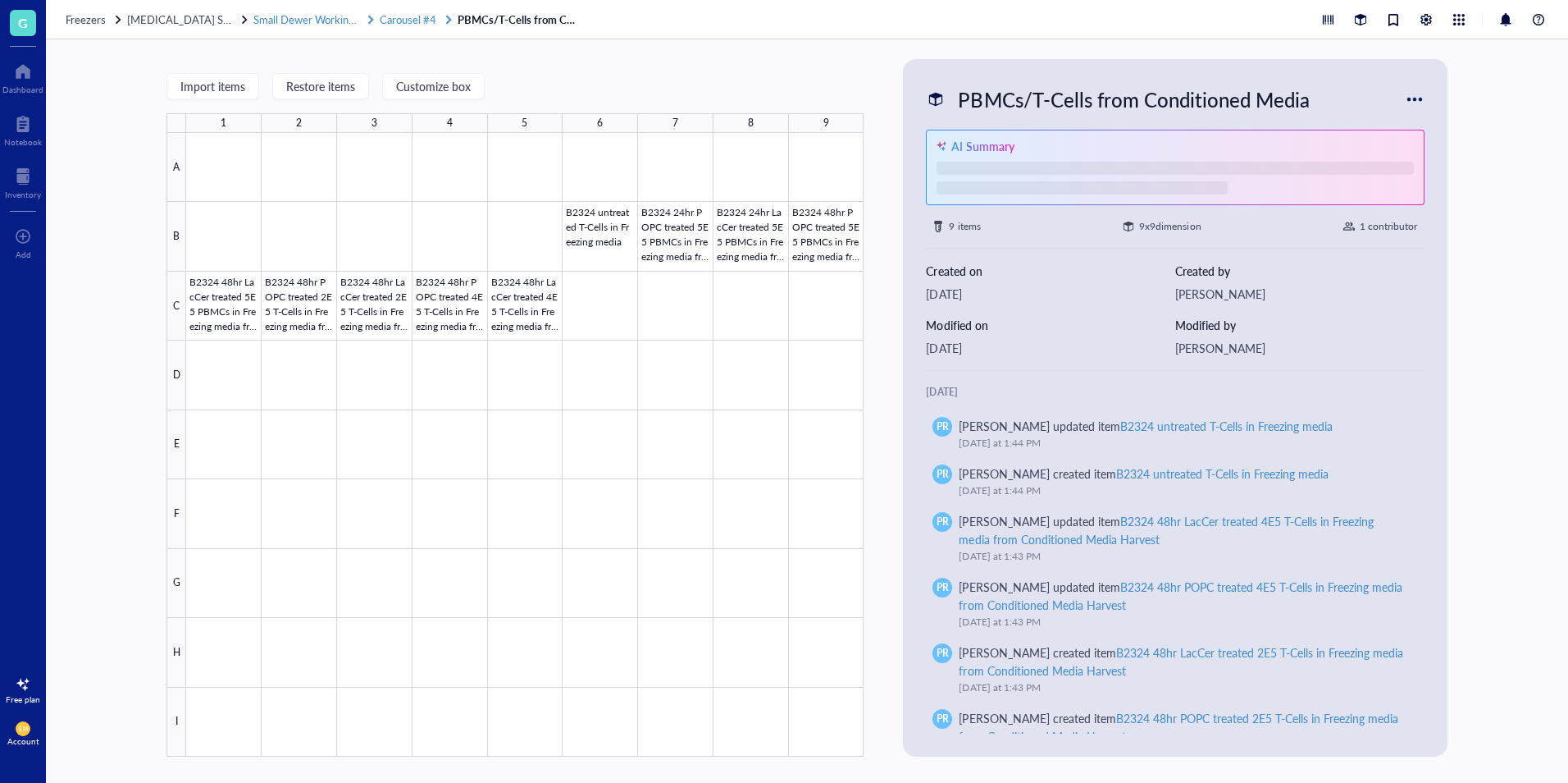
click at [410, 23] on span "Carousel #4" at bounding box center [408, 20] width 57 height 16
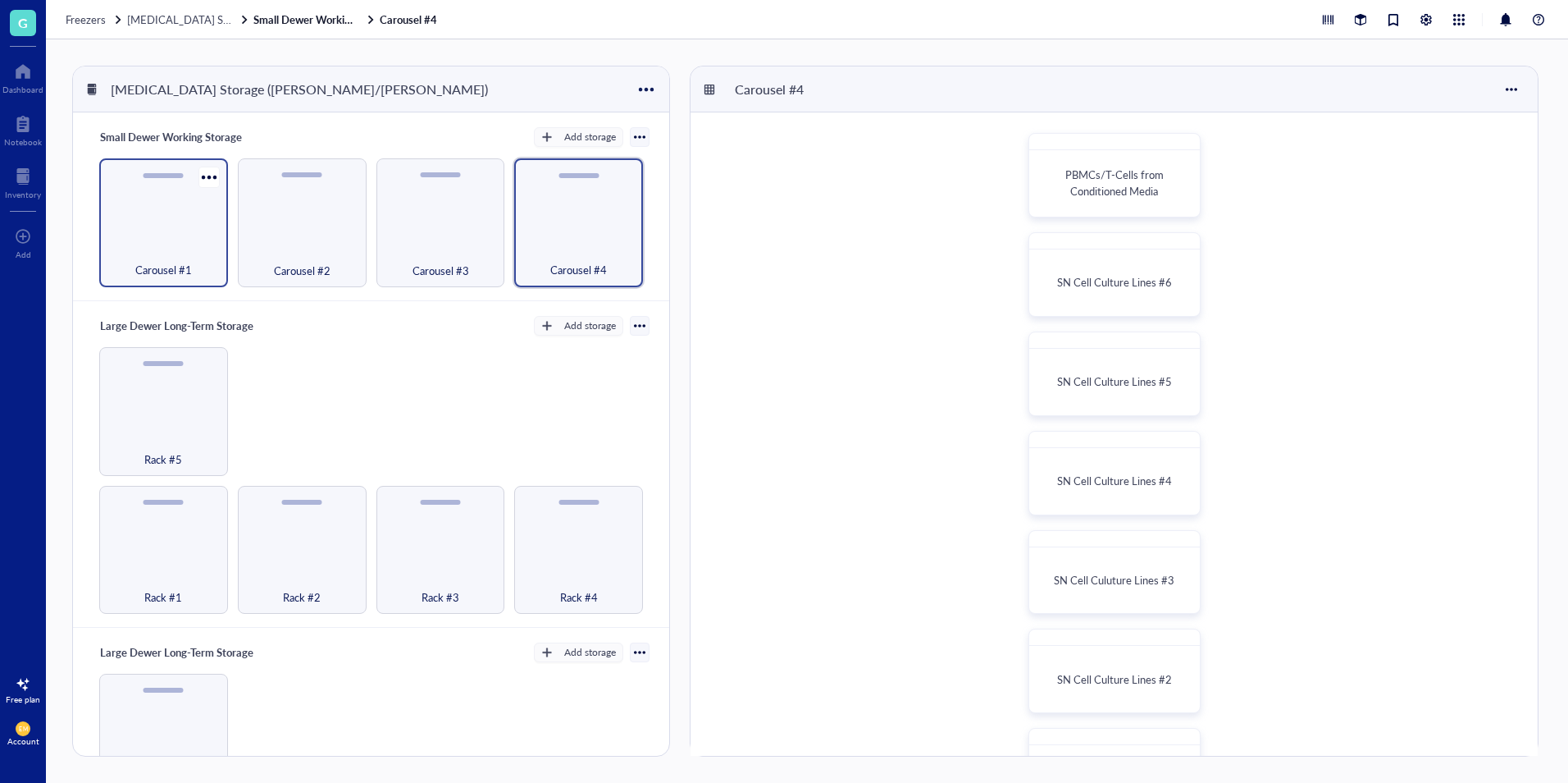
click at [162, 223] on div "Carousel #1" at bounding box center [163, 222] width 129 height 129
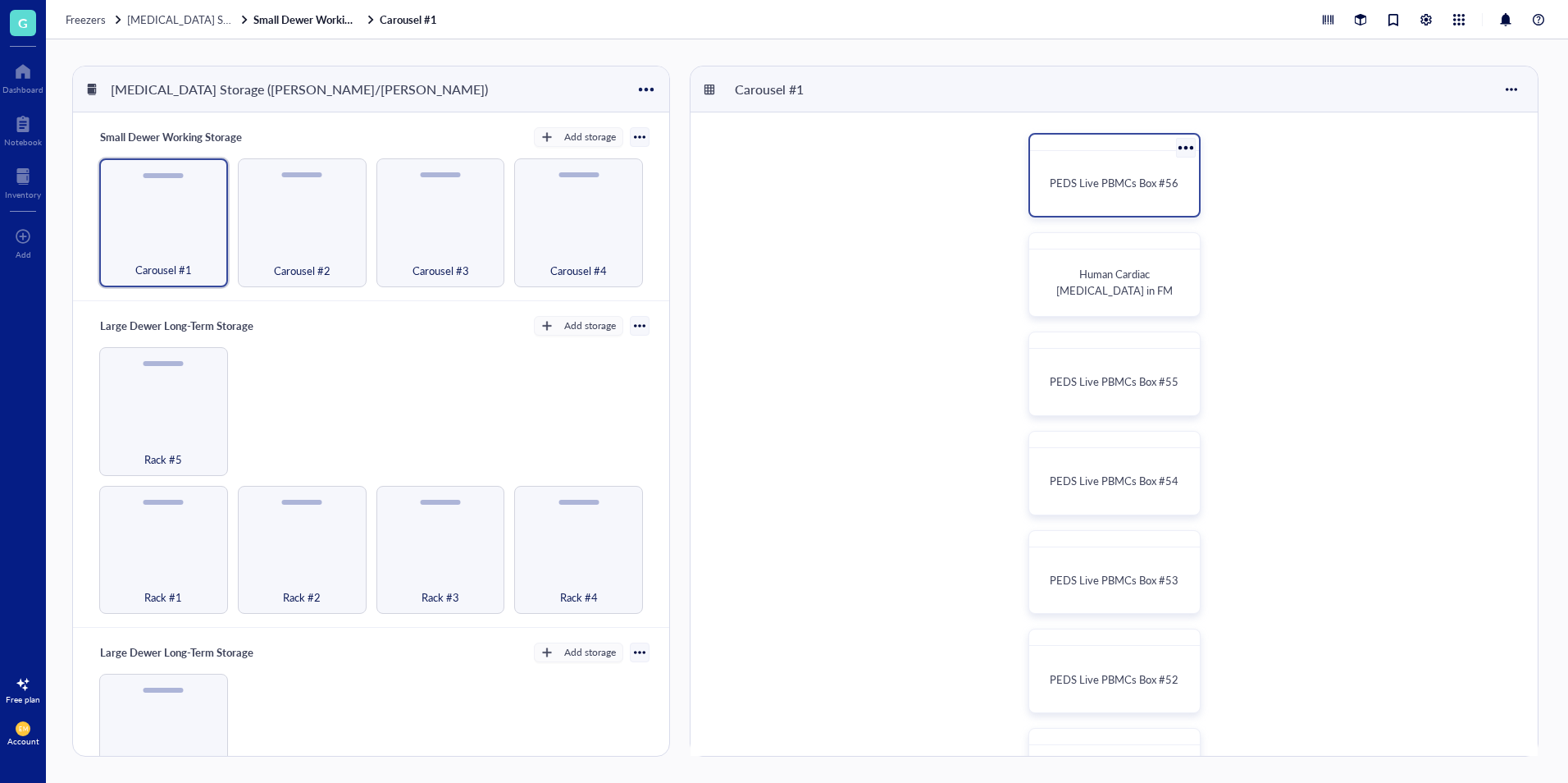
click at [1071, 168] on div "PEDS Live PBMCs Box #56" at bounding box center [1113, 183] width 156 height 52
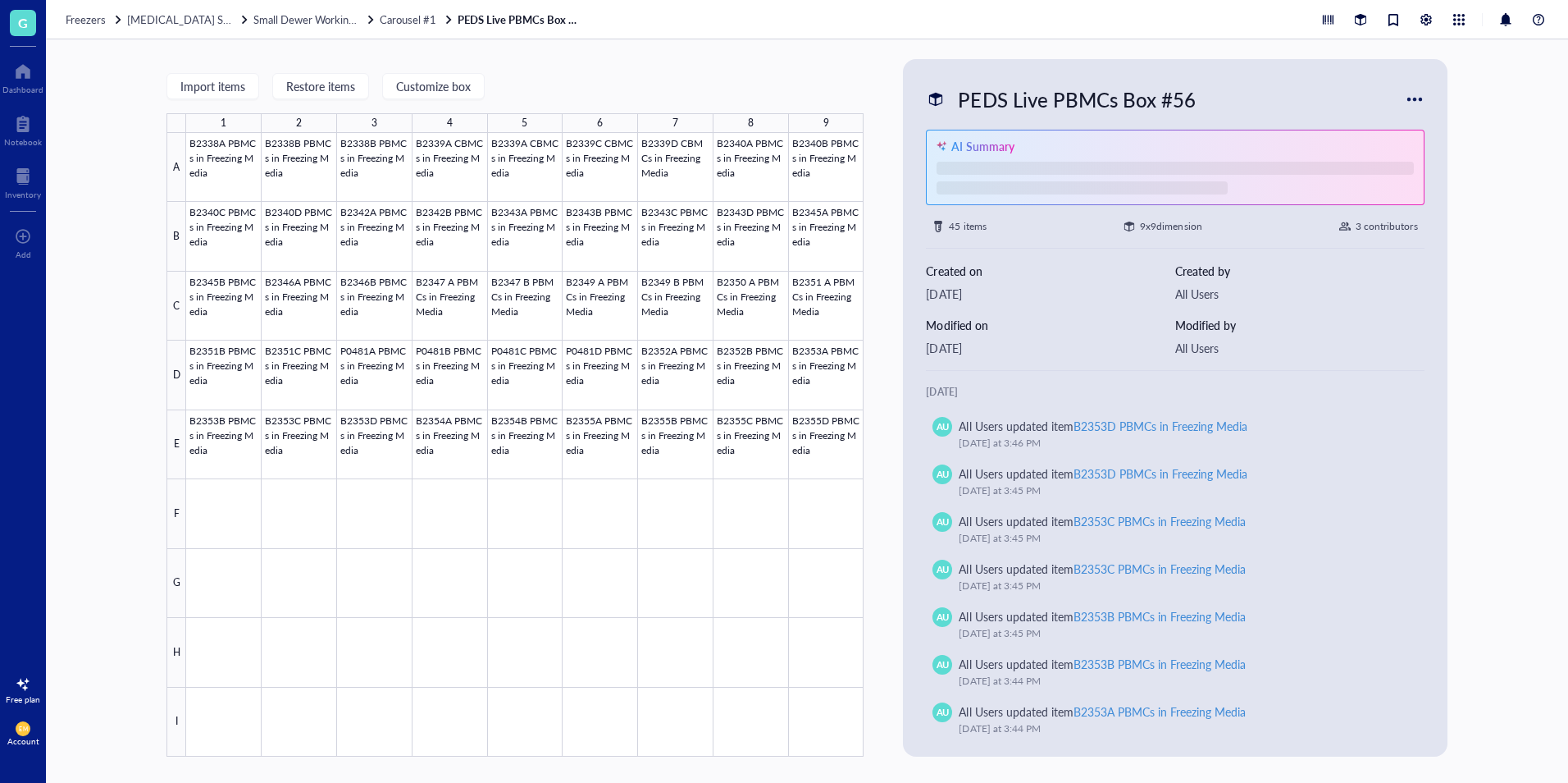
click at [1151, 94] on div "PEDS Live PBMCs Box #56" at bounding box center [1076, 99] width 251 height 34
click at [1455, 187] on div "Import items Restore items Customize box 1 2 3 4 5 6 7 8 9 A B C D E F G H I B2…" at bounding box center [807, 411] width 1522 height 744
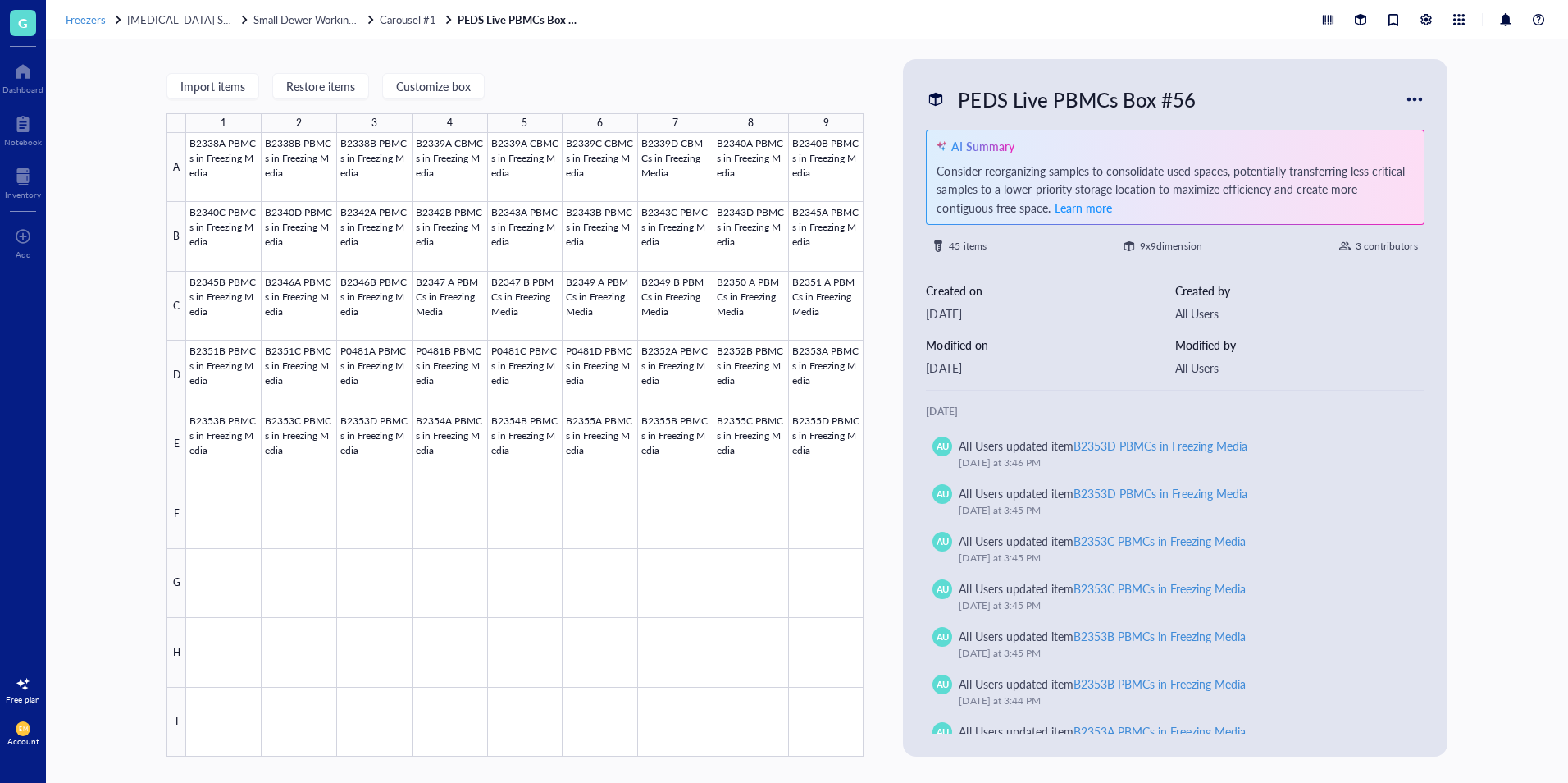
click at [112, 18] on div at bounding box center [118, 20] width 12 height 12
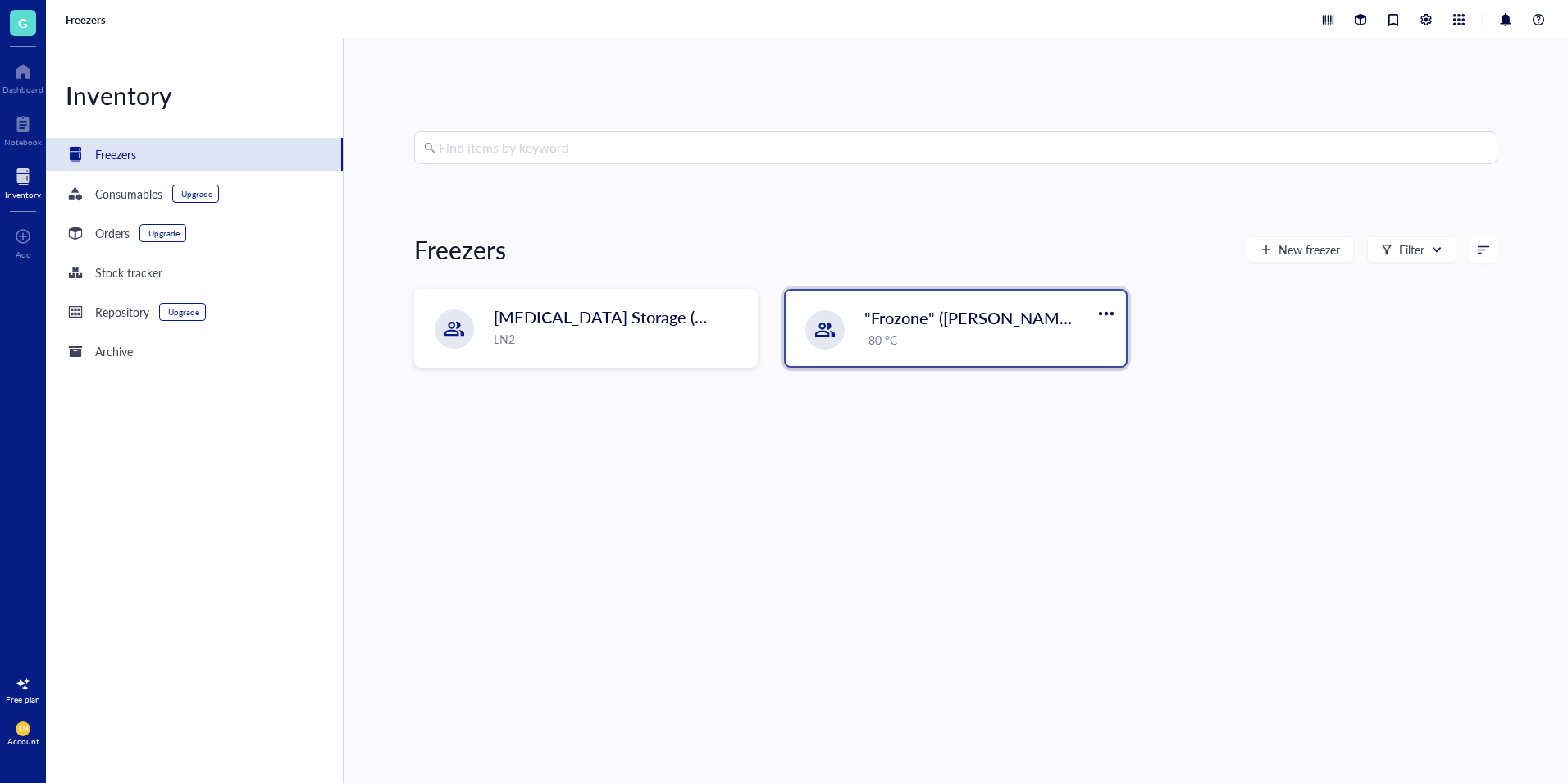
click at [839, 351] on div ""Frozone" ([PERSON_NAME]/[PERSON_NAME]) -80 °C" at bounding box center [955, 328] width 341 height 76
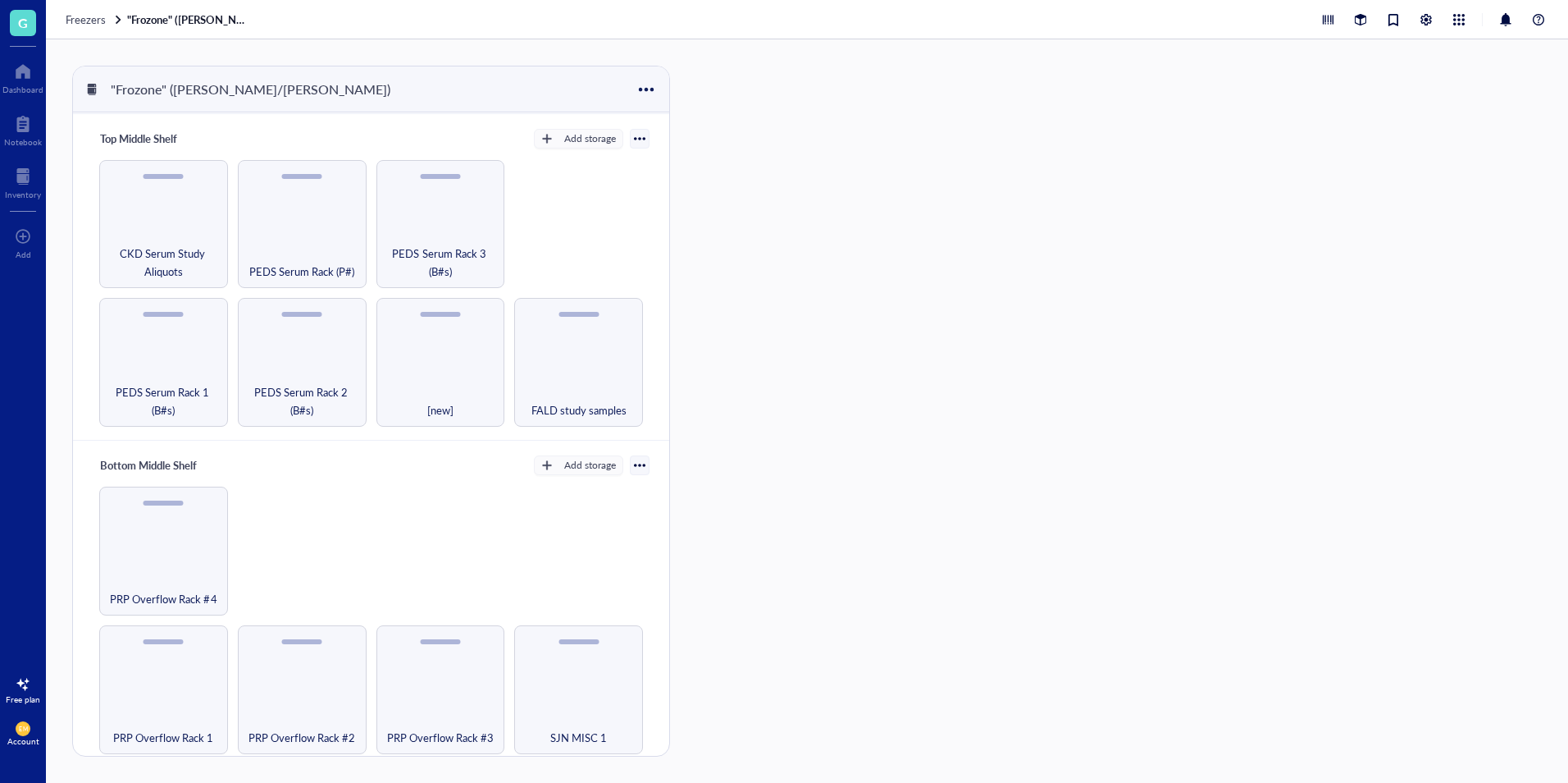
scroll to position [328, 0]
click at [205, 532] on div "PRP Overflow Rack #4" at bounding box center [163, 548] width 129 height 129
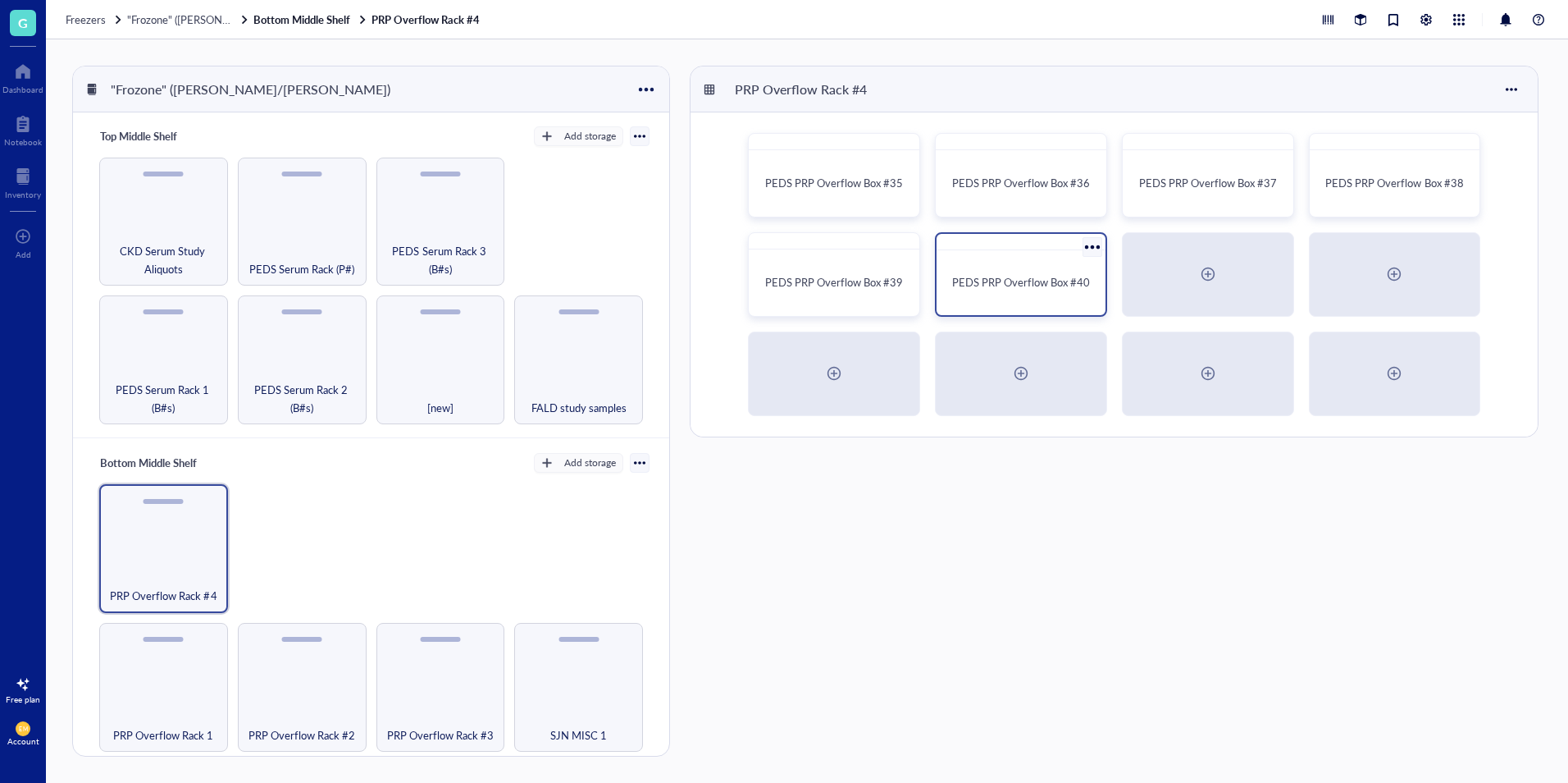
click at [1035, 274] on span "PEDS PRP Overflow Box #40" at bounding box center [1020, 282] width 137 height 16
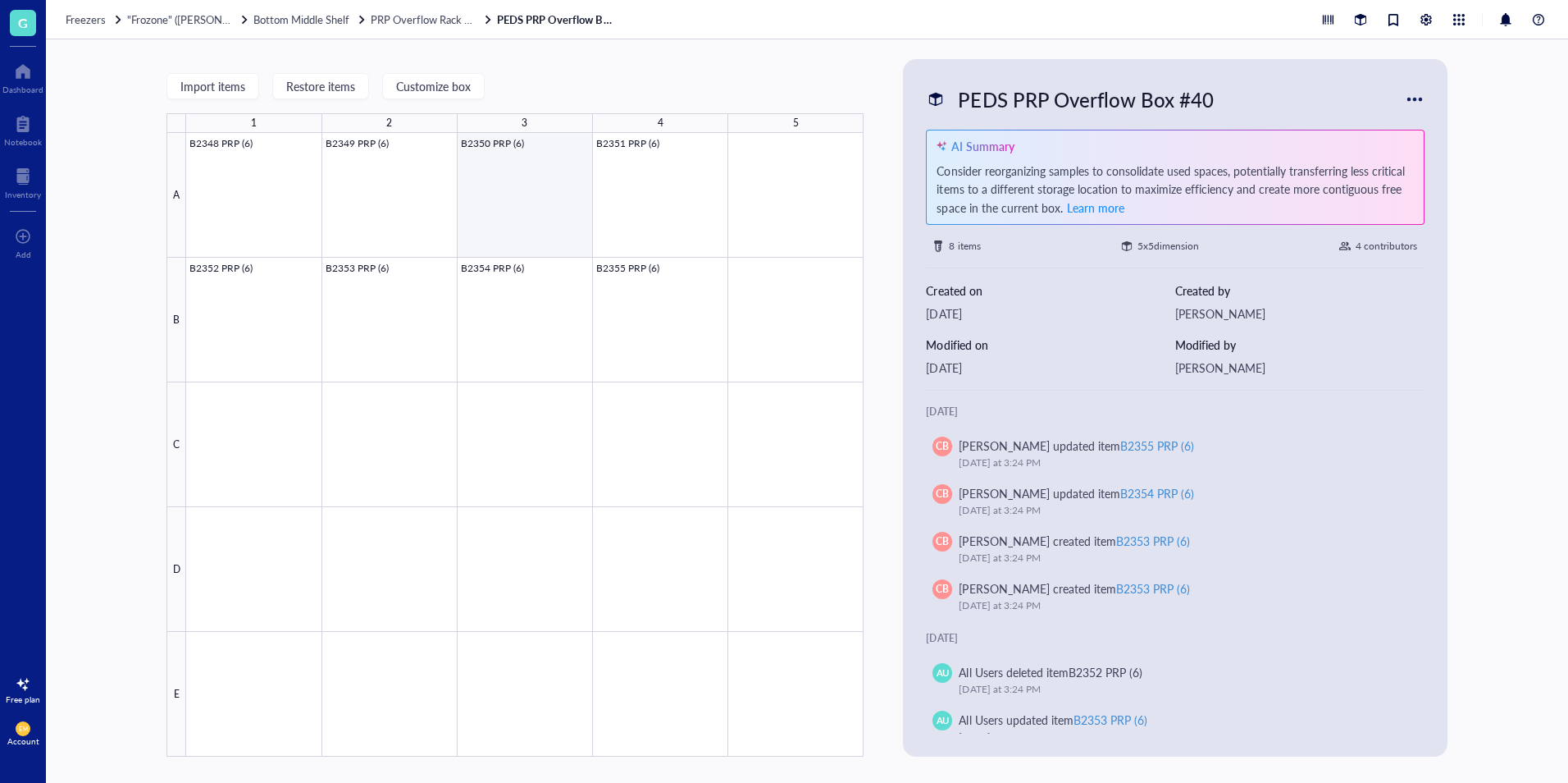
click at [649, 206] on div at bounding box center [525, 444] width 677 height 624
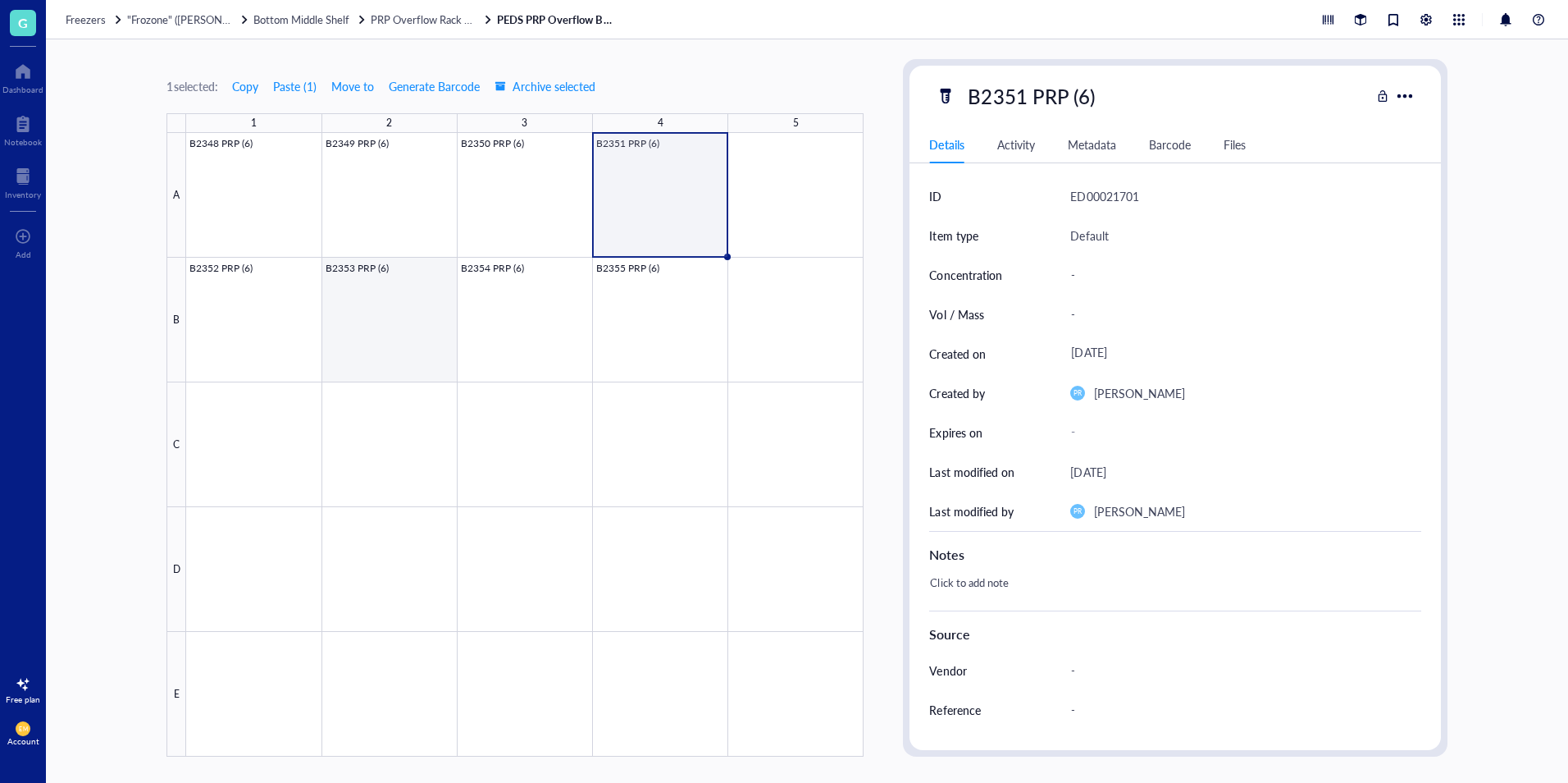
click at [214, 321] on div at bounding box center [525, 444] width 677 height 624
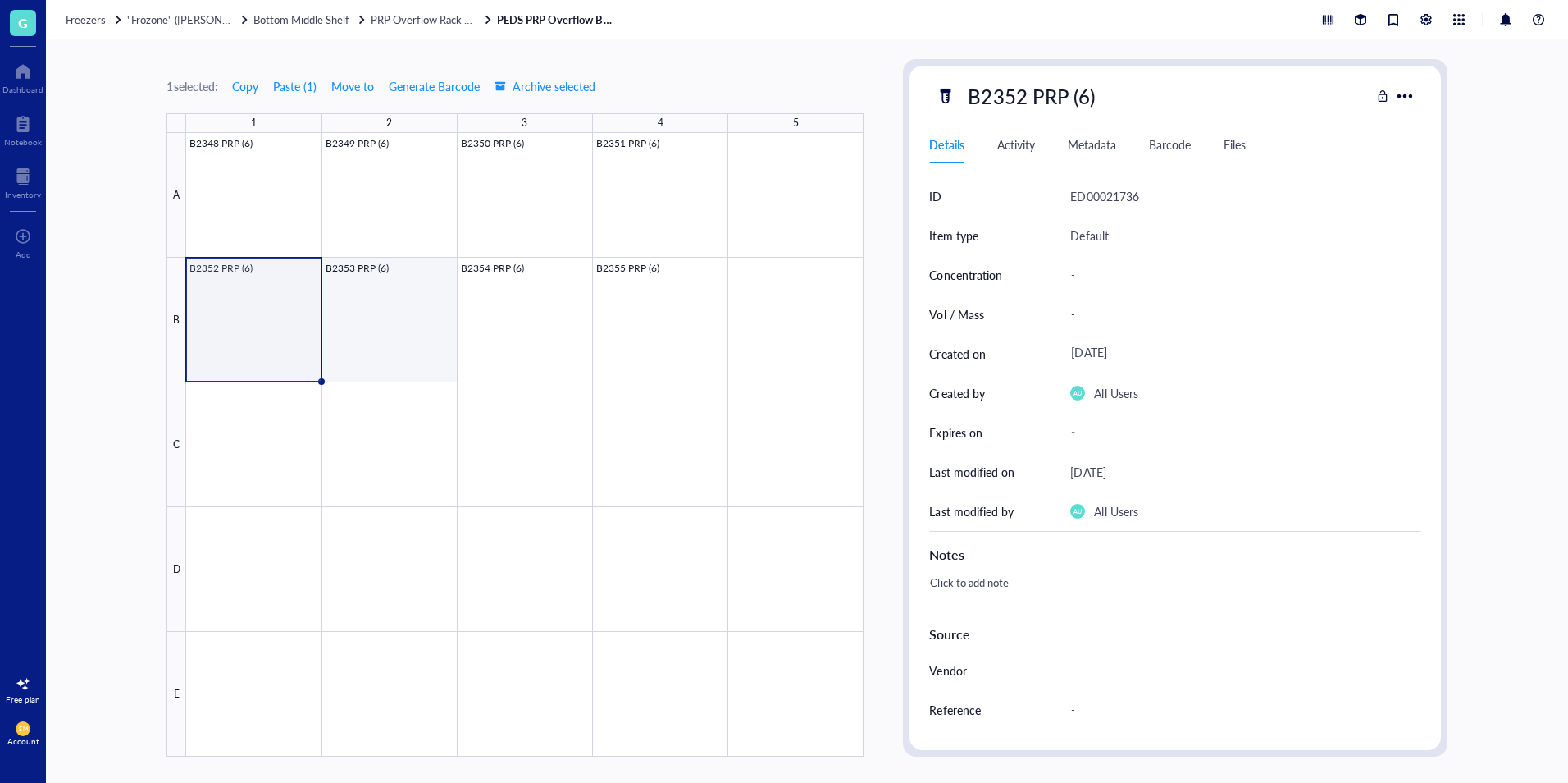
click at [394, 331] on div at bounding box center [525, 444] width 677 height 624
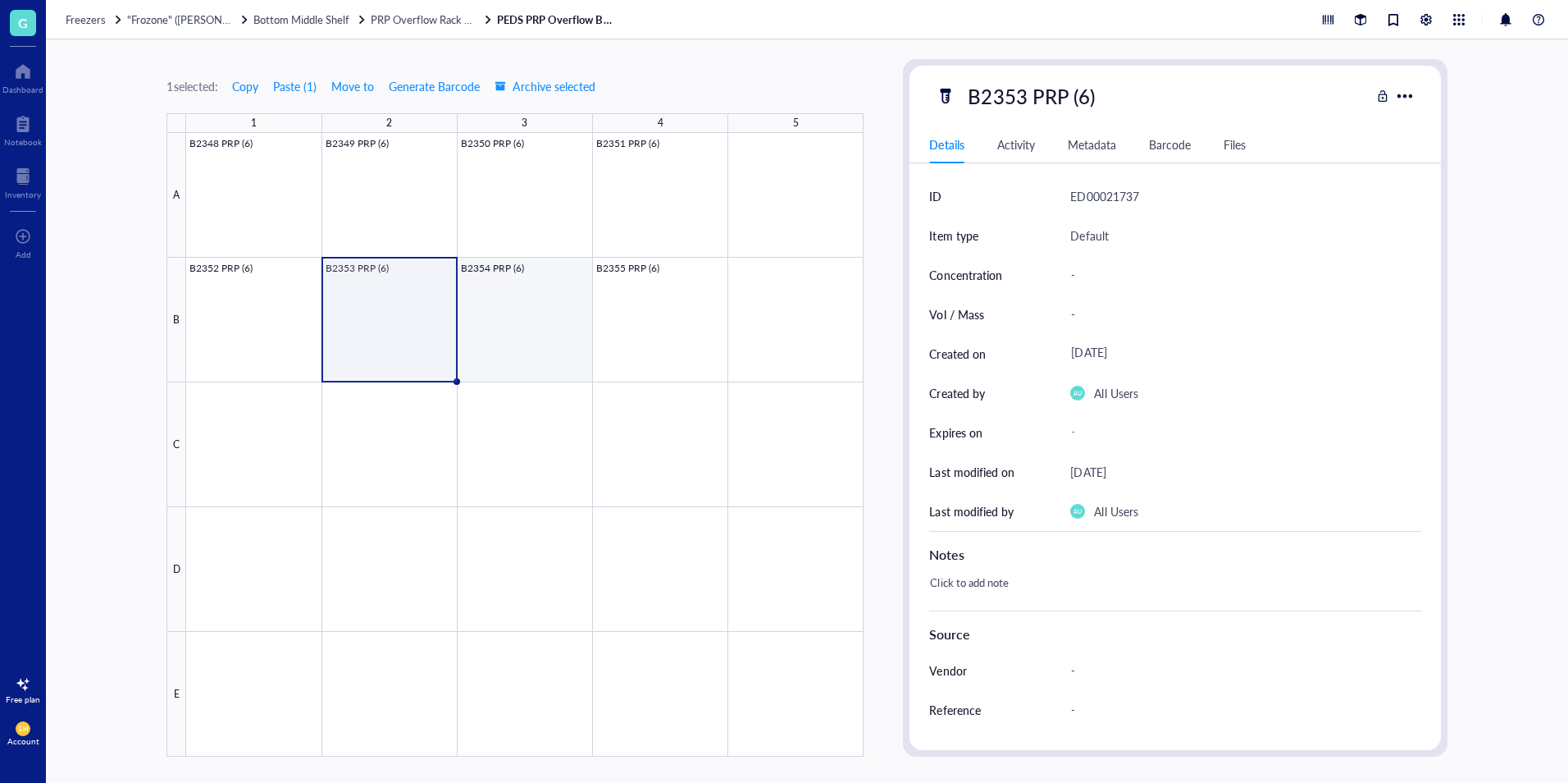
click at [508, 310] on div at bounding box center [525, 444] width 677 height 624
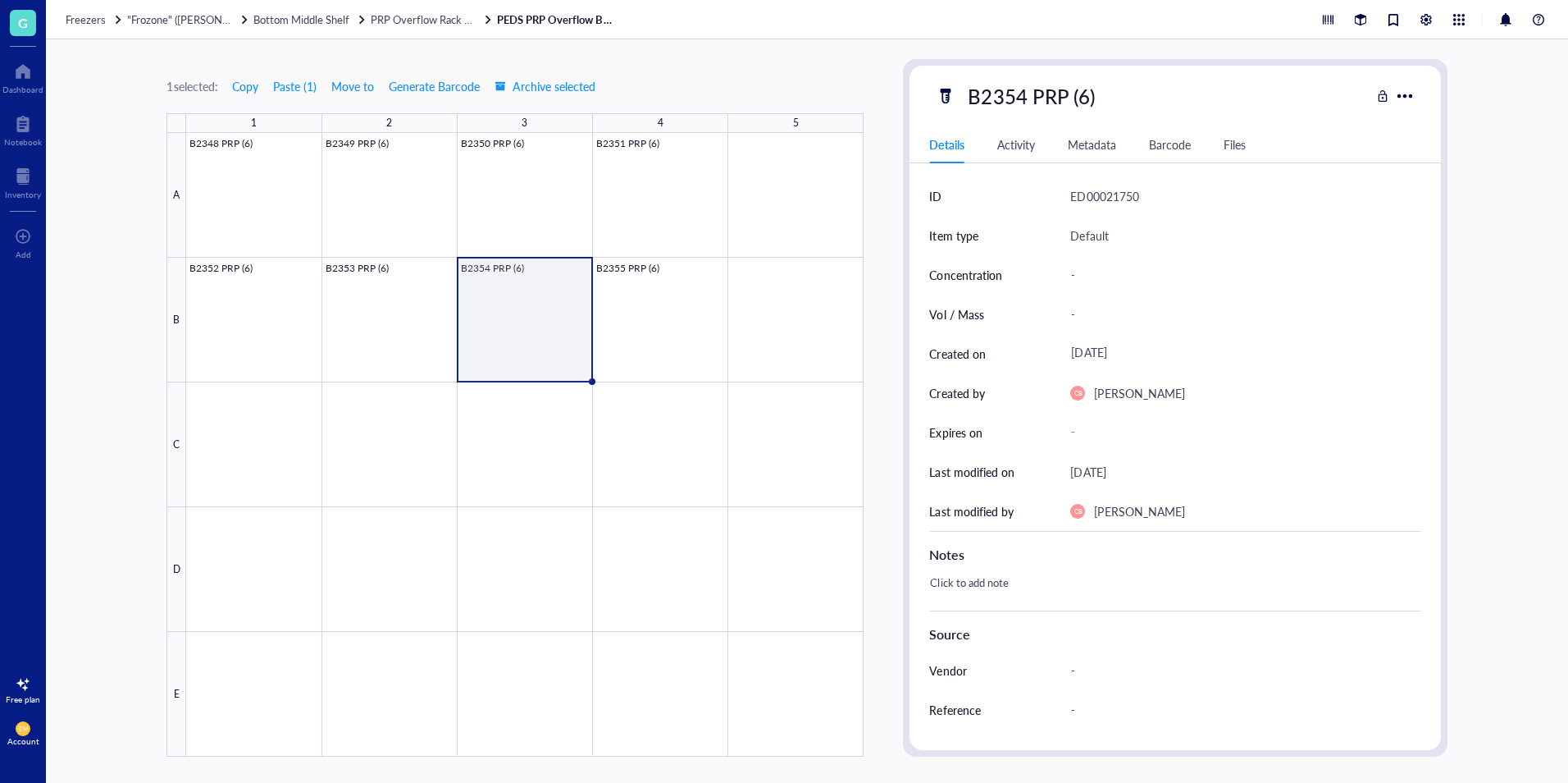
click at [656, 313] on div at bounding box center [525, 444] width 677 height 624
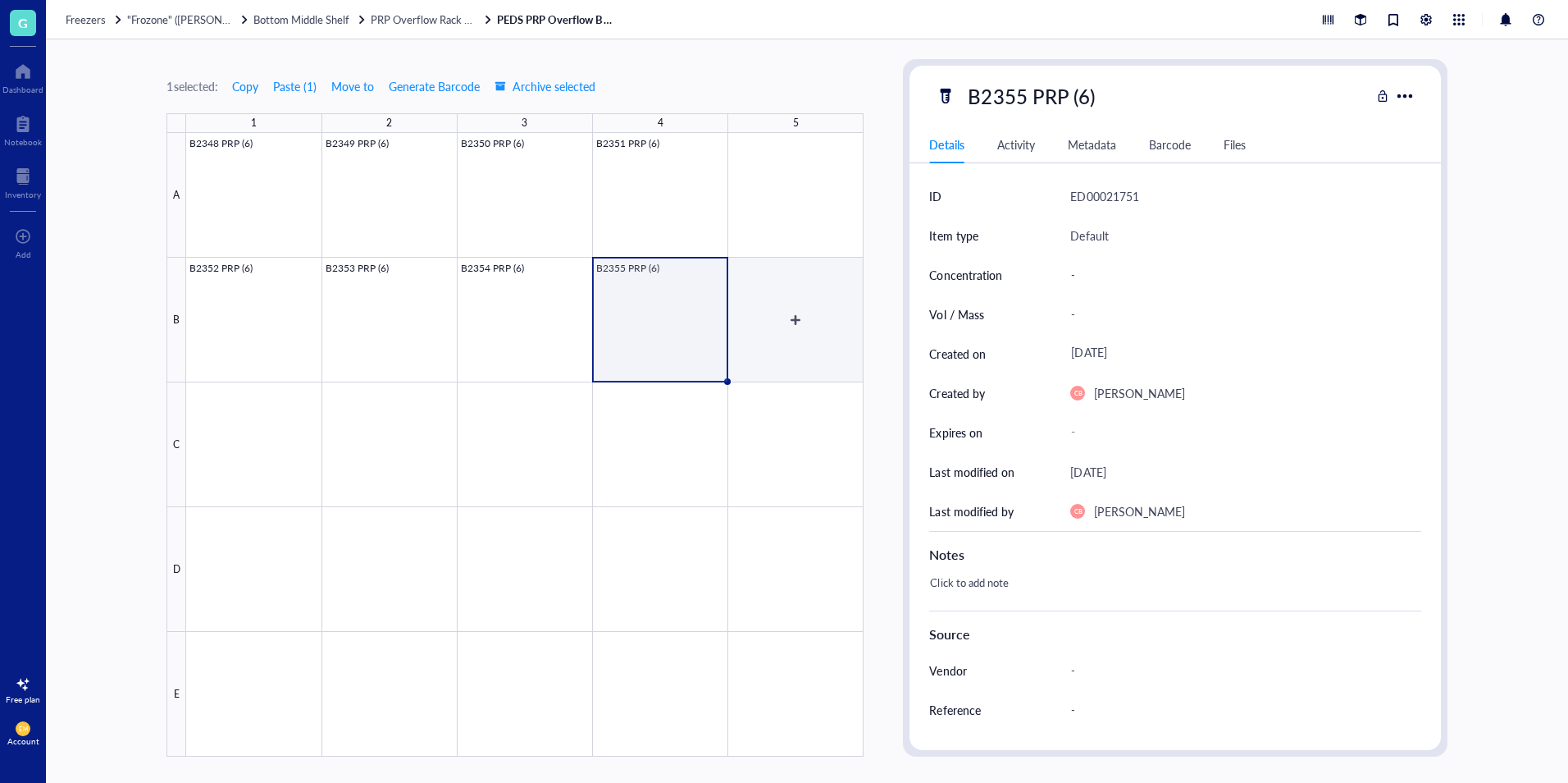
click at [810, 326] on div at bounding box center [525, 444] width 677 height 624
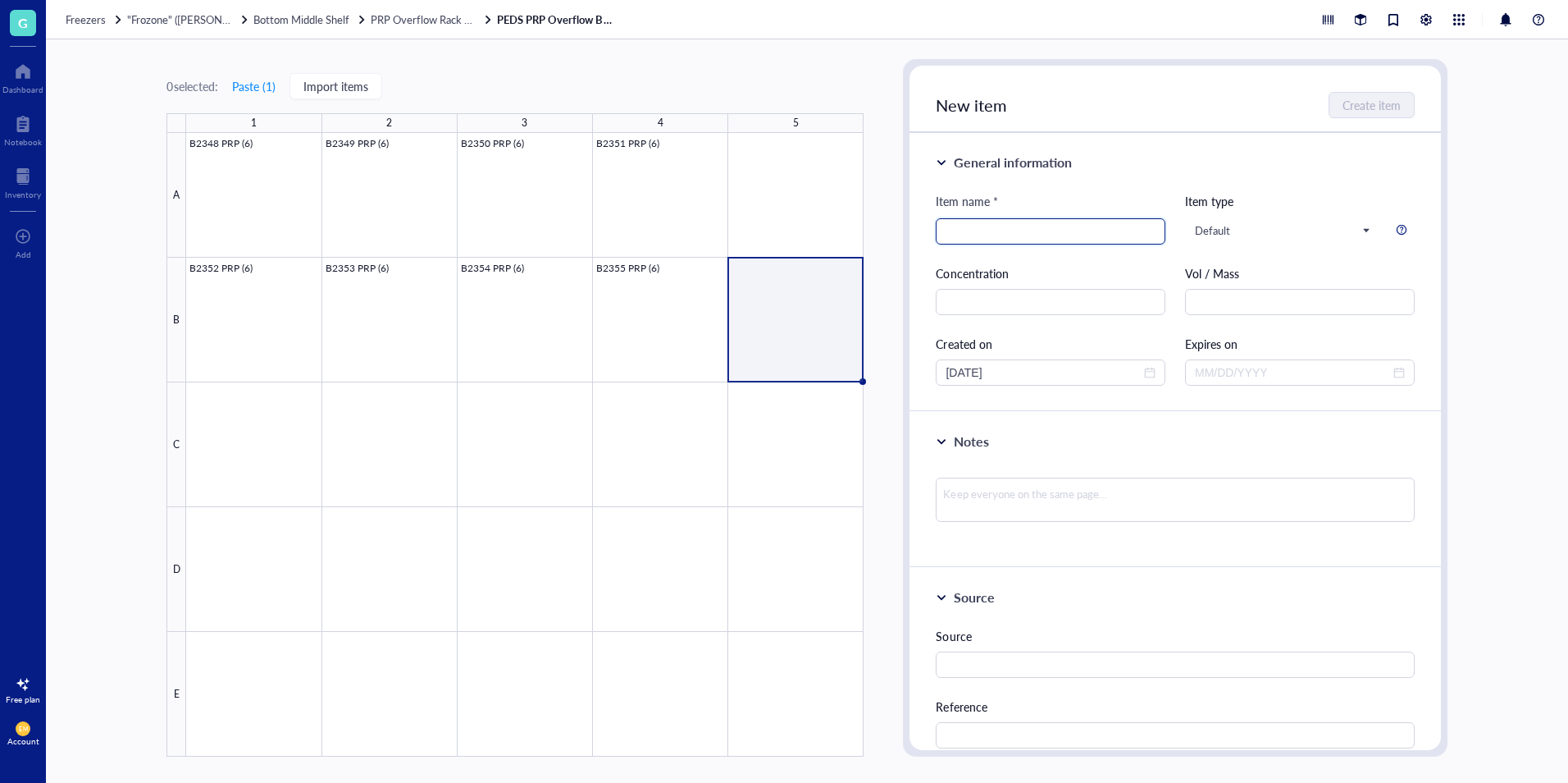
click at [967, 230] on input "search" at bounding box center [1051, 231] width 210 height 25
type input "B2356 PRP (6)"
click at [1389, 108] on span "Create item" at bounding box center [1372, 104] width 58 height 13
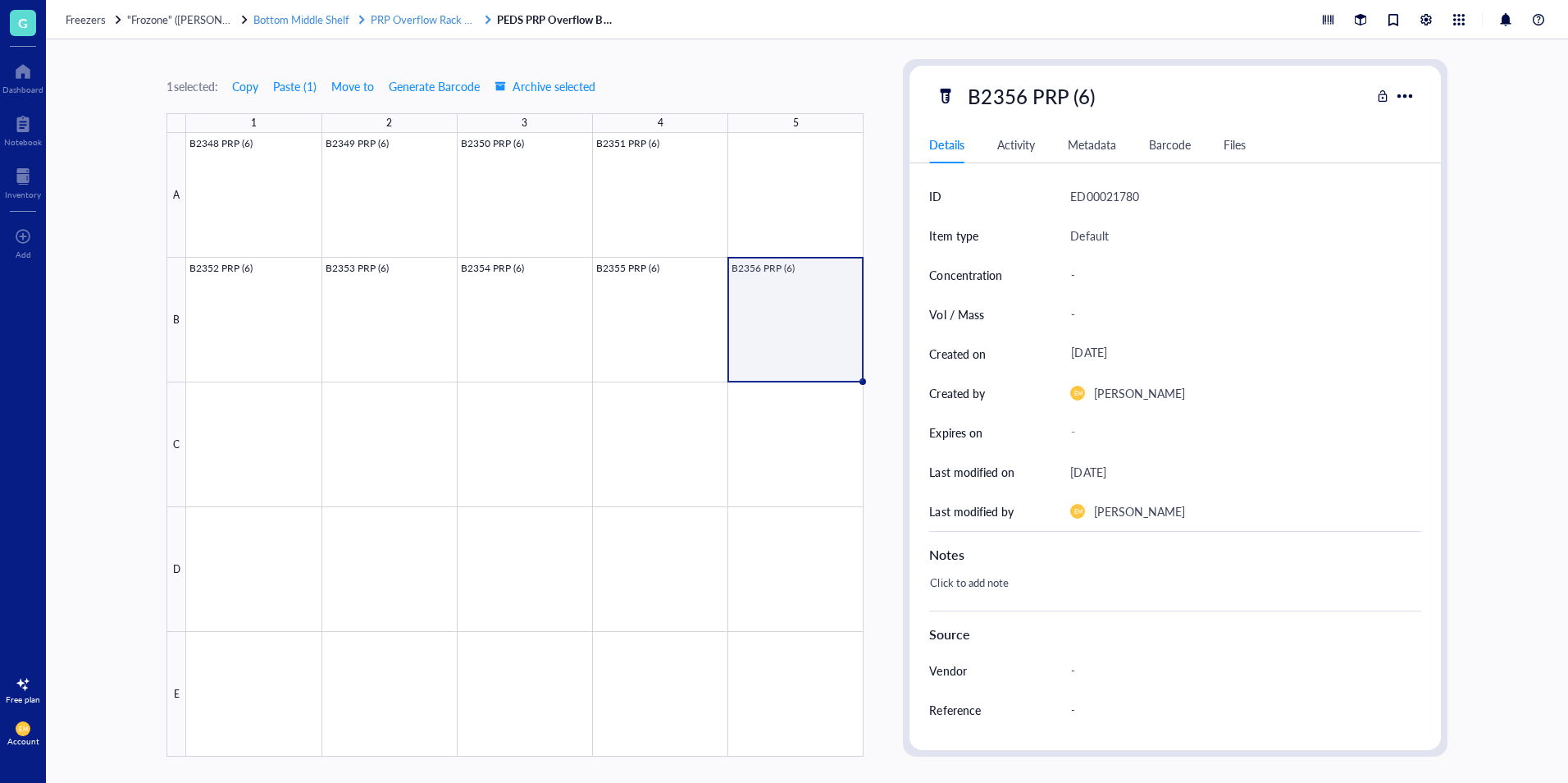
click at [415, 19] on span "PRP Overflow Rack #4" at bounding box center [423, 20] width 107 height 16
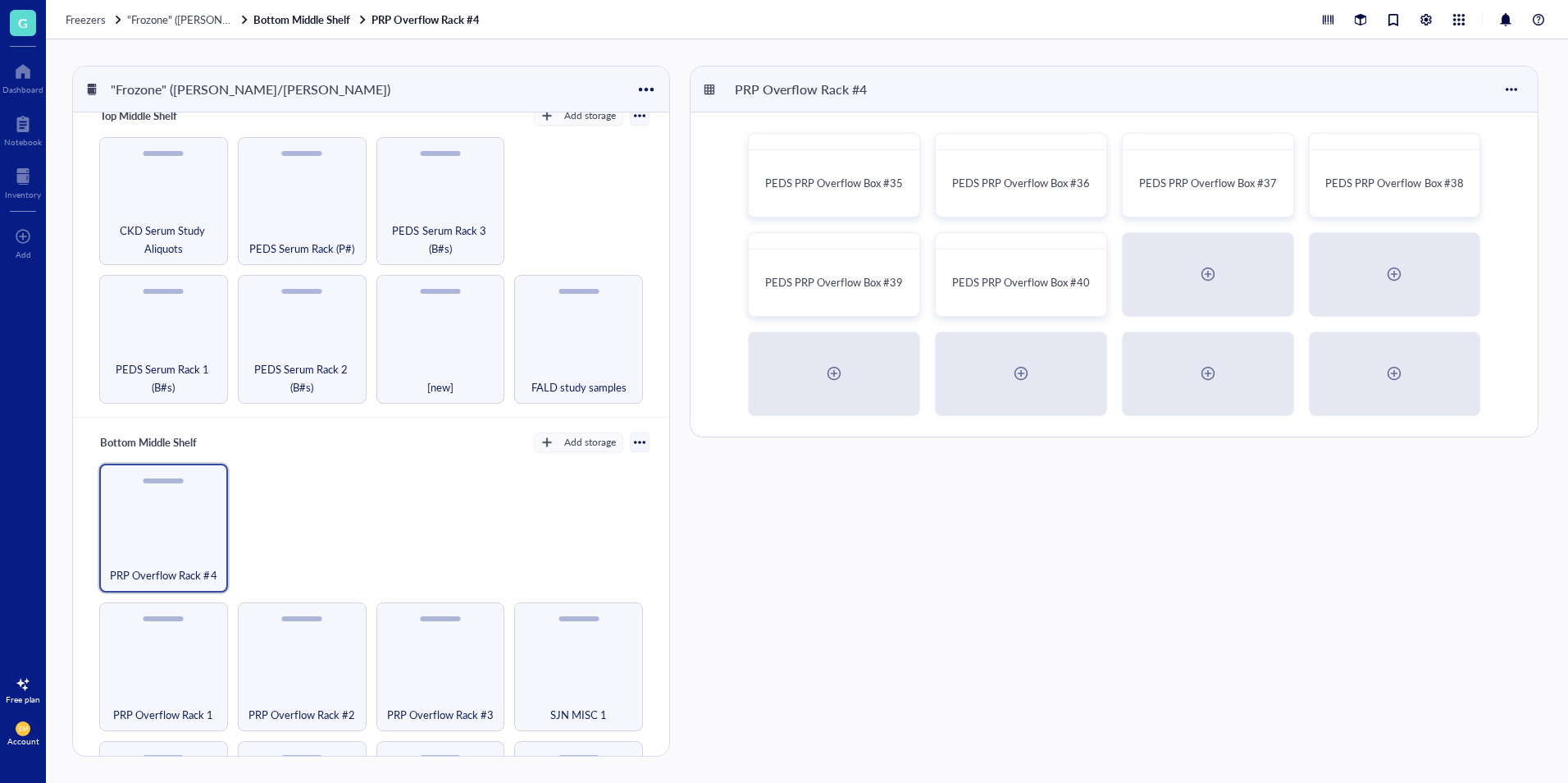
scroll to position [411, 0]
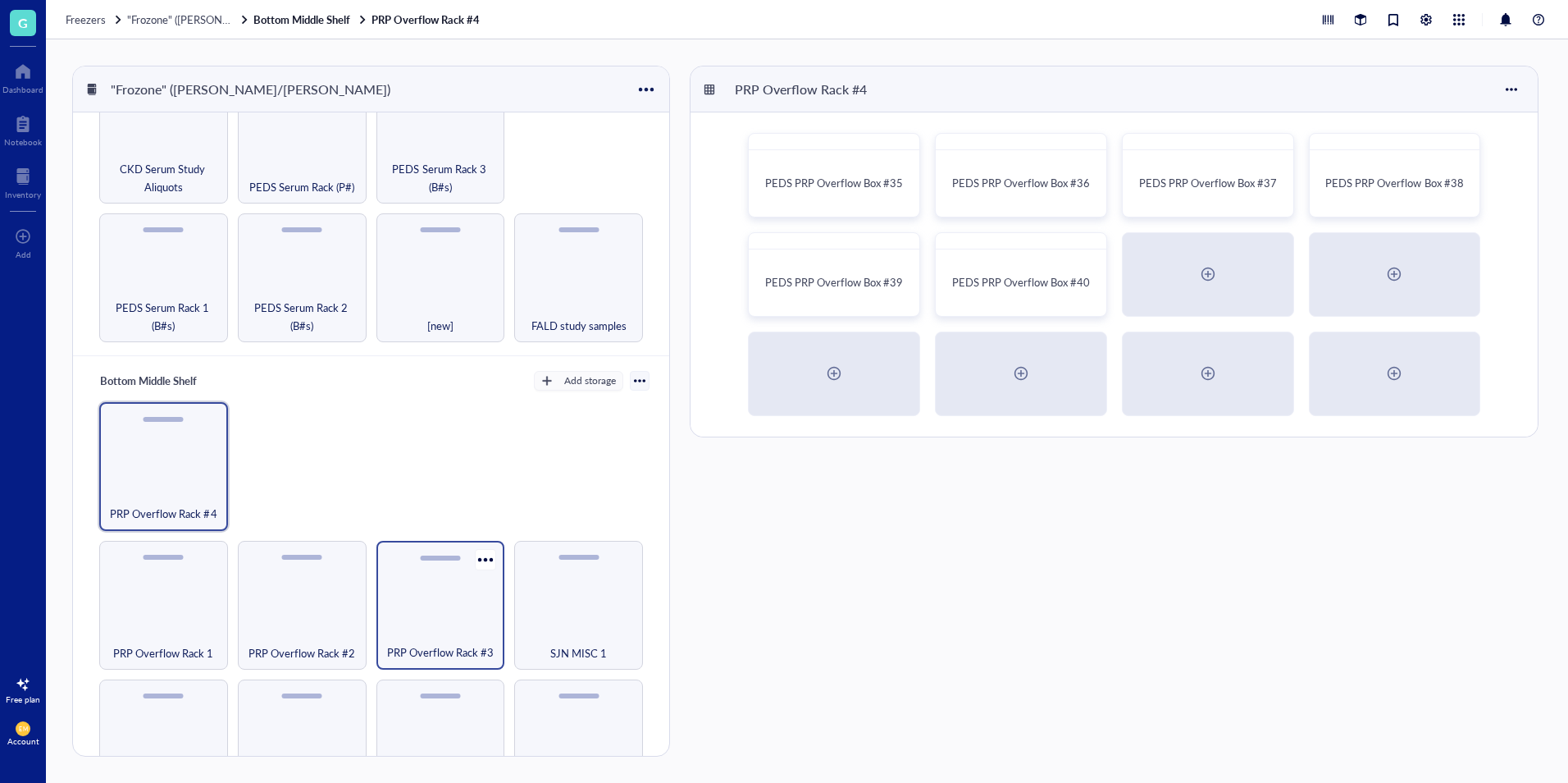
click at [461, 599] on div "PRP Overflow Rack #3" at bounding box center [440, 604] width 129 height 129
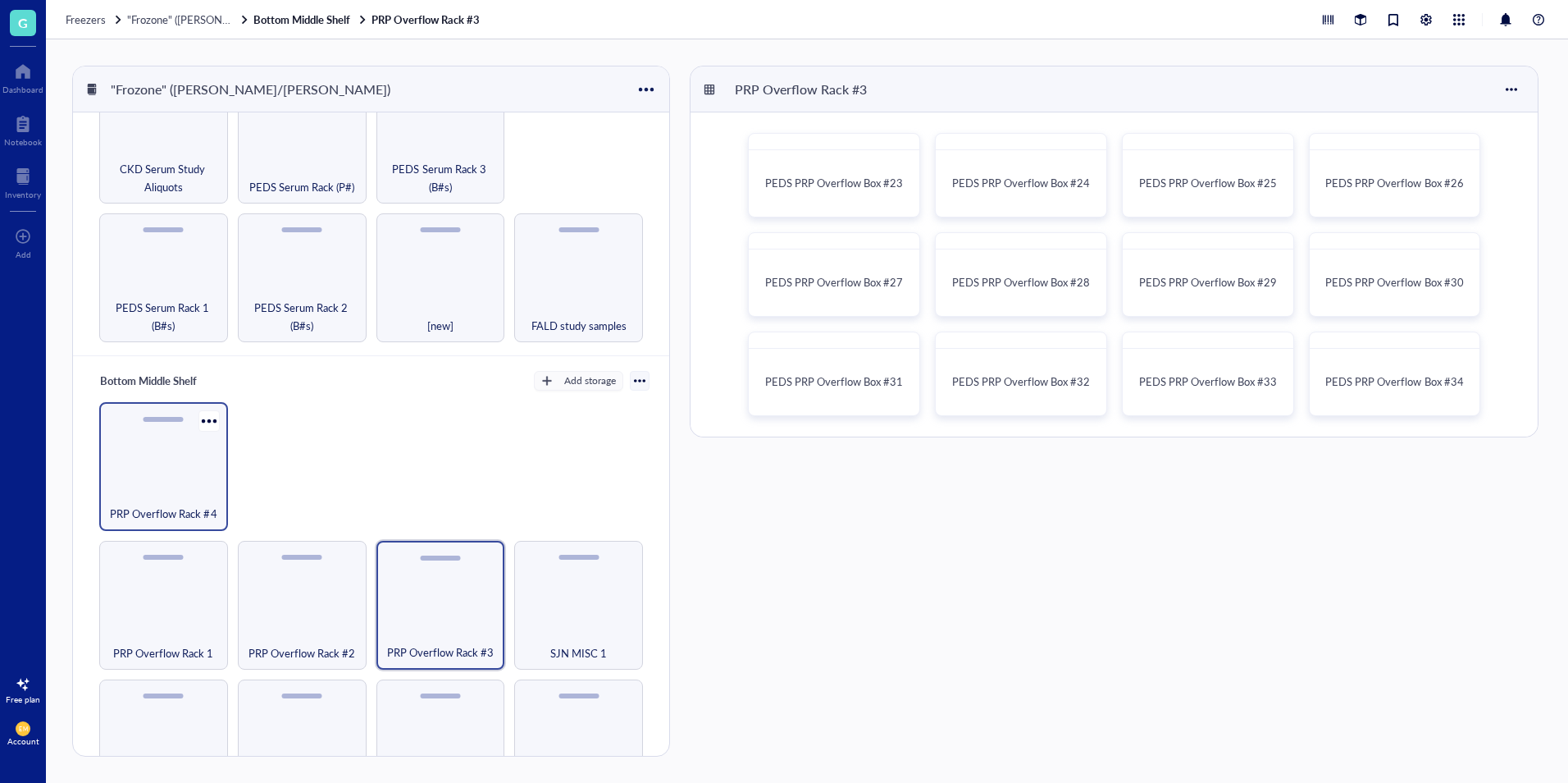
click at [193, 445] on div "PRP Overflow Rack #4" at bounding box center [163, 466] width 129 height 129
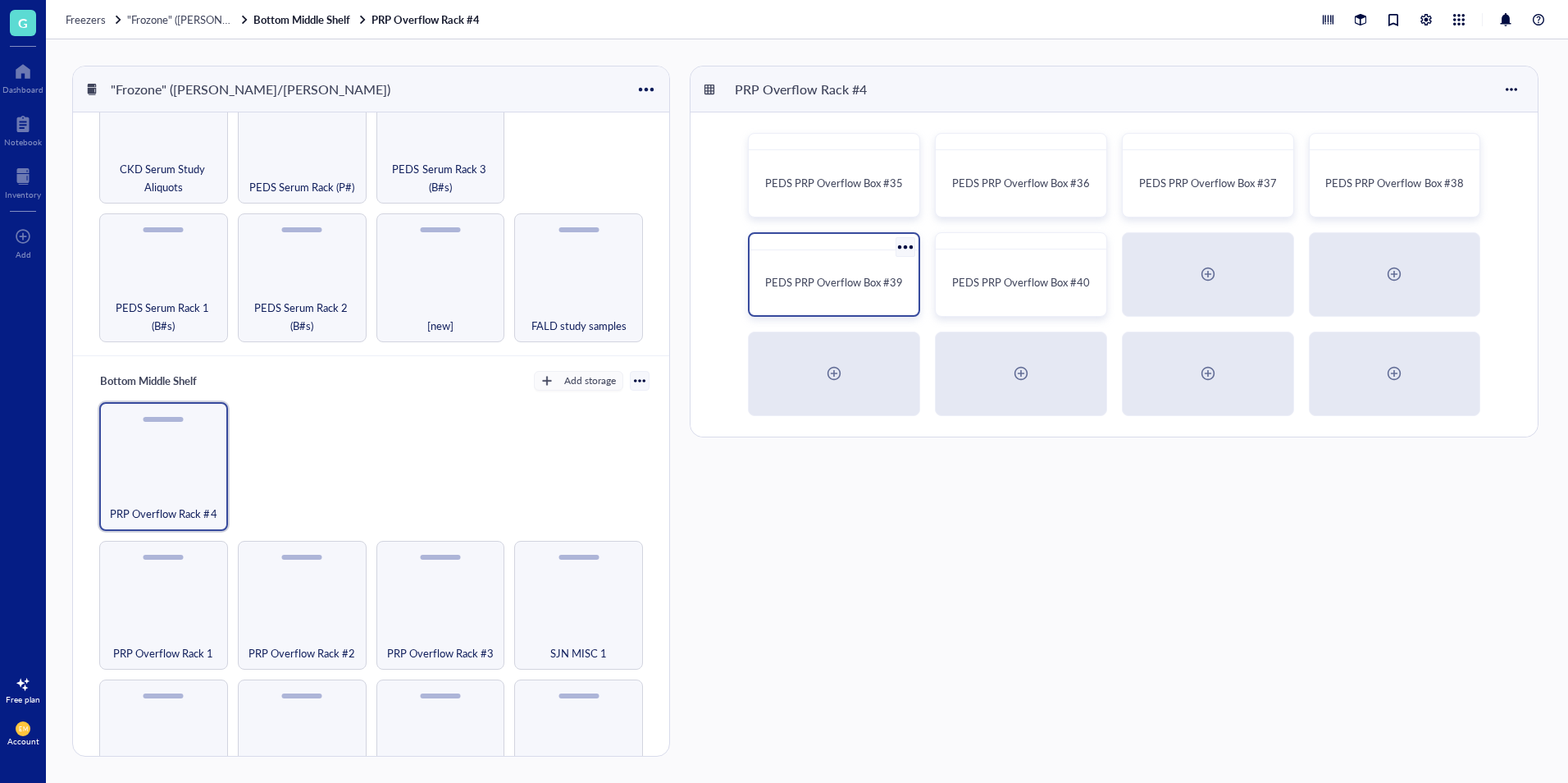
click at [813, 294] on div "PEDS PRP Overflow Box #39" at bounding box center [834, 282] width 156 height 52
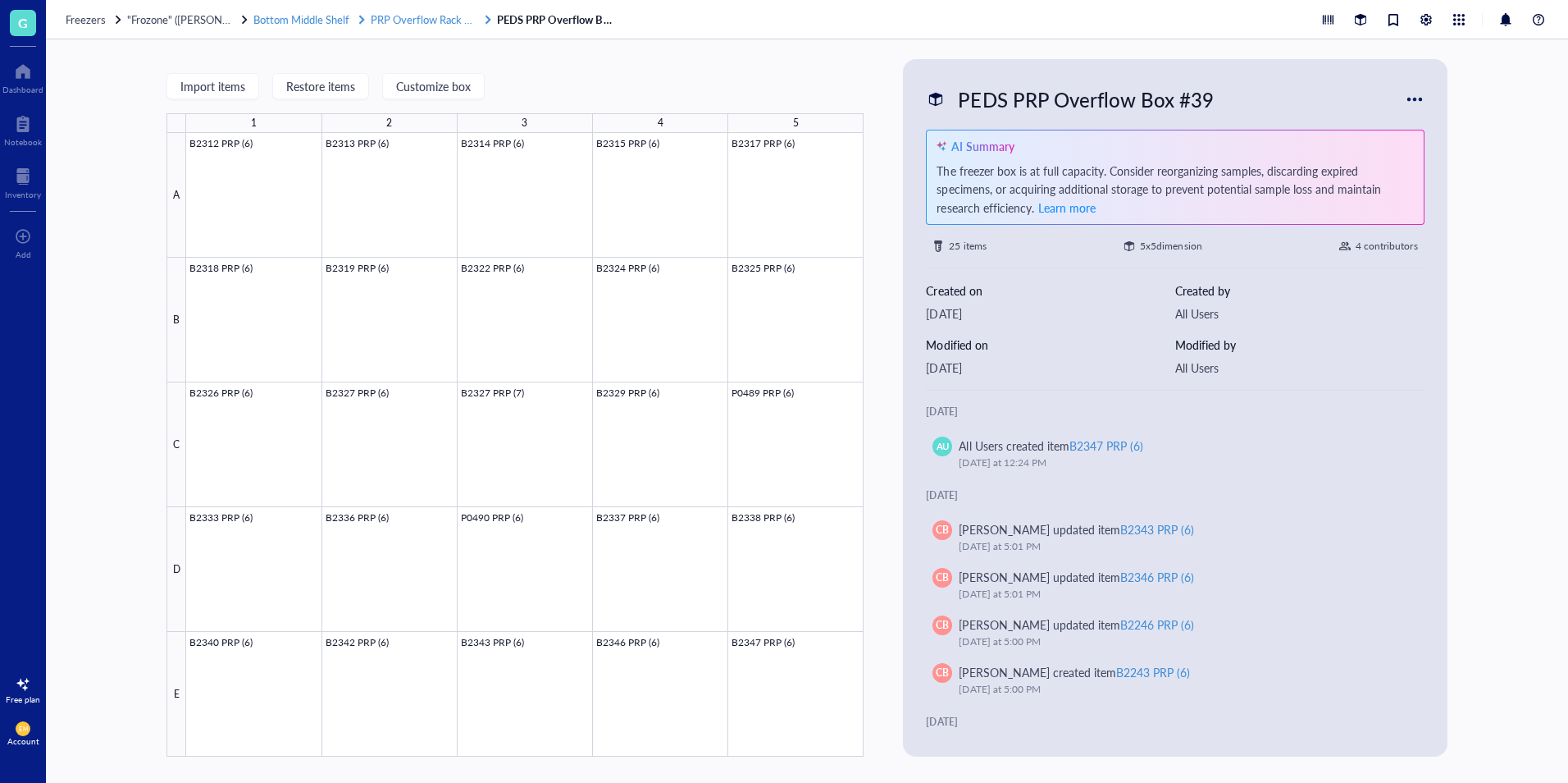
click at [406, 23] on span "PRP Overflow Rack #4" at bounding box center [423, 20] width 107 height 16
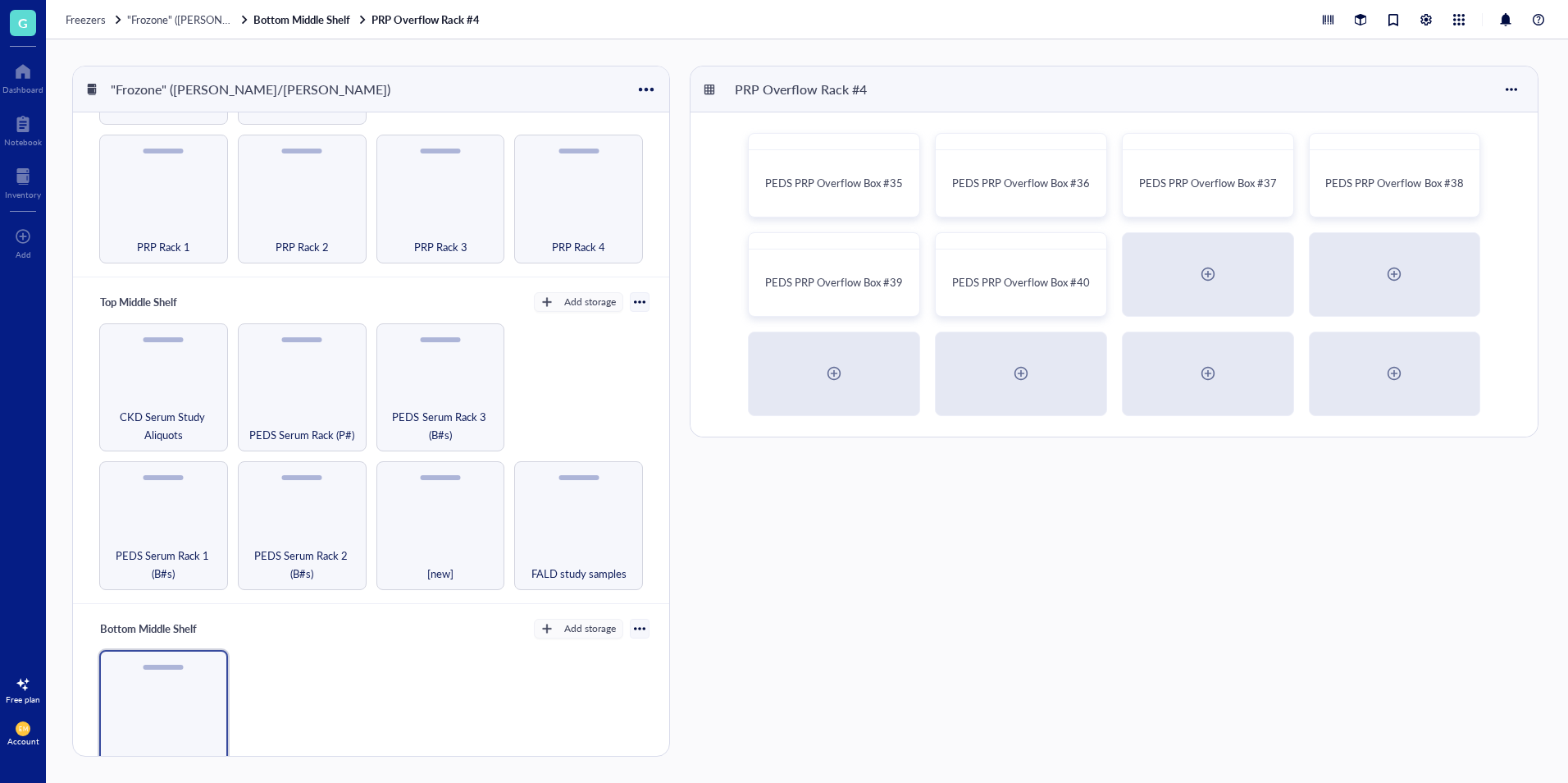
scroll to position [411, 0]
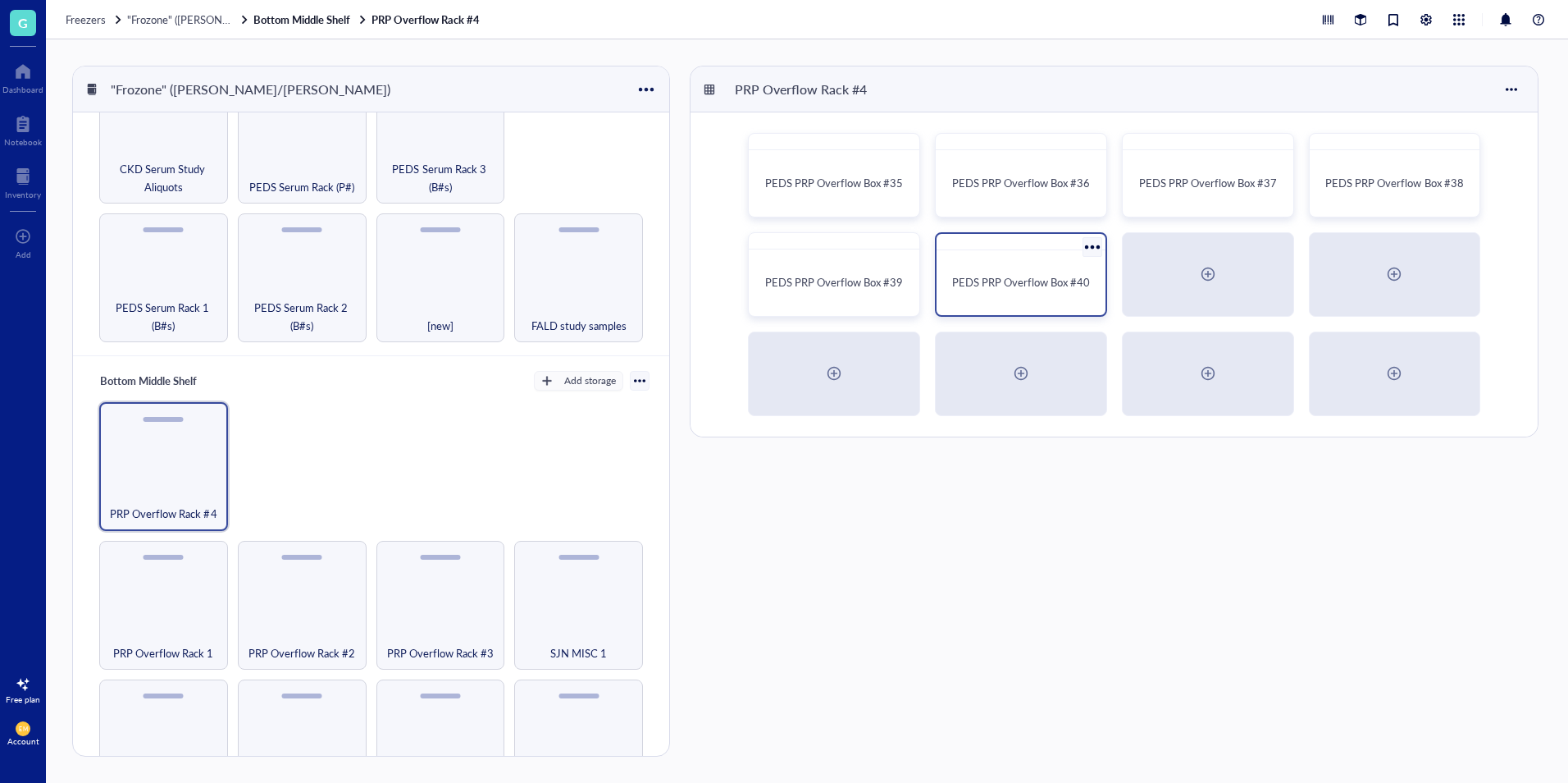
click at [1032, 300] on div "PEDS PRP Overflow Box #40" at bounding box center [1020, 282] width 156 height 52
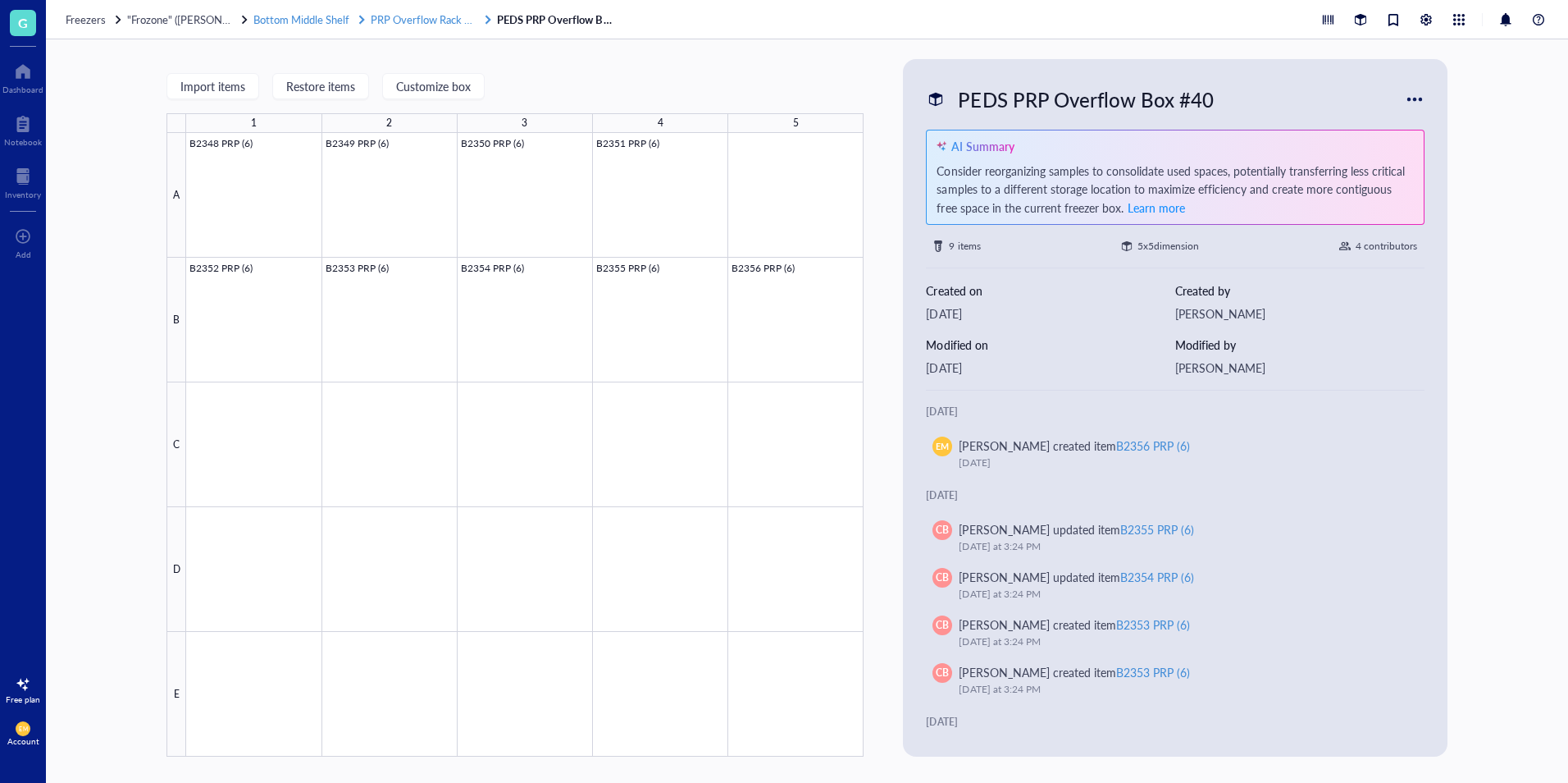
click at [415, 23] on span "PRP Overflow Rack #4" at bounding box center [423, 20] width 107 height 16
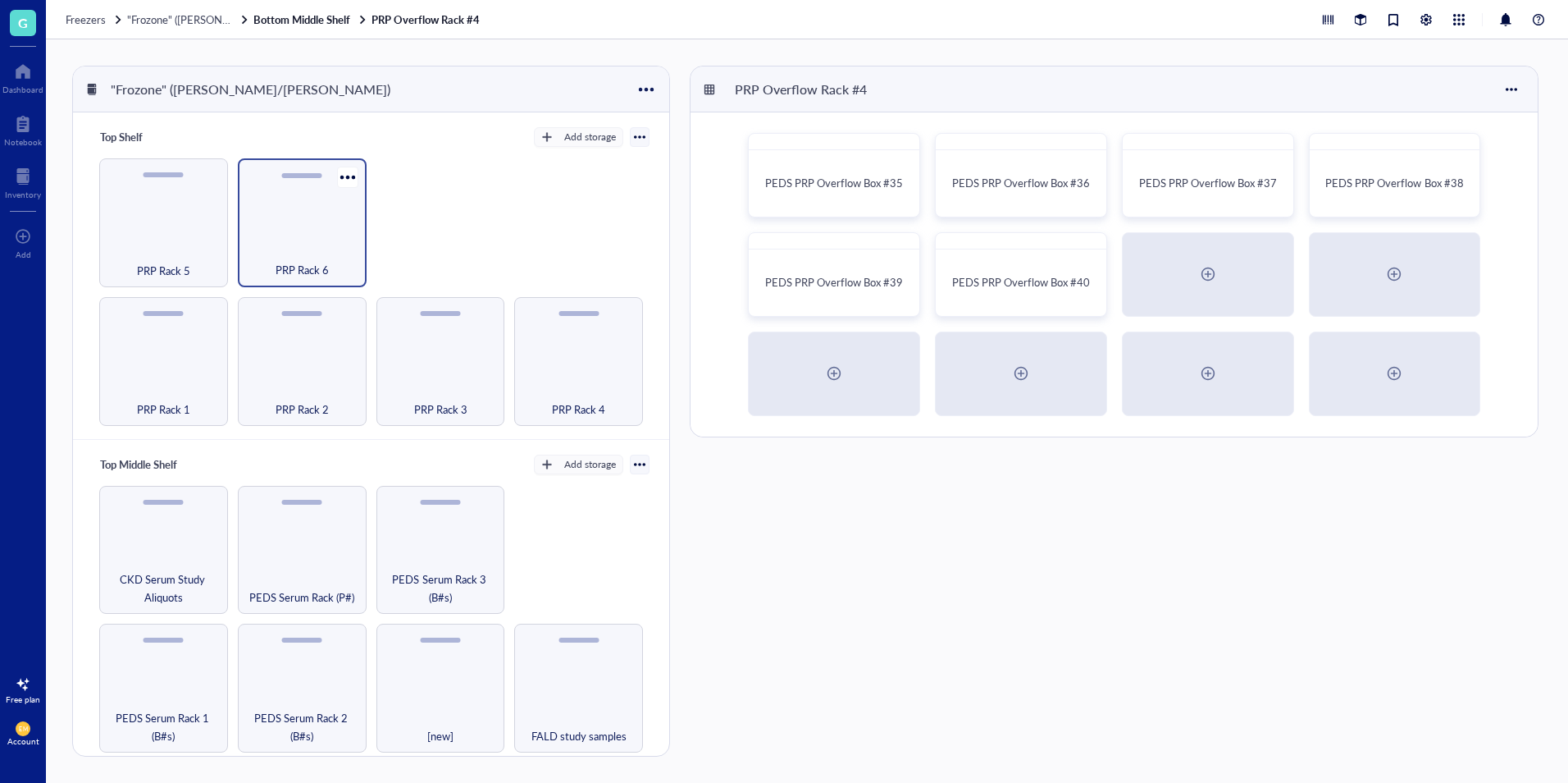
click at [330, 234] on div "PRP Rack 6" at bounding box center [301, 222] width 129 height 129
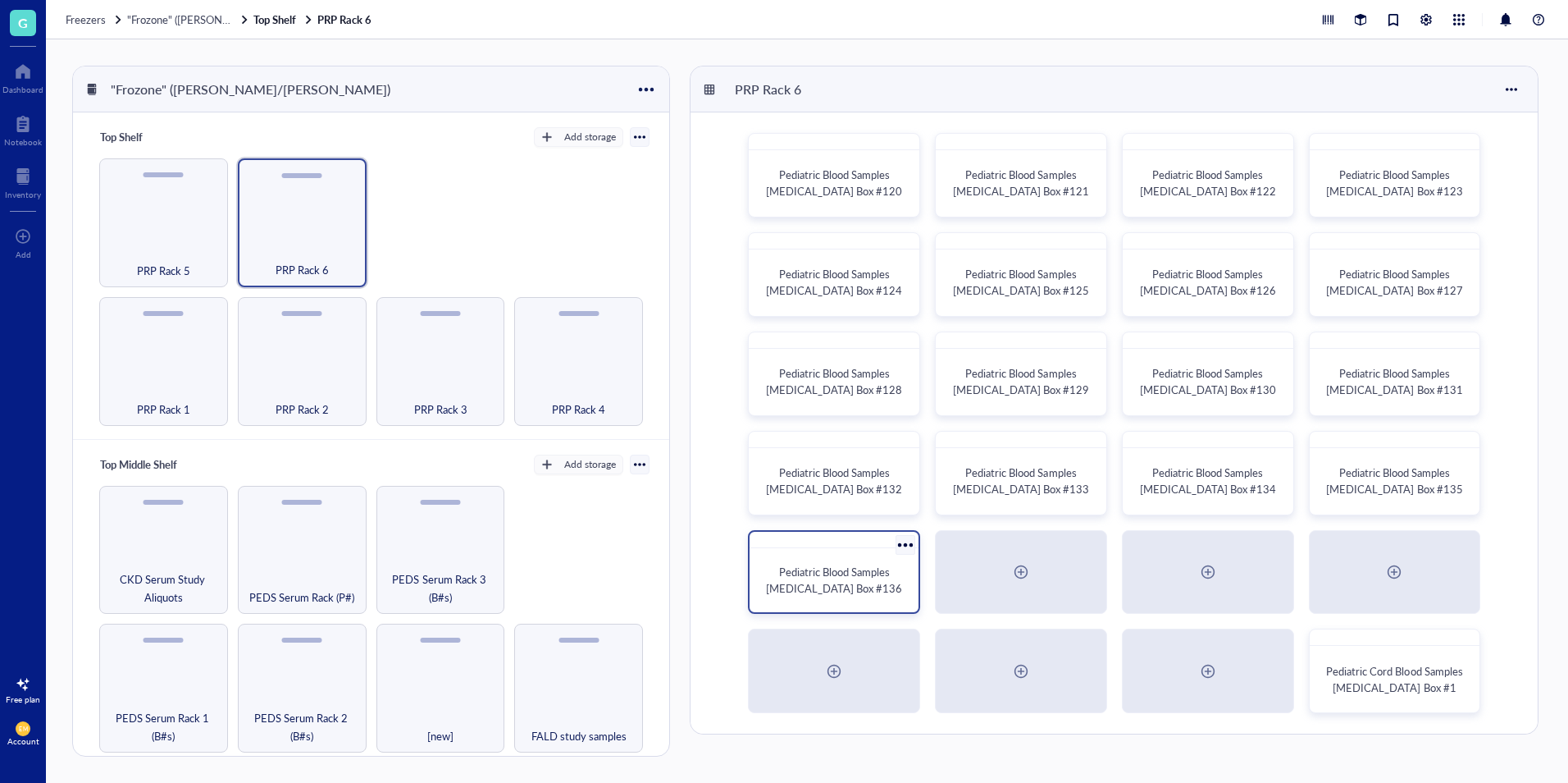
click at [837, 574] on span "Pediatric Blood Samples [MEDICAL_DATA] Box #136" at bounding box center [834, 580] width 136 height 32
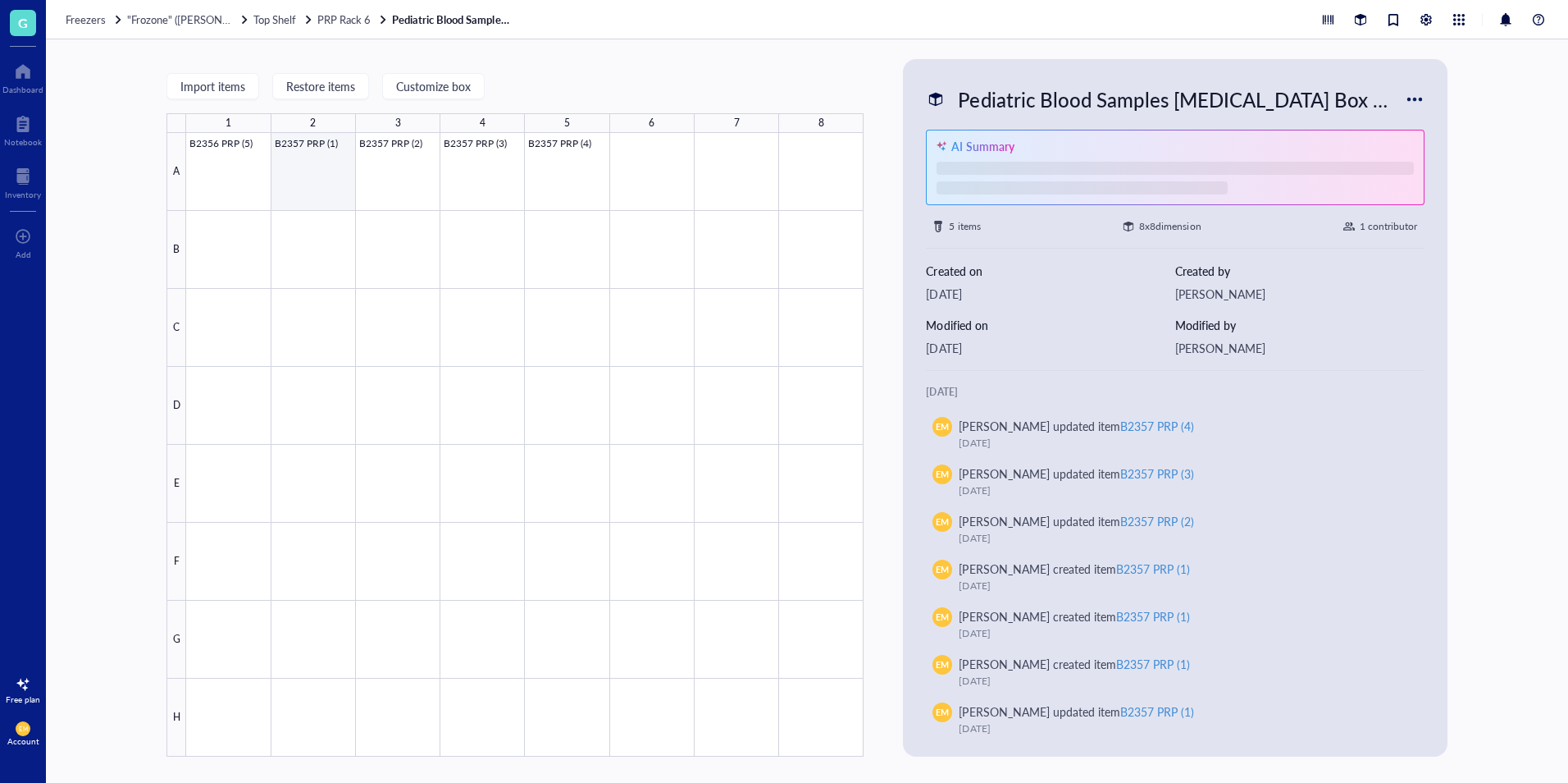
click at [315, 195] on div at bounding box center [525, 444] width 677 height 624
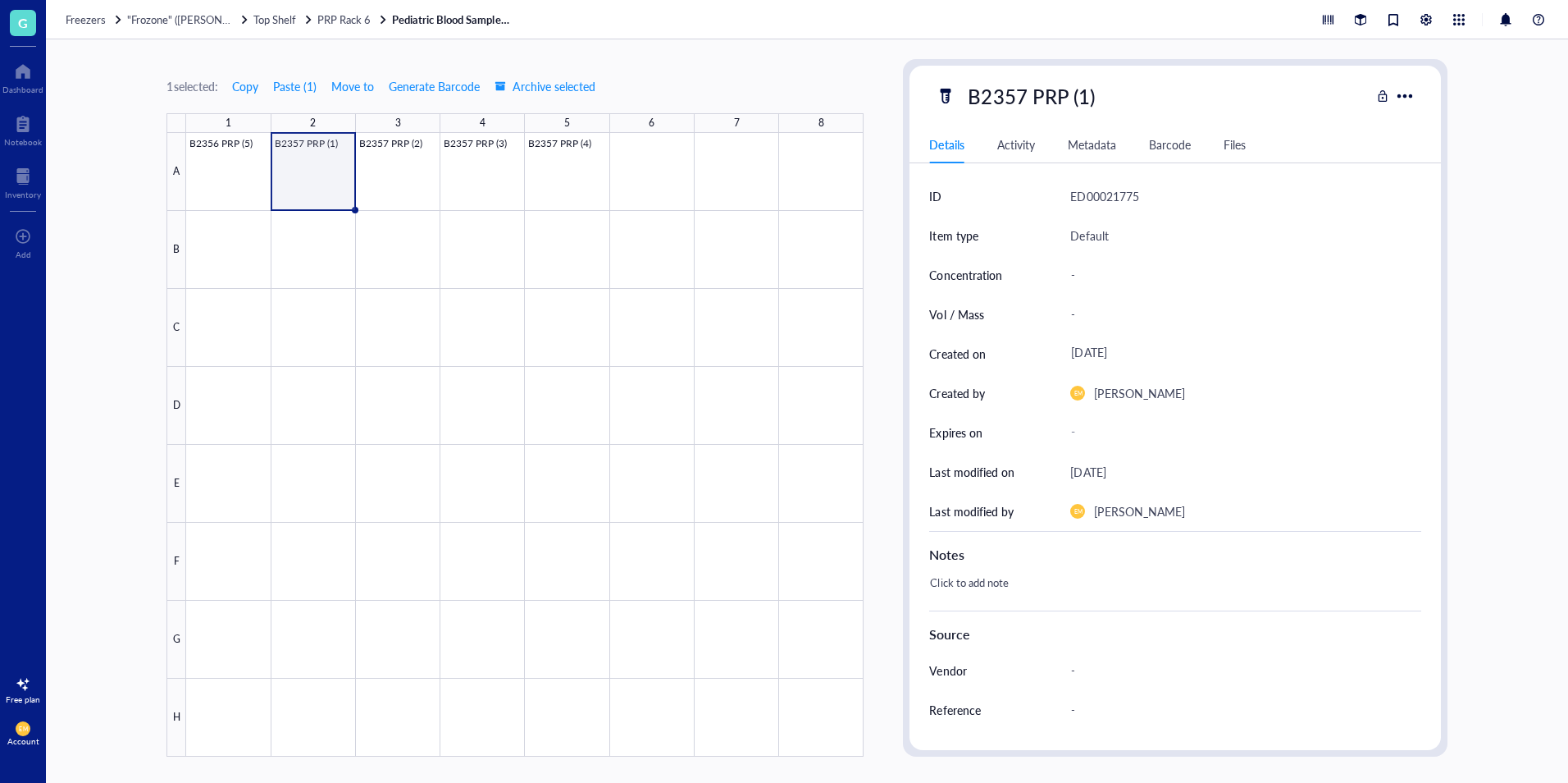
click at [987, 587] on div "Click to add note" at bounding box center [1167, 590] width 491 height 39
type textarea "From cord blood"
click at [400, 193] on div at bounding box center [525, 444] width 677 height 624
click at [945, 567] on div "Notes" at bounding box center [1174, 550] width 491 height 40
click at [962, 587] on div "Click to add note" at bounding box center [1167, 590] width 491 height 39
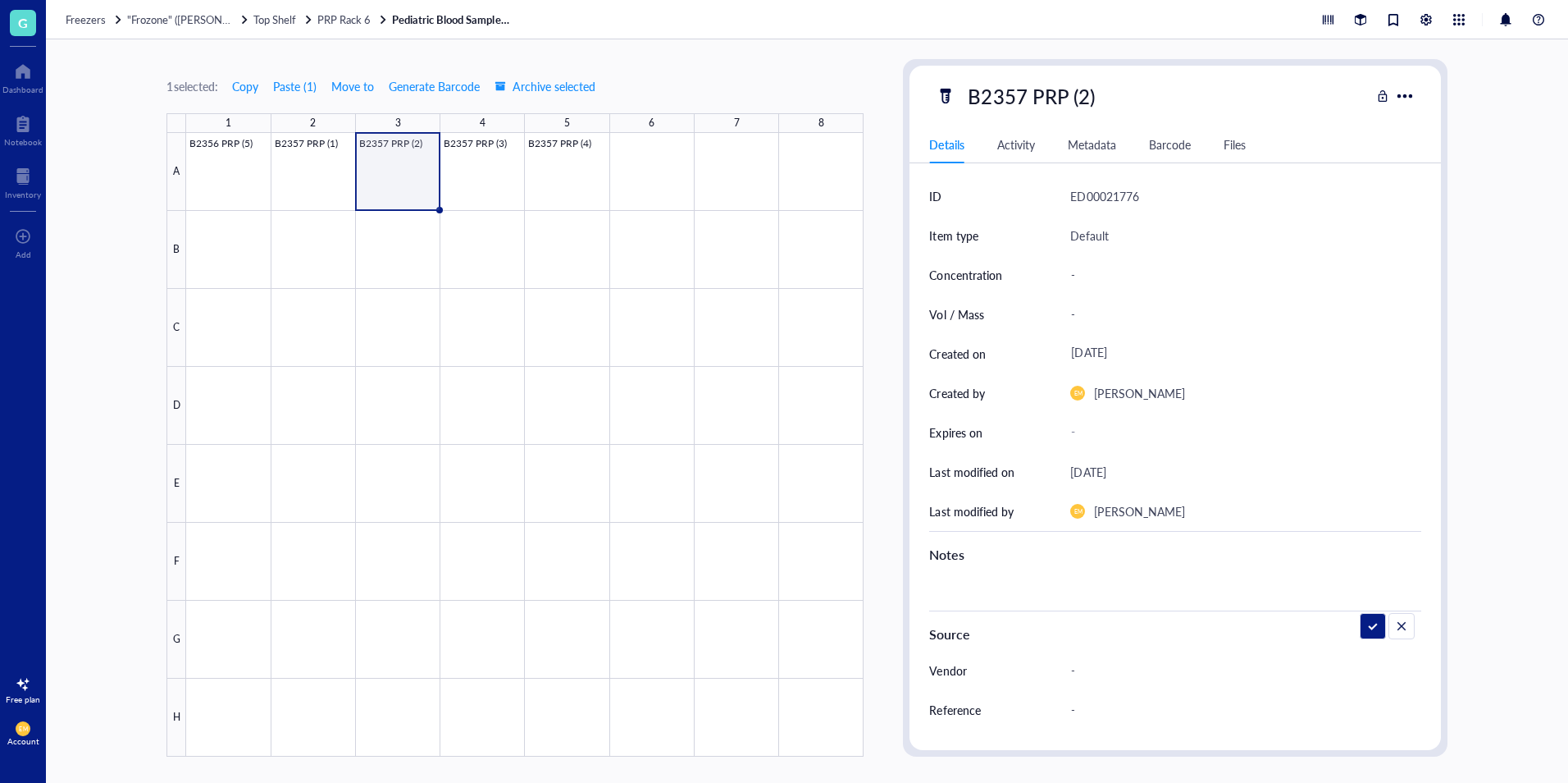
type textarea "From cord blood"
click at [459, 200] on div at bounding box center [525, 444] width 677 height 624
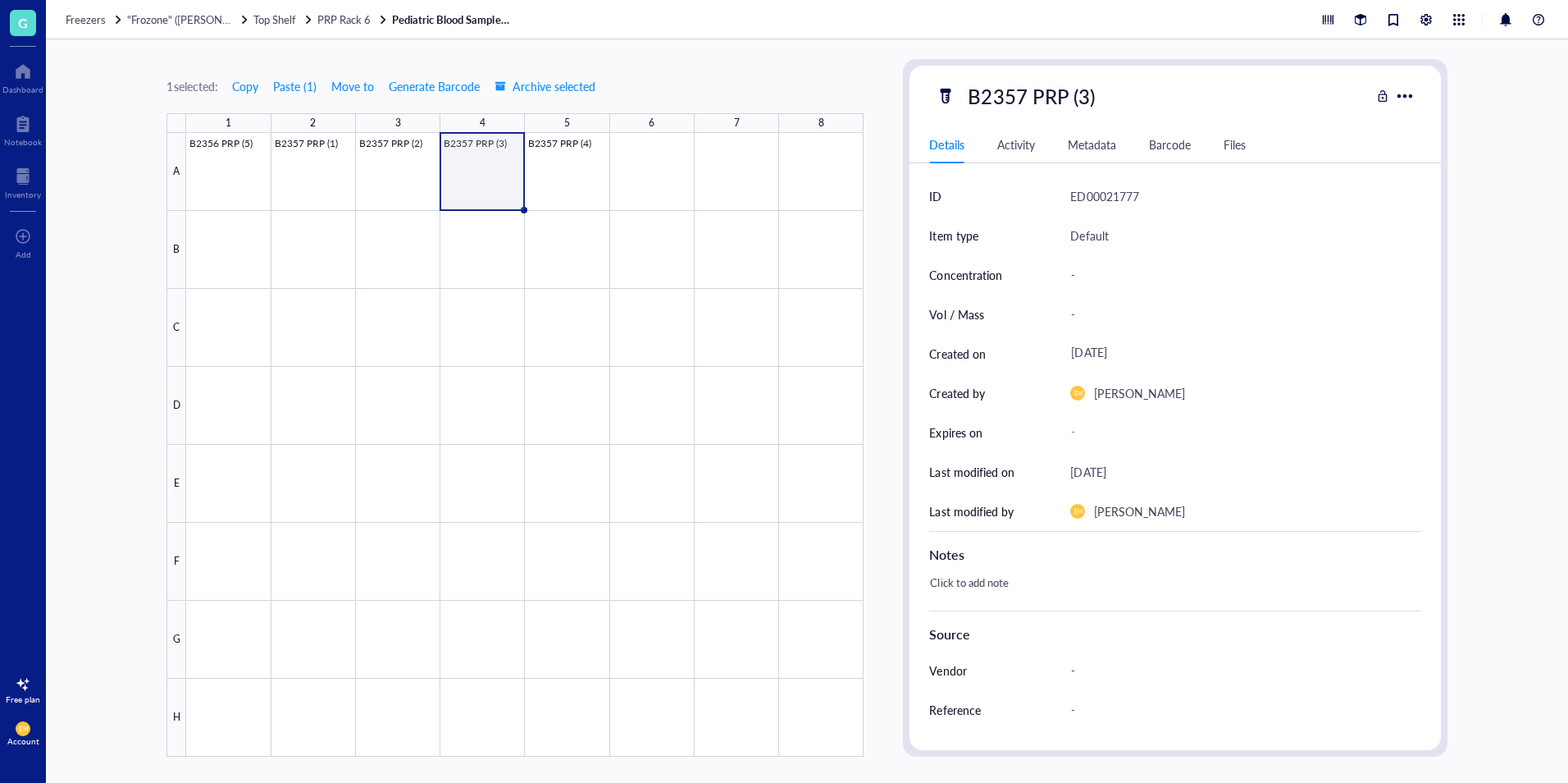
click at [990, 580] on div "Click to add note" at bounding box center [1167, 590] width 491 height 39
type textarea "From cord blood"
click at [579, 174] on div at bounding box center [525, 444] width 677 height 624
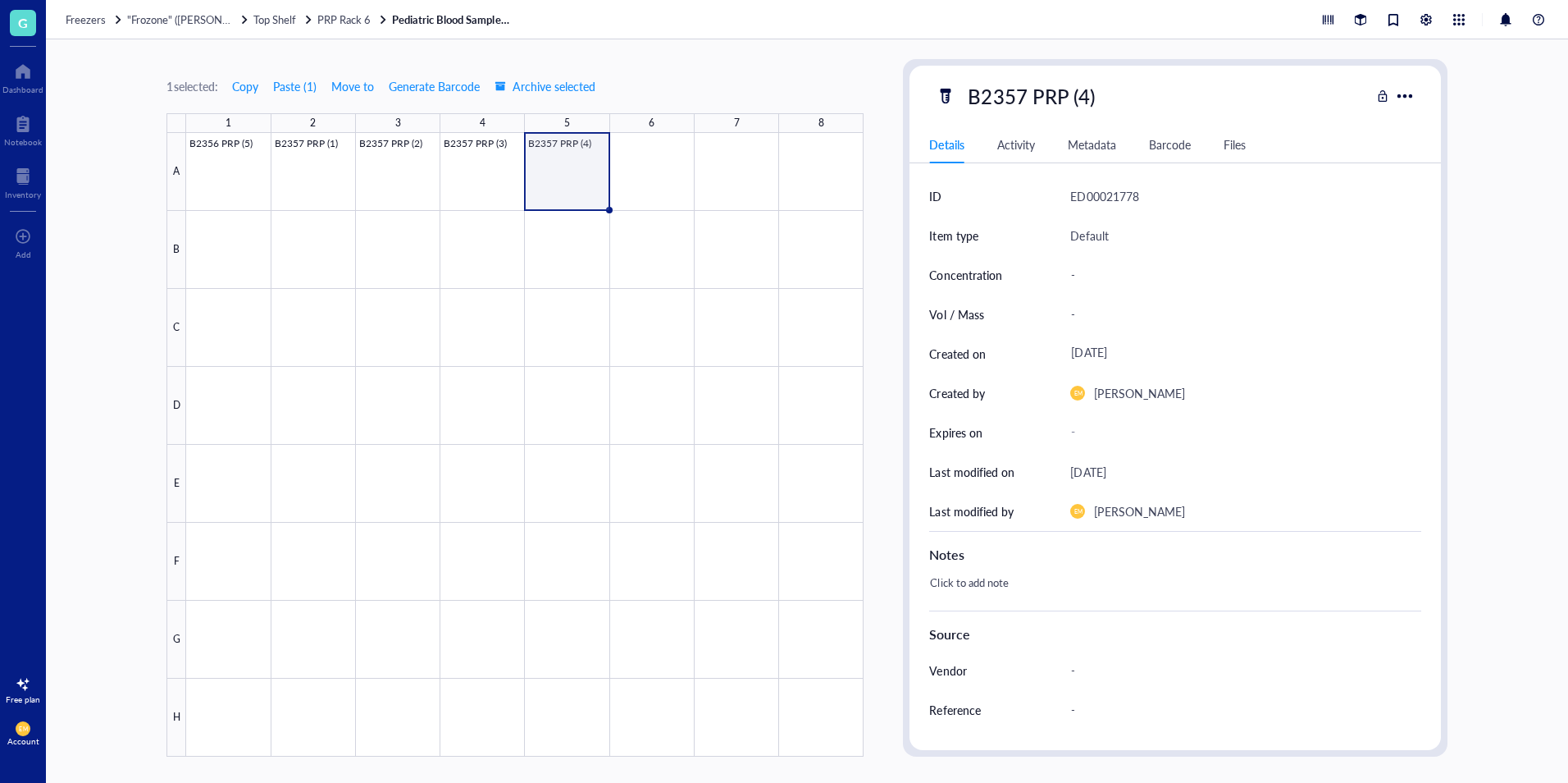
click at [1012, 597] on div "Click to add note" at bounding box center [1167, 590] width 491 height 39
type textarea "From cord blood"
click at [483, 176] on div at bounding box center [525, 444] width 677 height 624
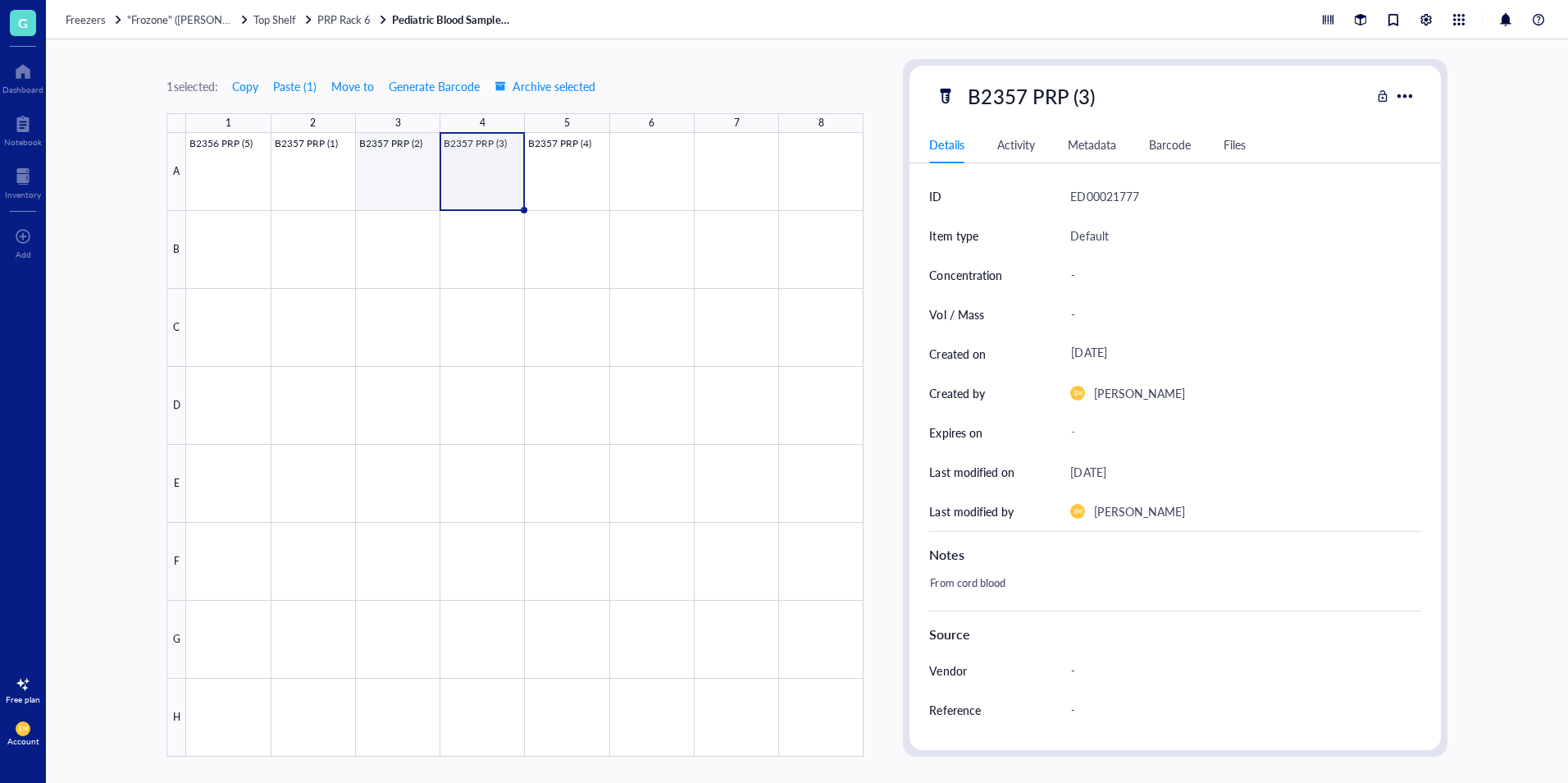
click at [368, 170] on div at bounding box center [525, 444] width 677 height 624
click at [326, 177] on div at bounding box center [525, 444] width 677 height 624
